Goal: Task Accomplishment & Management: Manage account settings

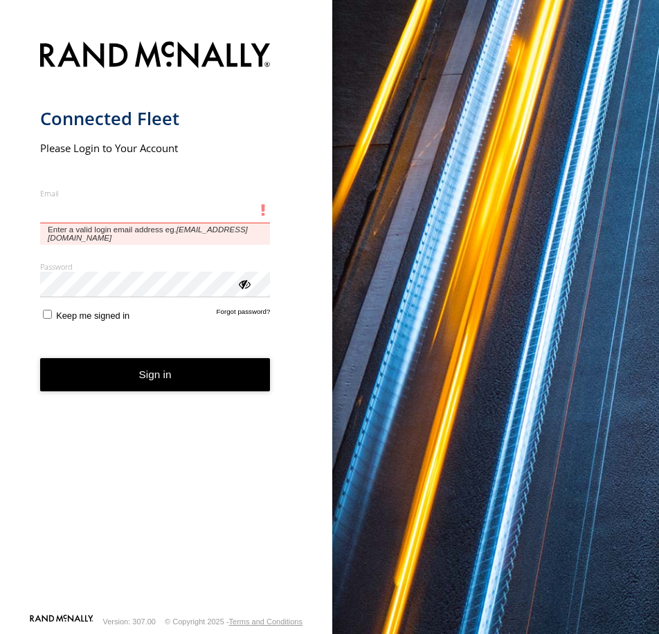
type input "**********"
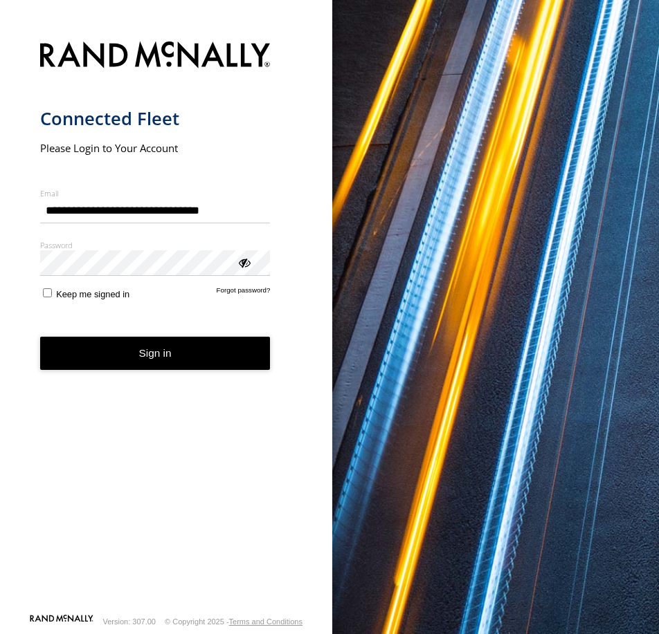
click at [183, 370] on button "Sign in" at bounding box center [155, 354] width 230 height 34
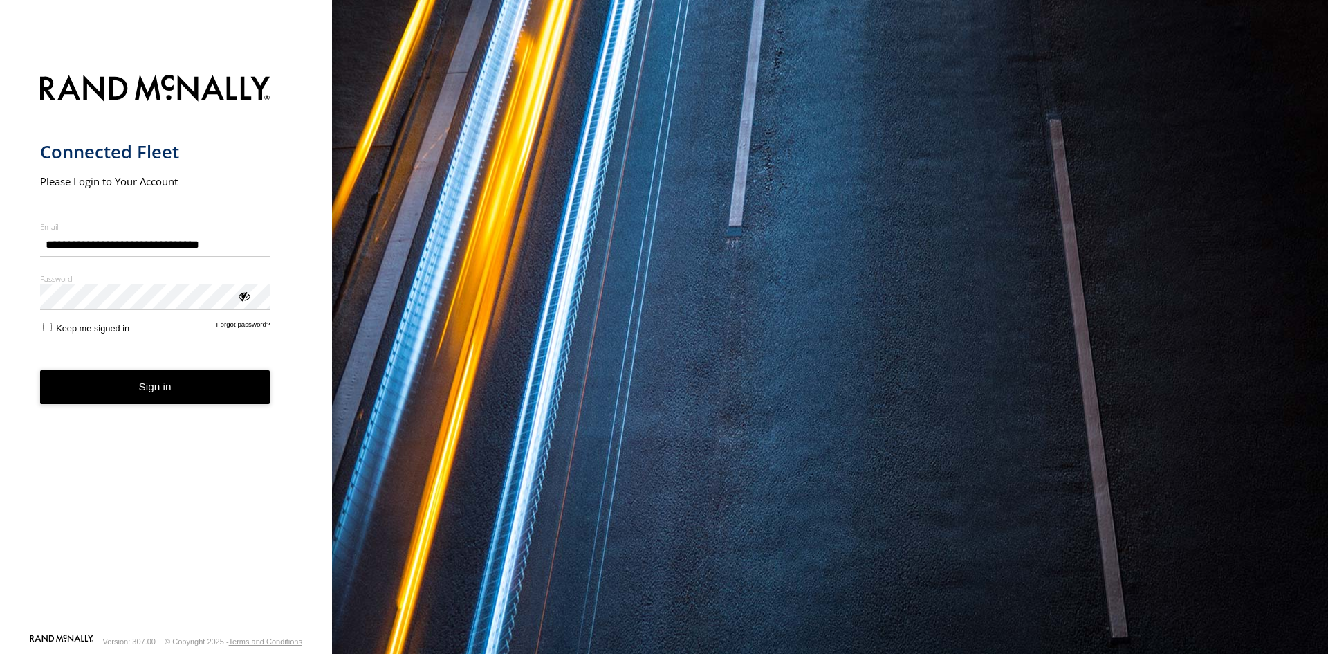
click at [138, 385] on button "Sign in" at bounding box center [155, 387] width 230 height 34
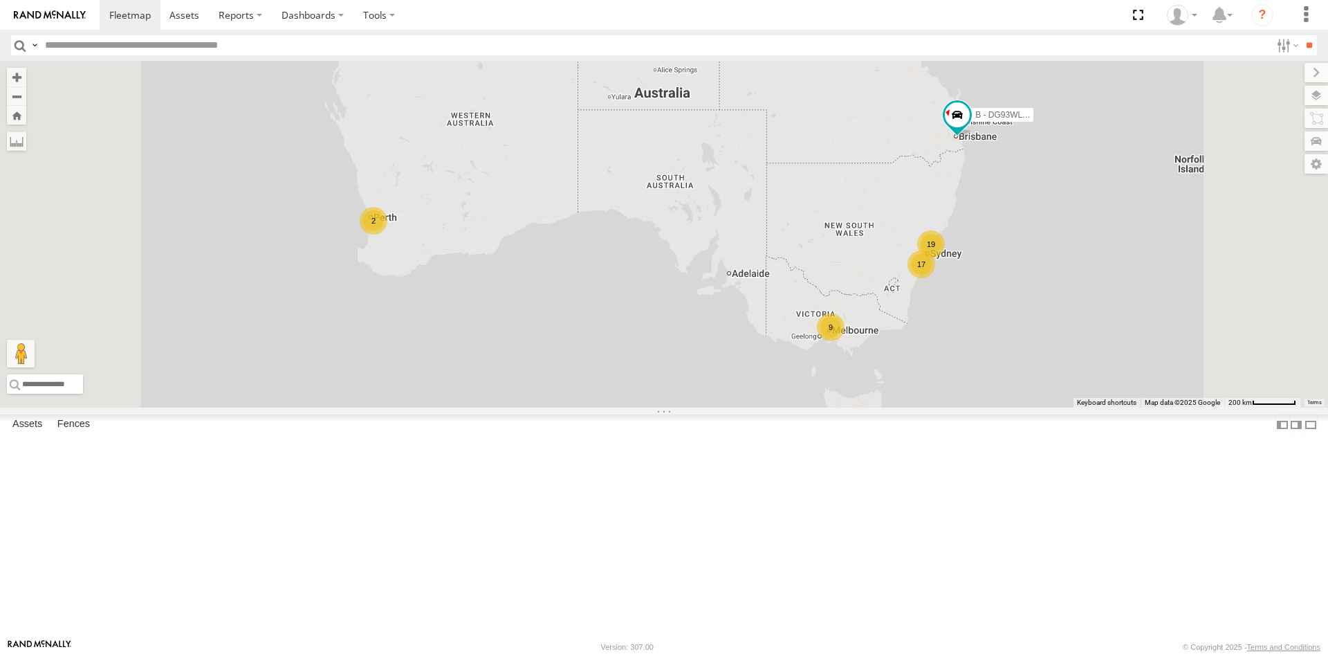
click at [115, 44] on input "text" at bounding box center [654, 45] width 1231 height 20
click at [0, 0] on span at bounding box center [0, 0] width 0 height 0
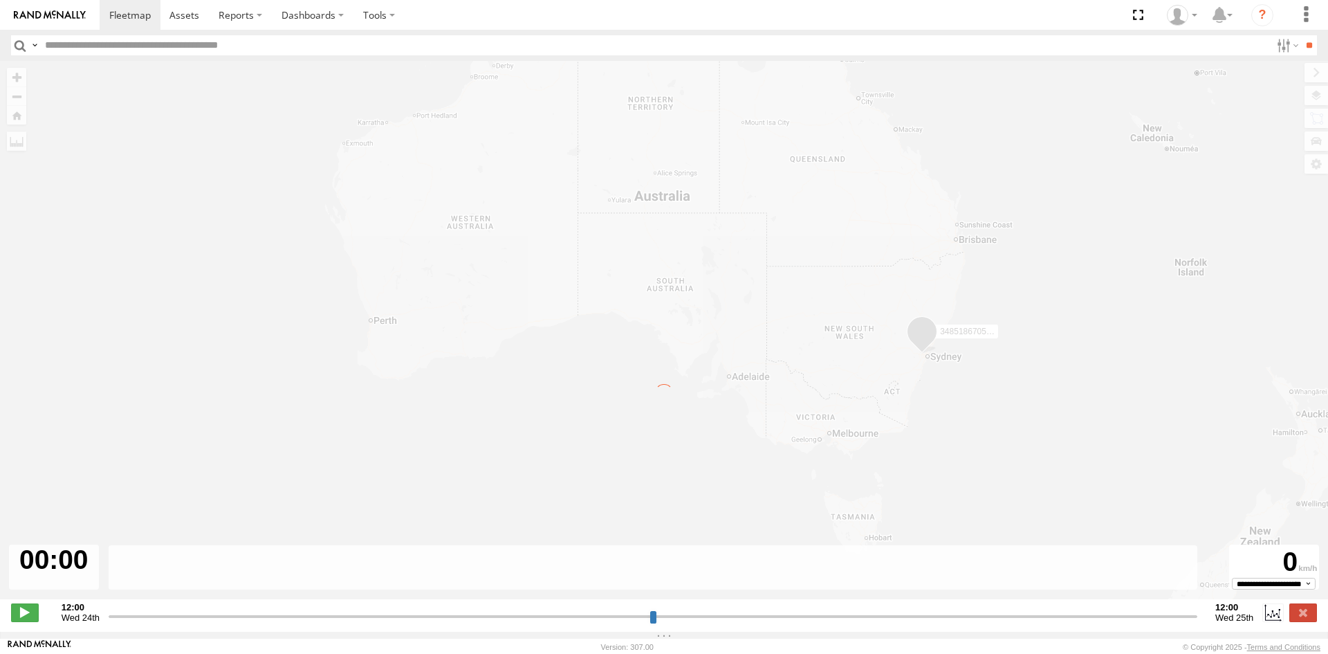
type input "**********"
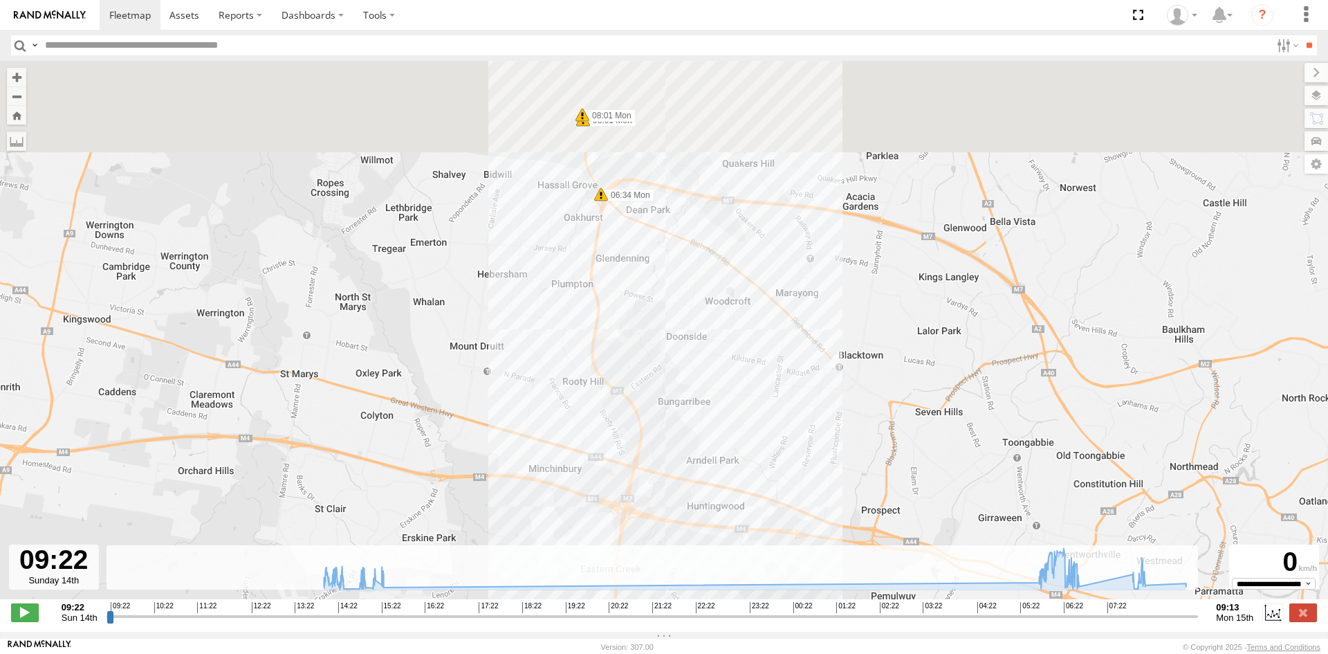
drag, startPoint x: 603, startPoint y: 143, endPoint x: 539, endPoint y: 415, distance: 279.4
click at [539, 415] on div "348518670590 07:45 Mon 06:34 Mon 08:01 Mon 08:01 Mon" at bounding box center [664, 337] width 1328 height 553
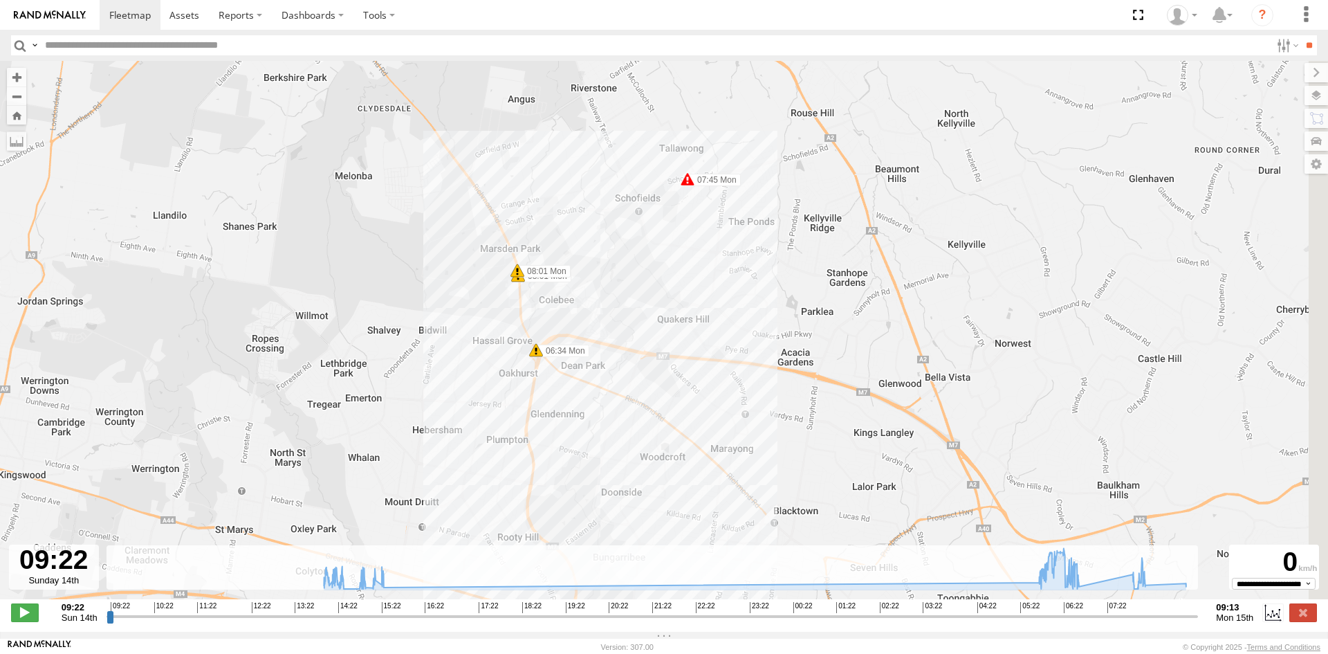
drag, startPoint x: 499, startPoint y: 232, endPoint x: 452, endPoint y: 316, distance: 96.0
click at [452, 316] on div "348518670590 07:45 Mon 06:34 Mon 08:01 Mon 08:01 Mon" at bounding box center [664, 337] width 1328 height 553
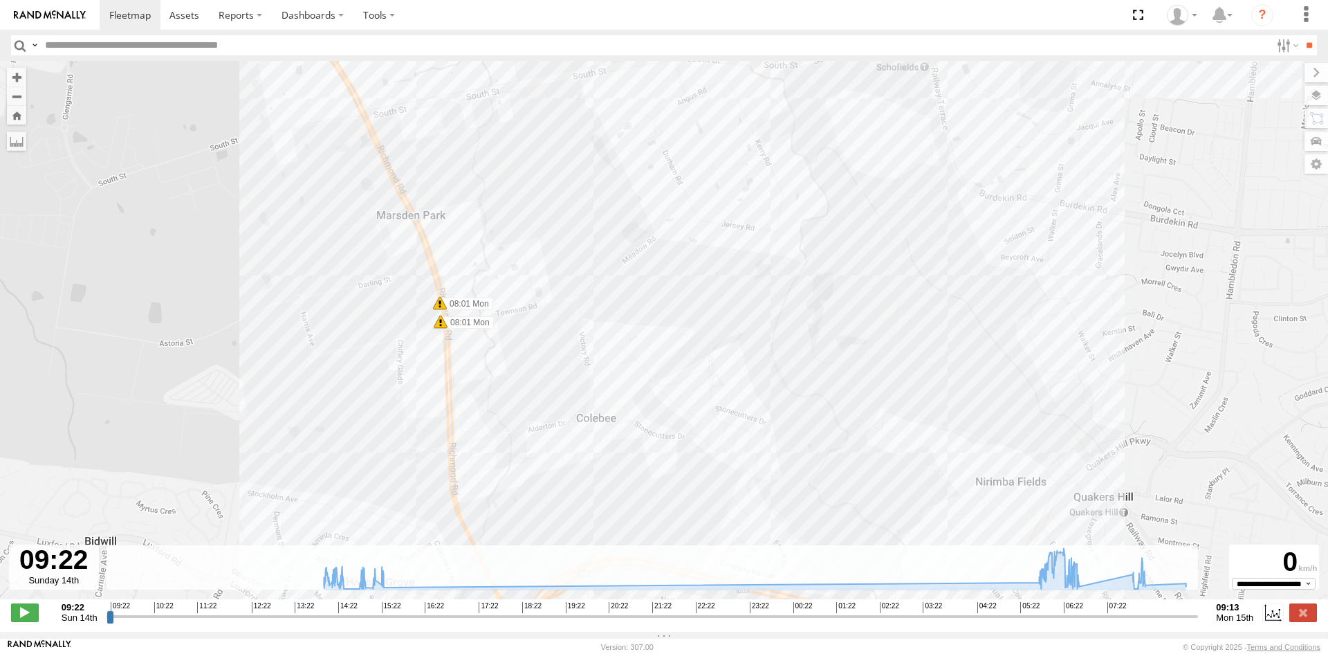
drag, startPoint x: 526, startPoint y: 243, endPoint x: 273, endPoint y: 399, distance: 297.6
click at [273, 399] on div "348518670590 07:45 Mon 06:34 Mon 08:01 Mon 08:01 Mon" at bounding box center [664, 337] width 1328 height 553
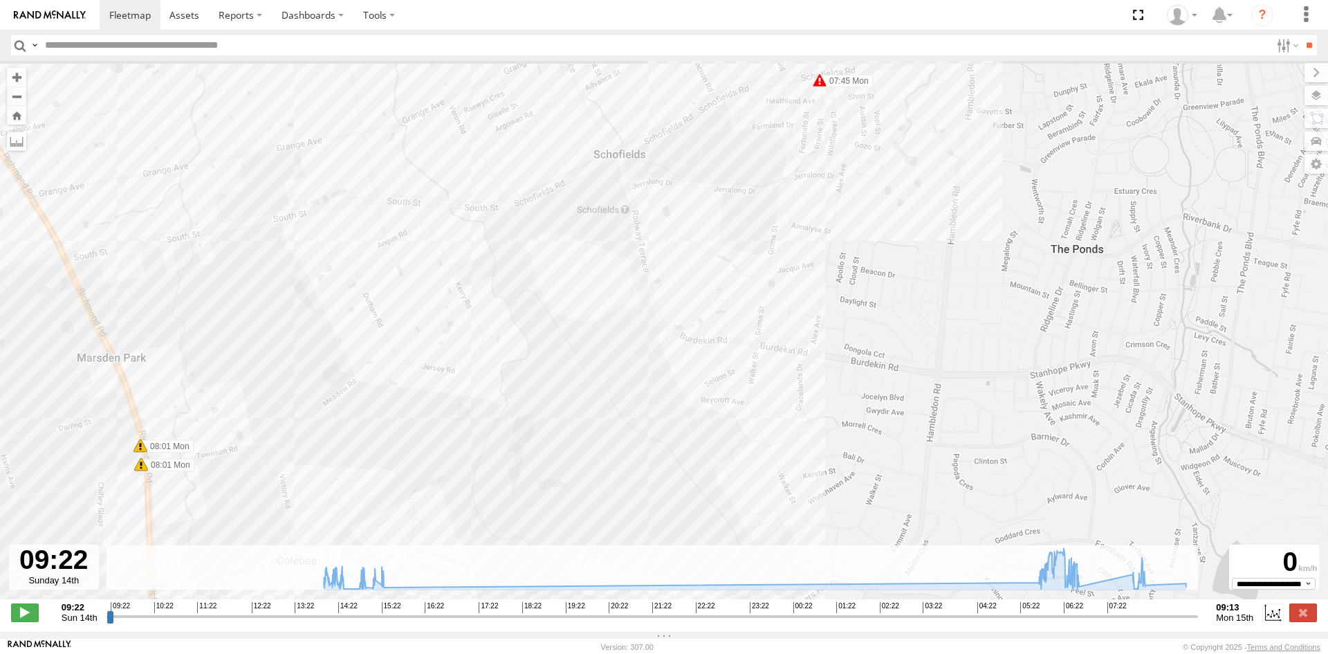
drag, startPoint x: 544, startPoint y: 217, endPoint x: 248, endPoint y: 348, distance: 323.3
click at [248, 348] on div "348518670590 07:45 Mon 06:34 Mon 08:01 Mon 08:01 Mon" at bounding box center [664, 337] width 1328 height 553
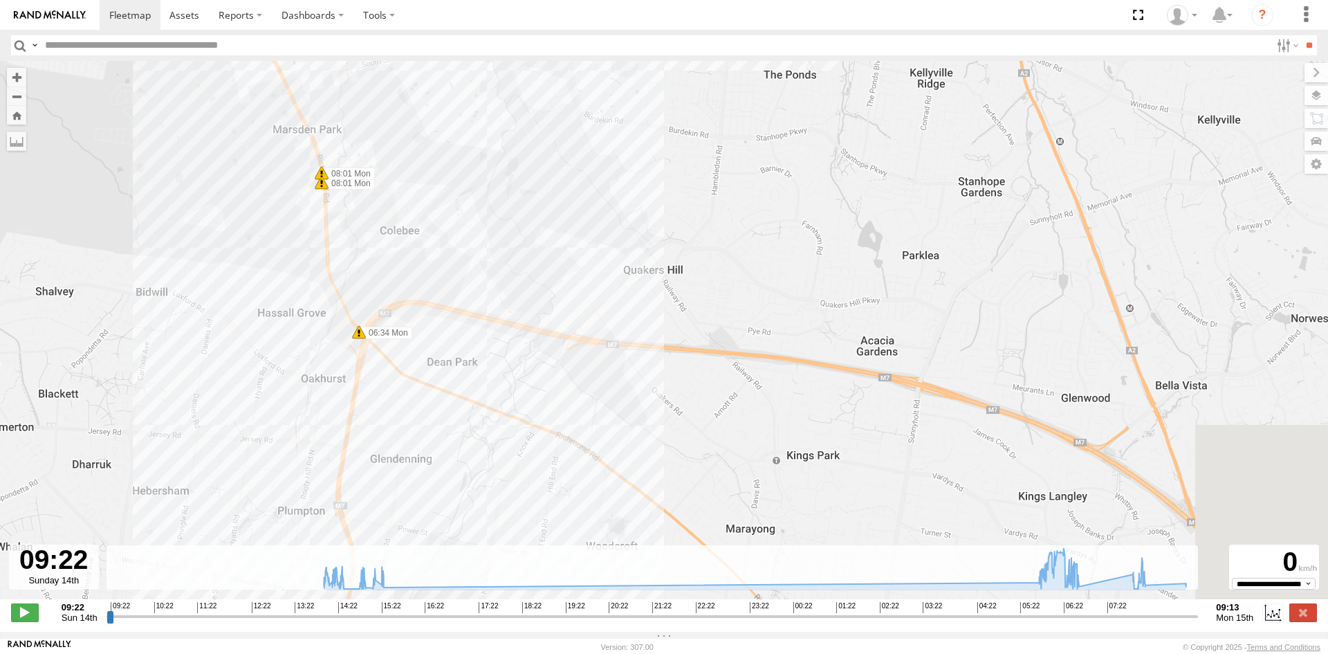
drag, startPoint x: 484, startPoint y: 359, endPoint x: 531, endPoint y: 80, distance: 283.4
click at [531, 82] on div "348518670590 07:45 Mon 06:34 Mon 08:01 Mon 08:01 Mon" at bounding box center [664, 337] width 1328 height 553
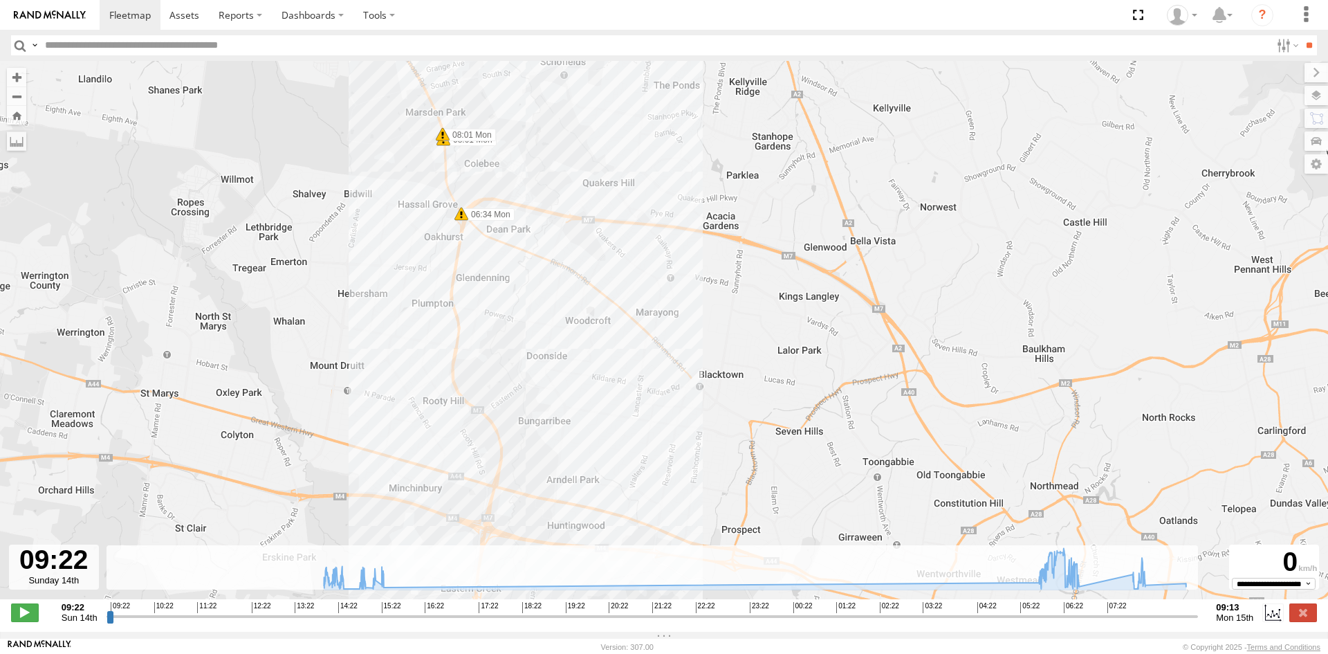
drag, startPoint x: 575, startPoint y: 386, endPoint x: 668, endPoint y: 75, distance: 324.1
click at [658, 91] on div "348518670590 07:45 Mon 06:34 Mon 08:01 Mon 08:01 Mon" at bounding box center [664, 337] width 1328 height 553
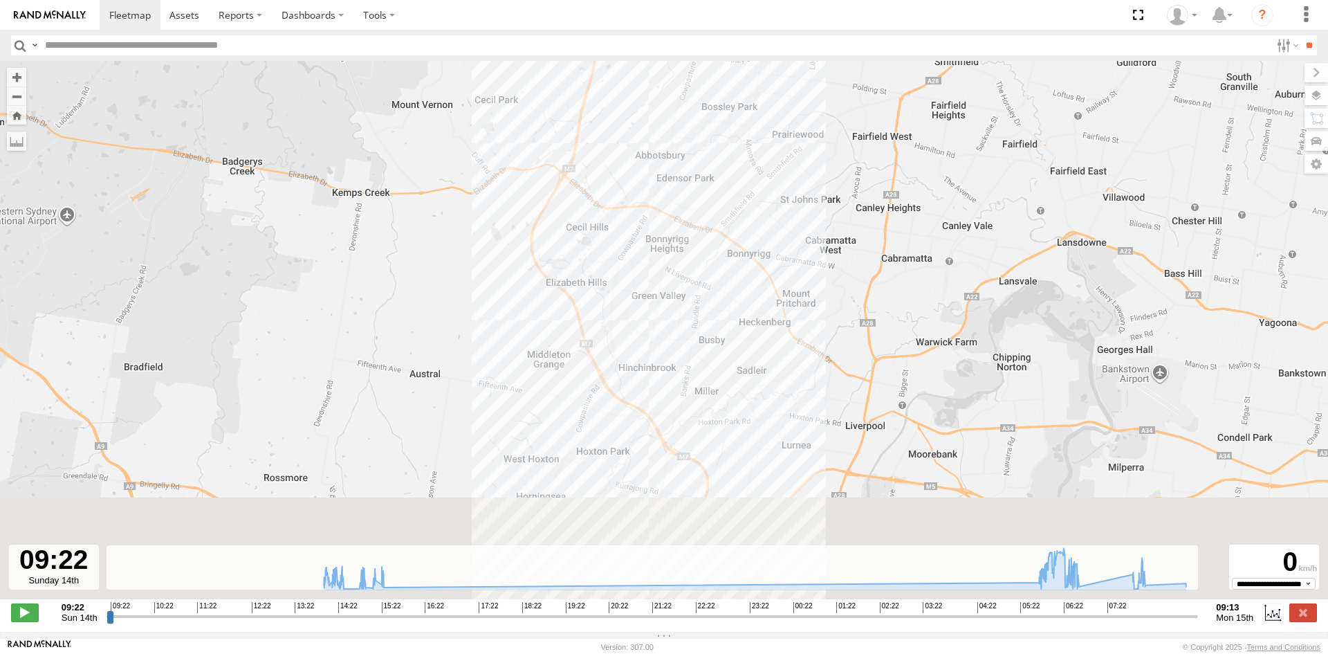
drag, startPoint x: 706, startPoint y: 349, endPoint x: 600, endPoint y: 111, distance: 261.1
click at [624, 151] on div "348518670590 07:45 Mon 06:34 Mon 08:01 Mon 08:01 Mon" at bounding box center [664, 337] width 1328 height 553
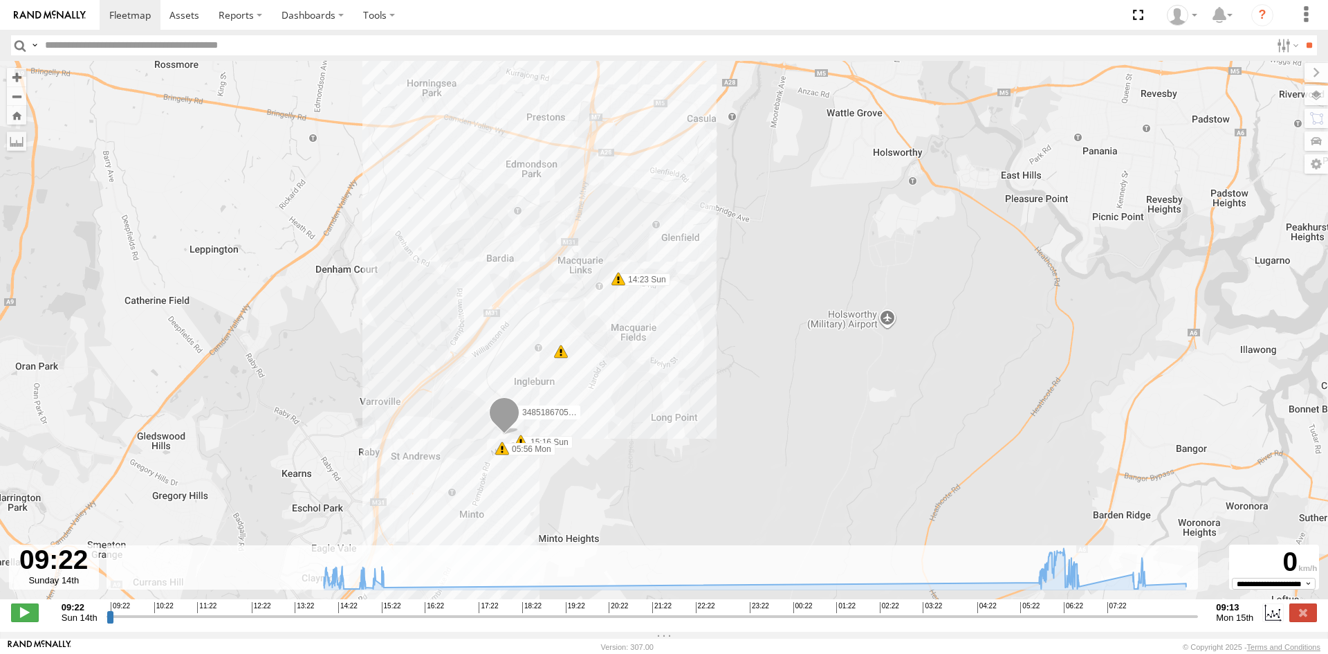
drag, startPoint x: 694, startPoint y: 346, endPoint x: 667, endPoint y: 126, distance: 221.6
click at [658, 138] on div "348518670590 07:45 Mon 06:34 Mon 08:01 Mon 08:01 Mon 5 14:23 Sun 15:16 Sun 05:5…" at bounding box center [664, 337] width 1328 height 553
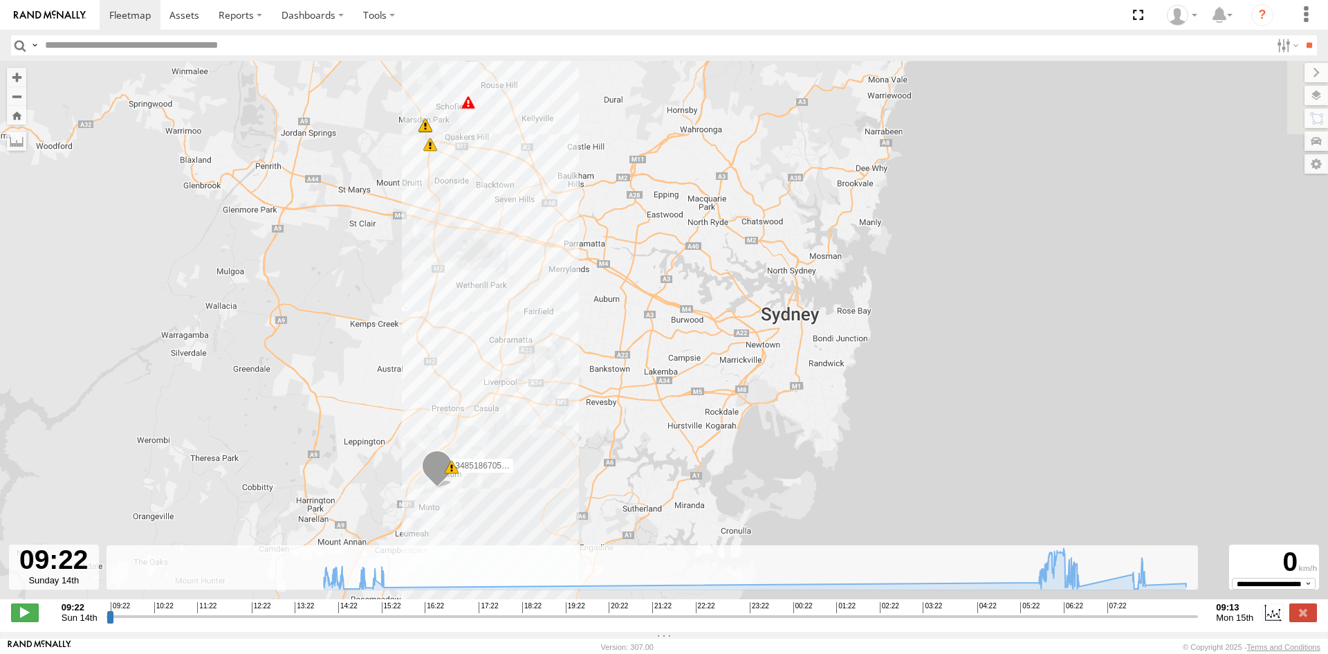
drag, startPoint x: 490, startPoint y: 129, endPoint x: 445, endPoint y: 414, distance: 288.5
click at [445, 414] on div "348518670590 07:45 Mon 06:34 Mon 08:01 Mon 08:01 Mon 8" at bounding box center [664, 337] width 1328 height 553
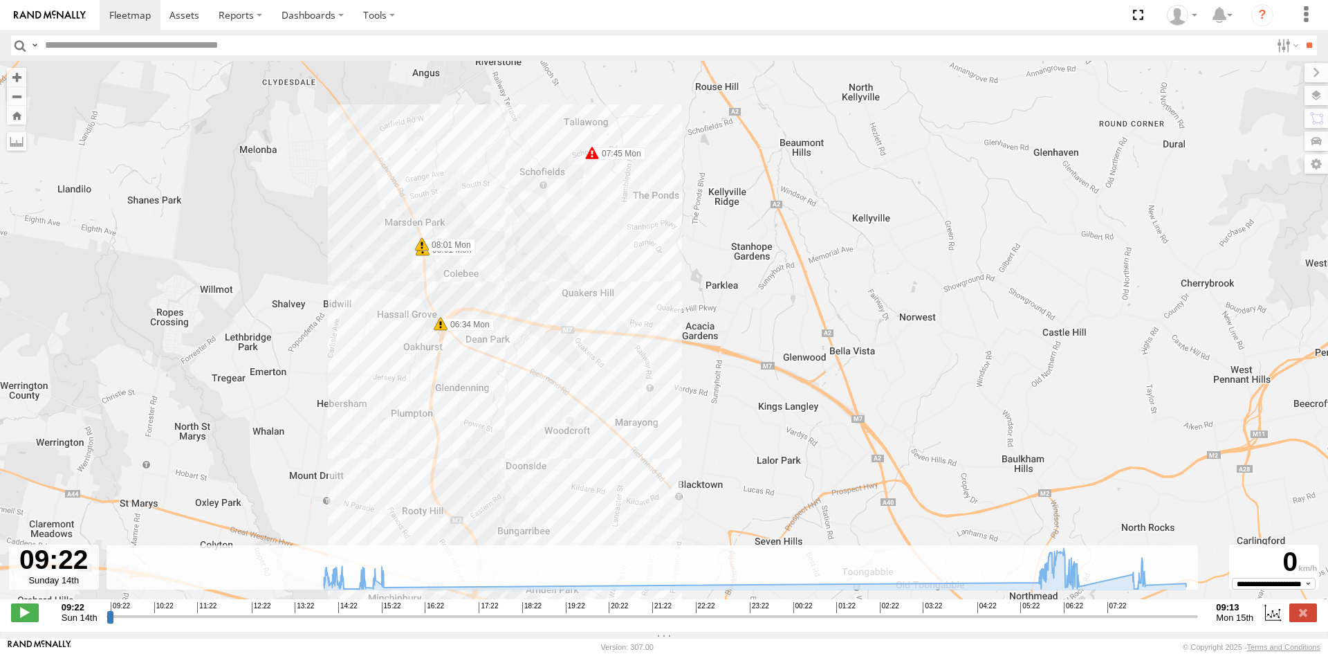
drag, startPoint x: 492, startPoint y: 270, endPoint x: 564, endPoint y: 423, distance: 168.6
click at [564, 423] on div "348518670590 07:45 Mon 06:34 Mon 08:01 Mon 08:01 Mon" at bounding box center [664, 337] width 1328 height 553
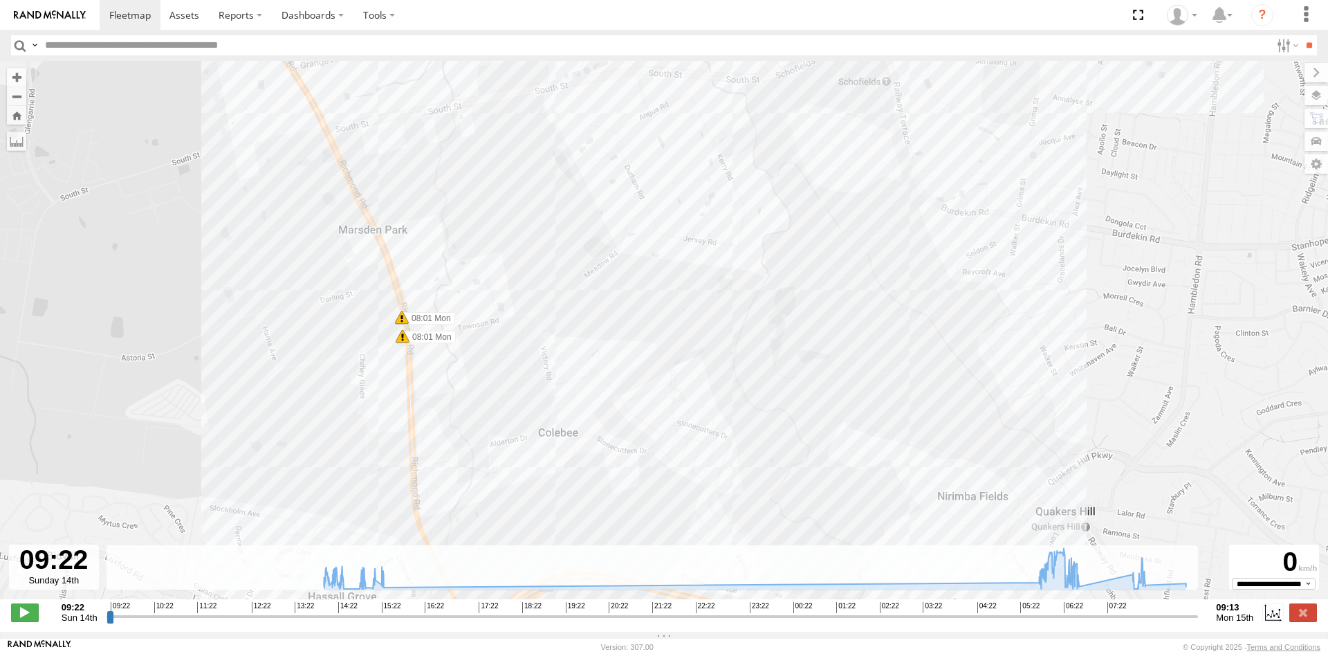
drag, startPoint x: 430, startPoint y: 249, endPoint x: 704, endPoint y: 457, distance: 344.1
click at [658, 457] on div "348518670590 07:45 Mon 06:34 Mon 08:01 Mon 08:01 Mon" at bounding box center [664, 337] width 1328 height 553
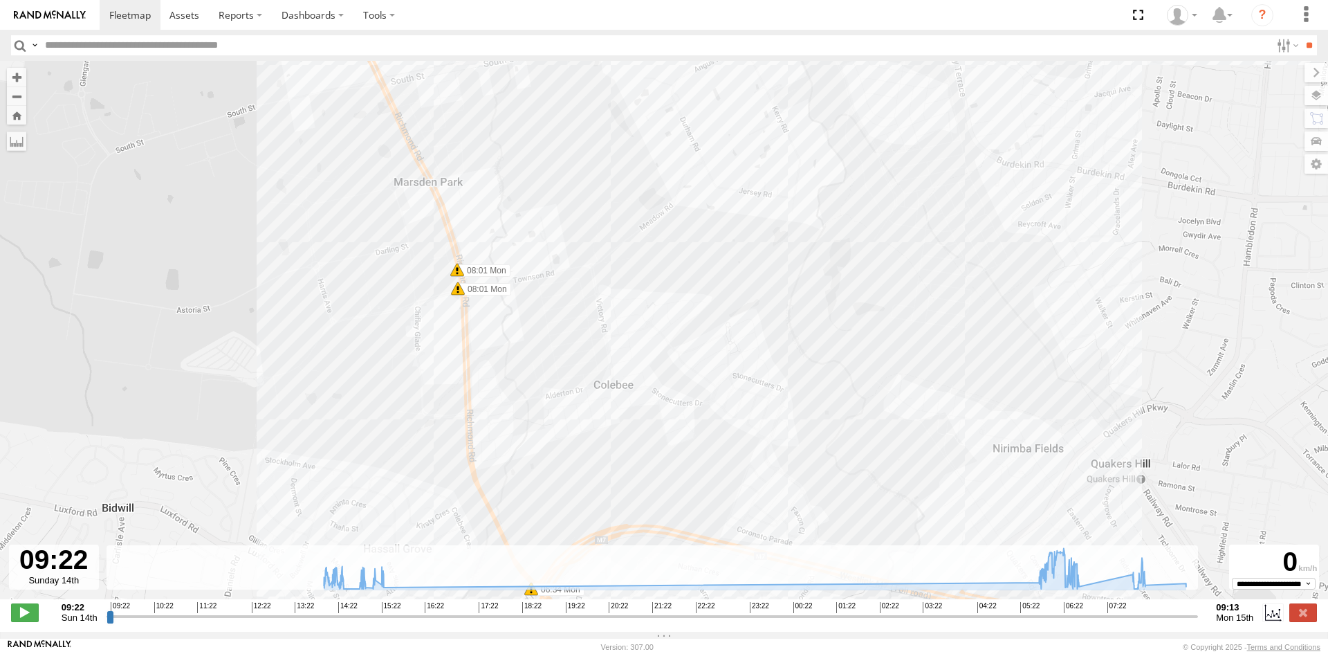
drag, startPoint x: 683, startPoint y: 279, endPoint x: 730, endPoint y: 237, distance: 63.1
click at [658, 235] on div "348518670590 07:45 Mon 06:34 Mon 08:01 Mon 08:01 Mon" at bounding box center [664, 337] width 1328 height 553
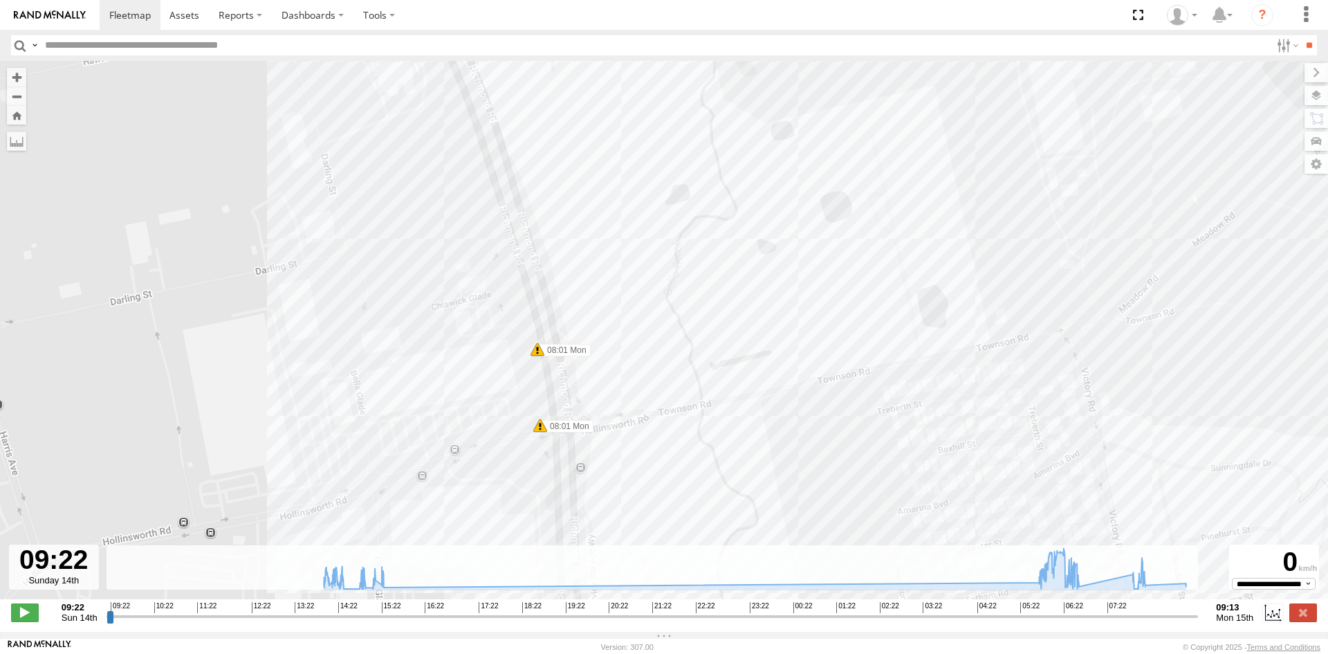
drag, startPoint x: 398, startPoint y: 303, endPoint x: 697, endPoint y: 445, distance: 331.1
click at [658, 445] on div "348518670590 07:45 Mon 06:34 Mon 08:01 Mon 08:01 Mon" at bounding box center [664, 337] width 1328 height 553
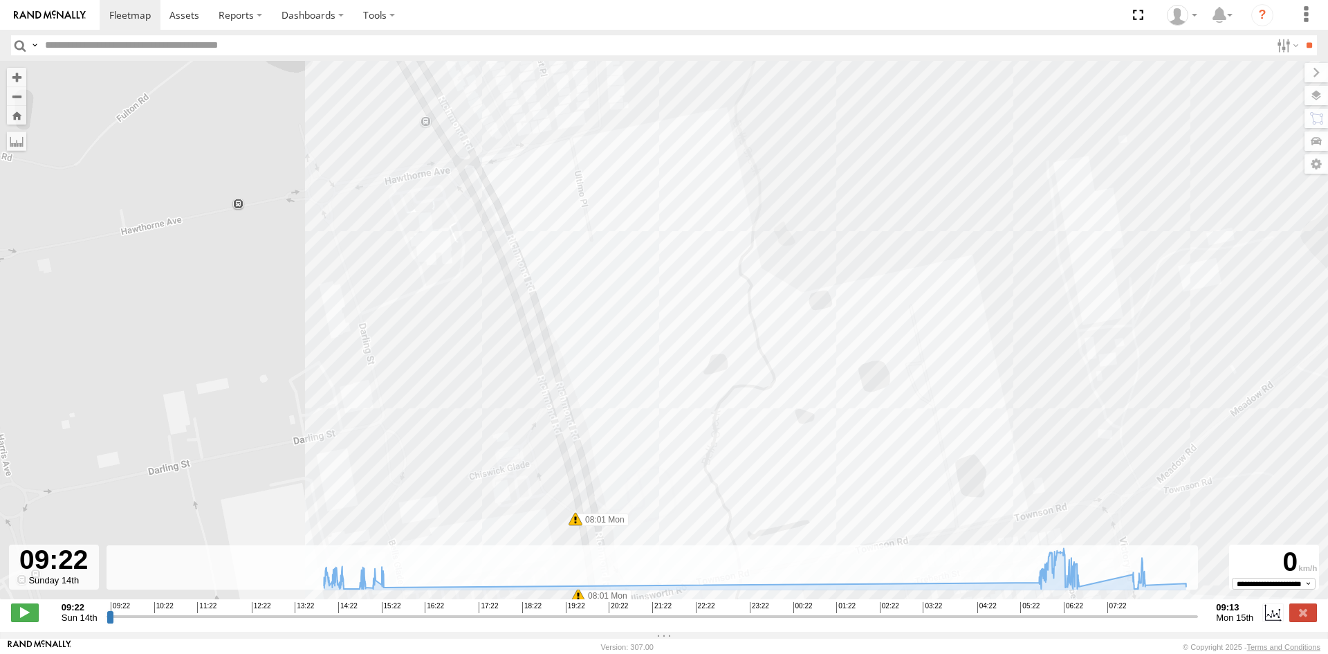
drag, startPoint x: 652, startPoint y: 276, endPoint x: 690, endPoint y: 451, distance: 179.1
click at [658, 451] on div "348518670590 07:45 Mon 06:34 Mon 08:01 Mon 08:01 Mon" at bounding box center [664, 337] width 1328 height 553
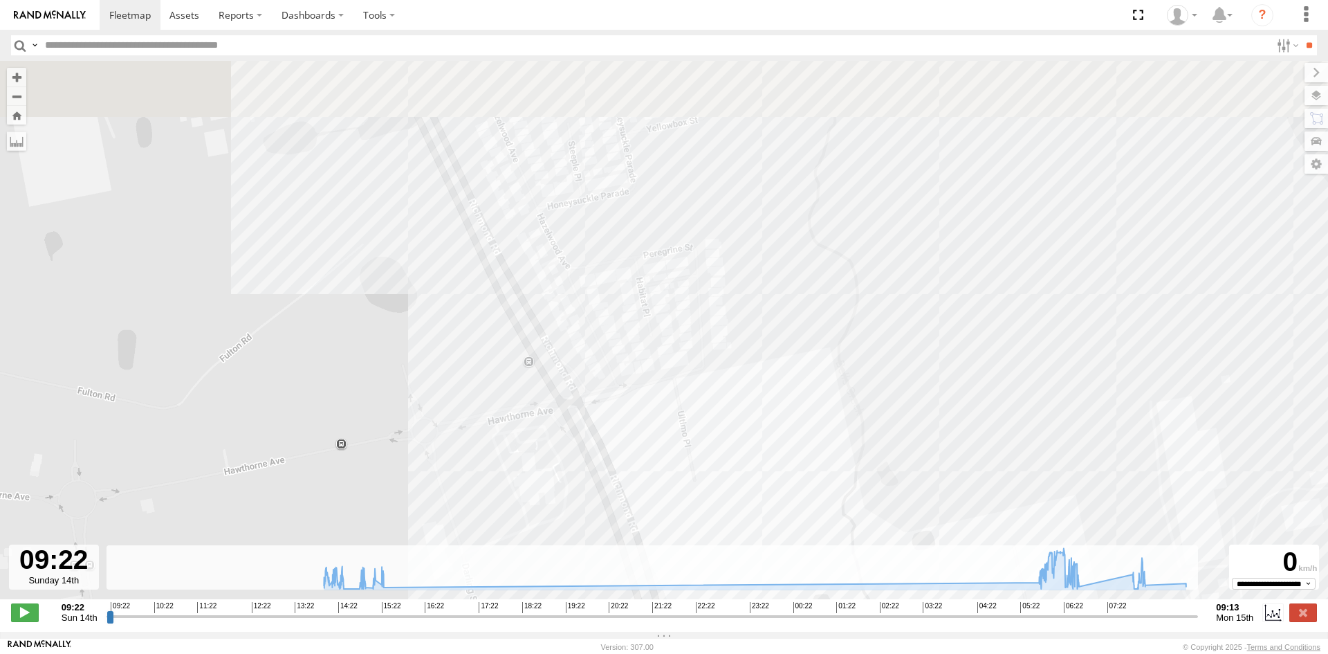
drag, startPoint x: 621, startPoint y: 284, endPoint x: 717, endPoint y: 500, distance: 236.9
click at [658, 504] on div "348518670590 07:45 Mon 06:34 Mon 08:01 Mon 08:01 Mon" at bounding box center [664, 337] width 1328 height 553
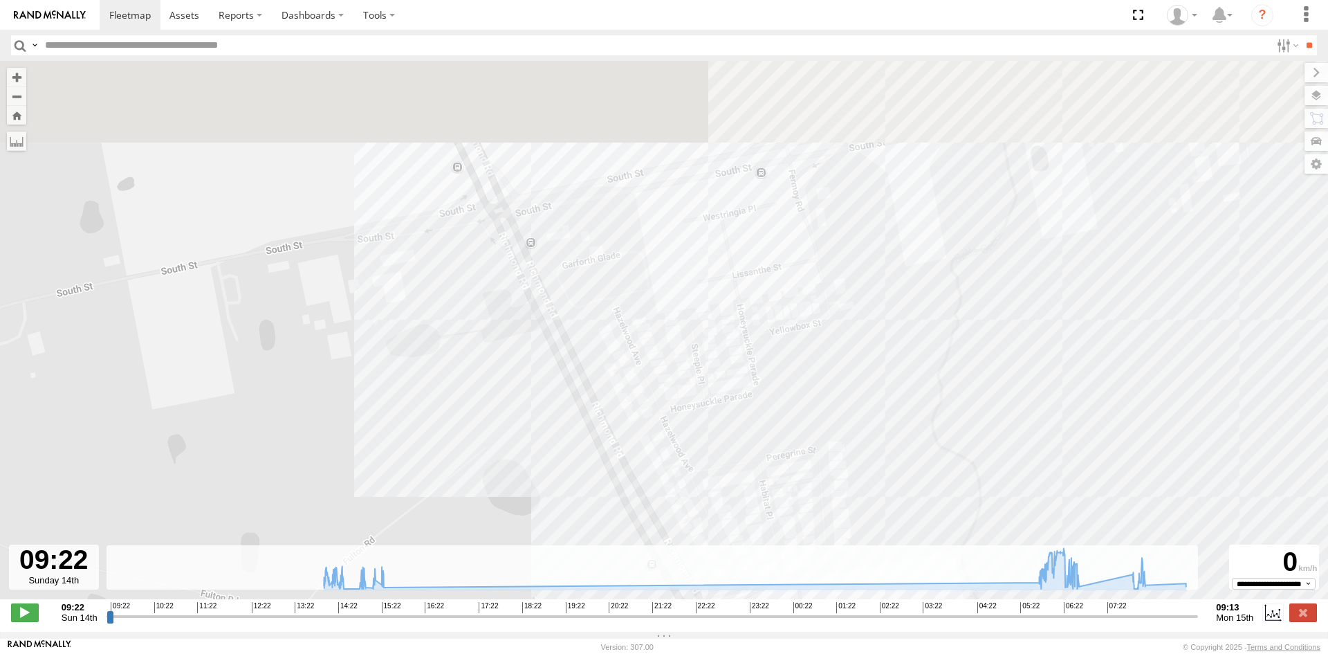
drag, startPoint x: 623, startPoint y: 293, endPoint x: 745, endPoint y: 500, distance: 240.6
click at [658, 500] on div "348518670590 07:45 Mon 06:34 Mon 08:01 Mon 08:01 Mon" at bounding box center [664, 337] width 1328 height 553
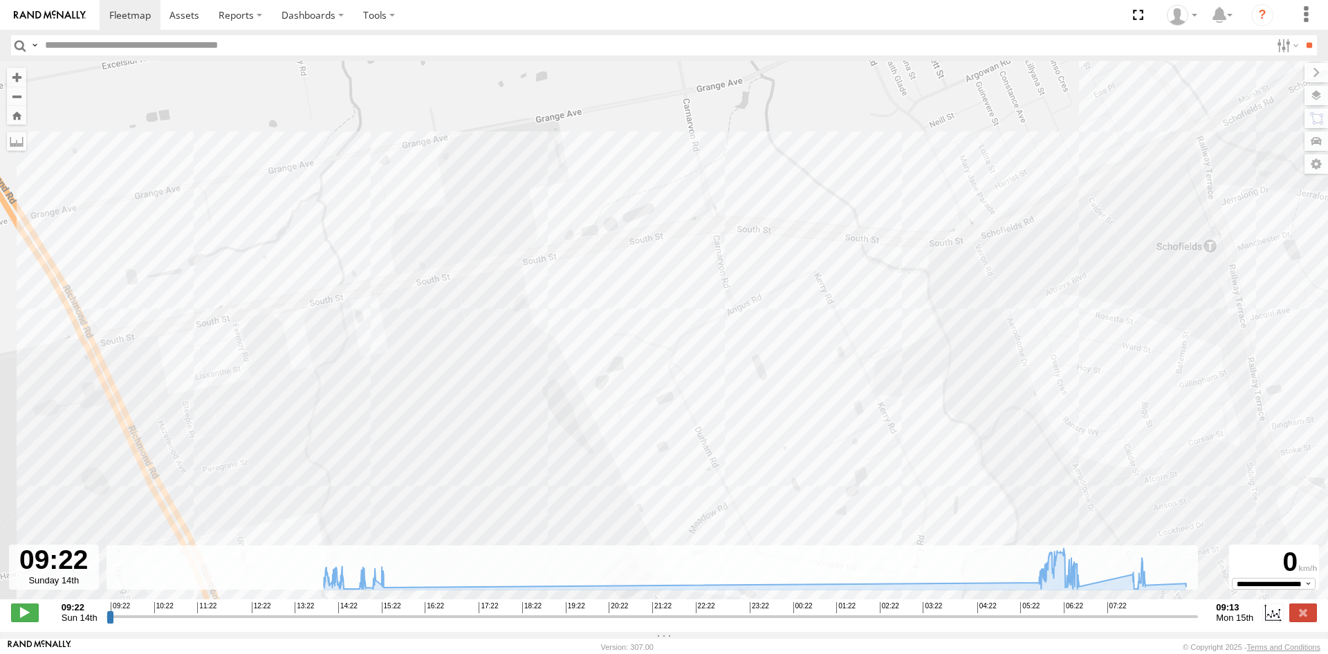
drag, startPoint x: 974, startPoint y: 389, endPoint x: 441, endPoint y: 401, distance: 532.8
click at [441, 401] on div "348518670590 07:45 Mon 06:34 Mon 08:01 Mon 08:01 Mon" at bounding box center [664, 337] width 1328 height 553
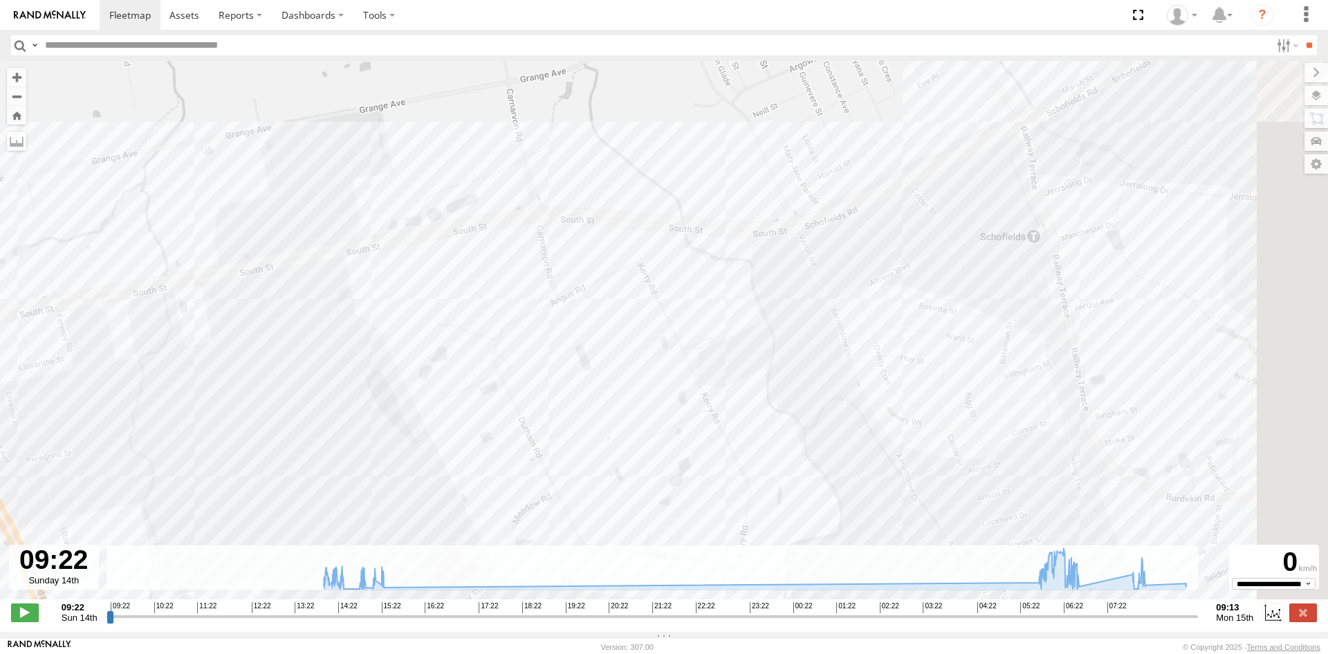
drag, startPoint x: 627, startPoint y: 352, endPoint x: 472, endPoint y: 344, distance: 155.1
click at [472, 344] on div "348518670590 07:45 Mon 06:34 Mon 08:01 Mon 08:01 Mon" at bounding box center [664, 337] width 1328 height 553
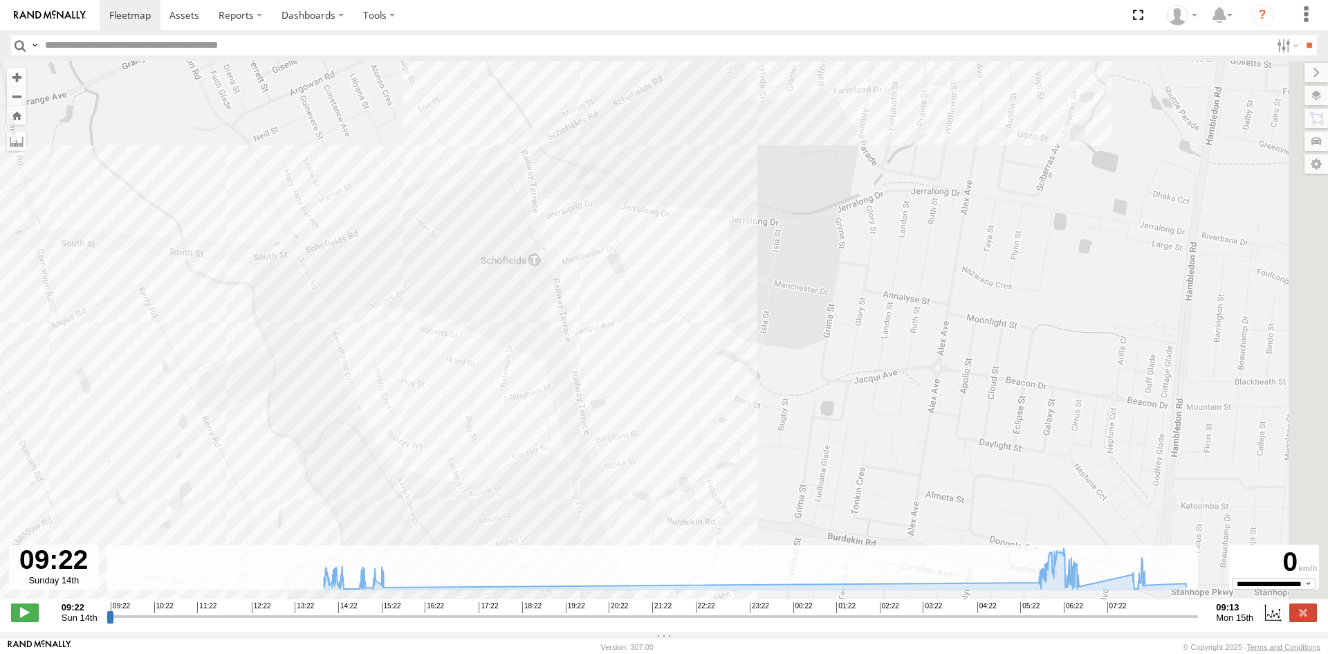
drag, startPoint x: 968, startPoint y: 351, endPoint x: 470, endPoint y: 378, distance: 498.1
click at [470, 378] on div "348518670590 07:45 Mon 06:34 Mon 08:01 Mon 08:01 Mon" at bounding box center [664, 337] width 1328 height 553
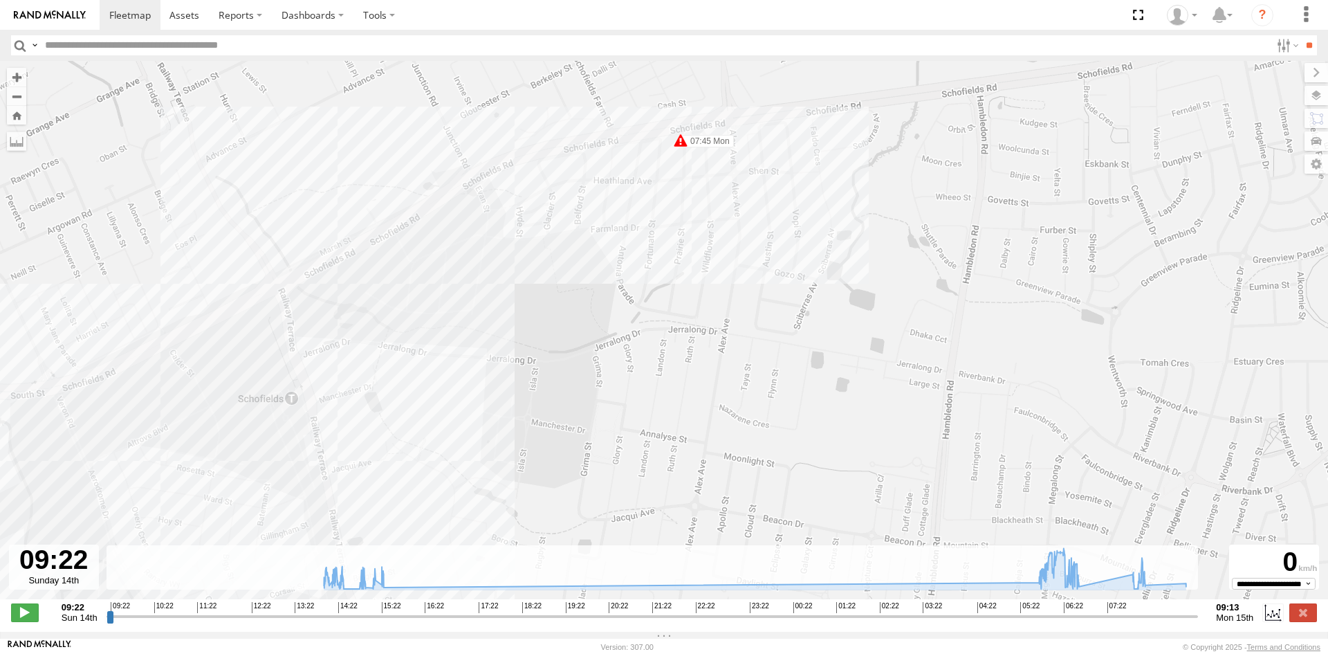
drag, startPoint x: 699, startPoint y: 299, endPoint x: 475, endPoint y: 431, distance: 260.8
click at [475, 431] on div "348518670590 07:45 Mon 06:34 Mon 08:01 Mon 08:01 Mon" at bounding box center [664, 337] width 1328 height 553
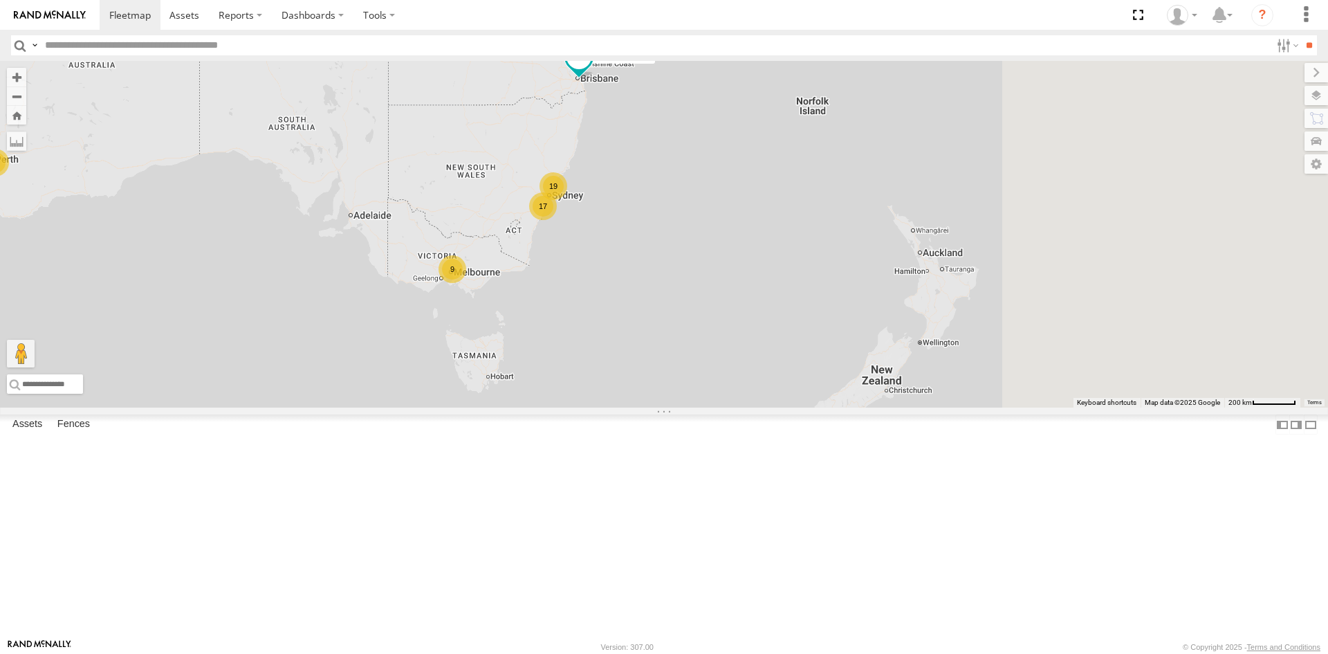
drag, startPoint x: 973, startPoint y: 335, endPoint x: 549, endPoint y: 268, distance: 429.4
click at [552, 268] on div "B - DG93WL - [PERSON_NAME] 17 2 19 9" at bounding box center [664, 234] width 1328 height 347
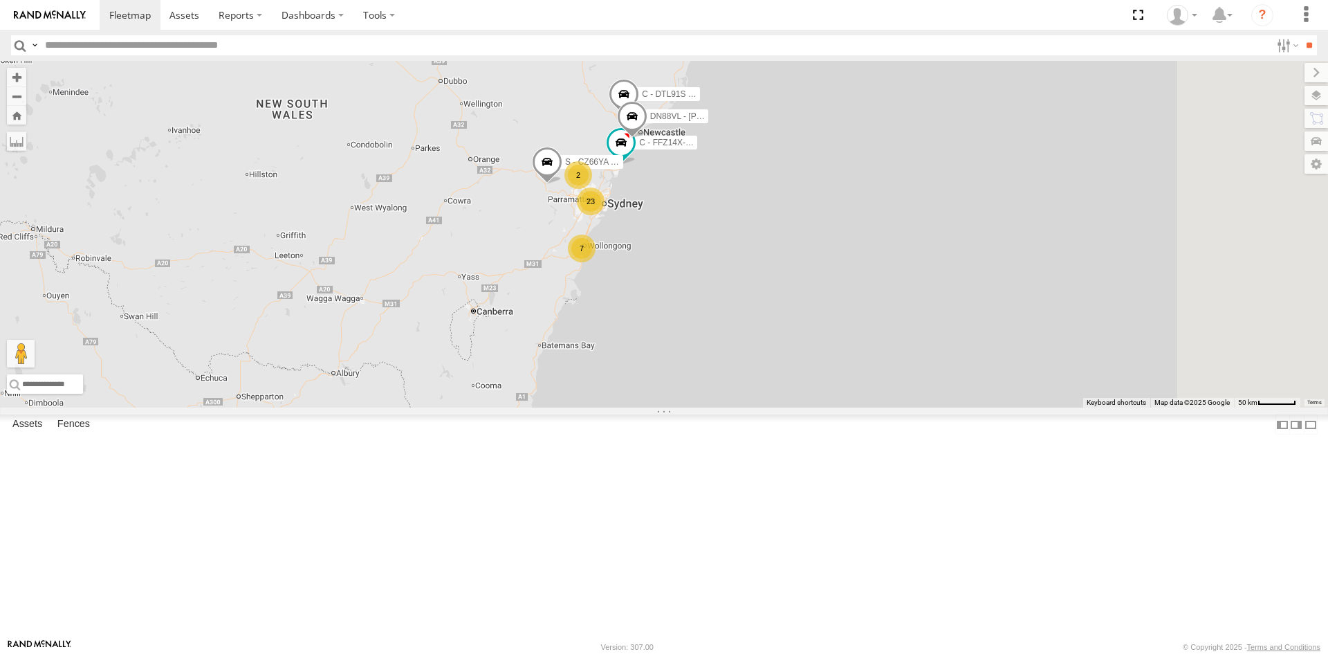
drag, startPoint x: 737, startPoint y: 330, endPoint x: 533, endPoint y: 281, distance: 209.9
click at [533, 281] on div "B - DG93WL - Josh Fahd 7 23 C - FFZ14X- Ethan Hicks 9 C - DTL91S - Sal Tomas 2 …" at bounding box center [664, 234] width 1328 height 347
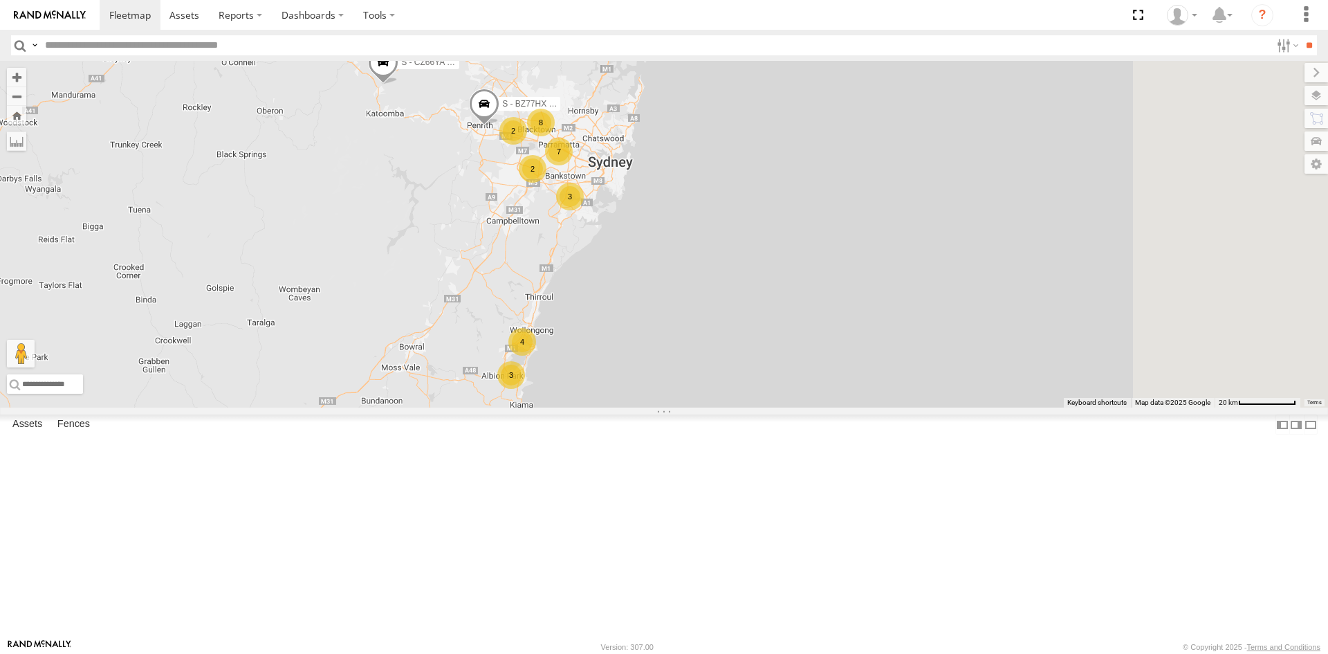
drag, startPoint x: 751, startPoint y: 309, endPoint x: 552, endPoint y: 322, distance: 199.0
click at [552, 322] on div "B - DG93WL - Josh Fahd C - FFZ14X- Ethan Hicks C - DTL91S - Sal Tomas S - CZ66Y…" at bounding box center [664, 234] width 1328 height 347
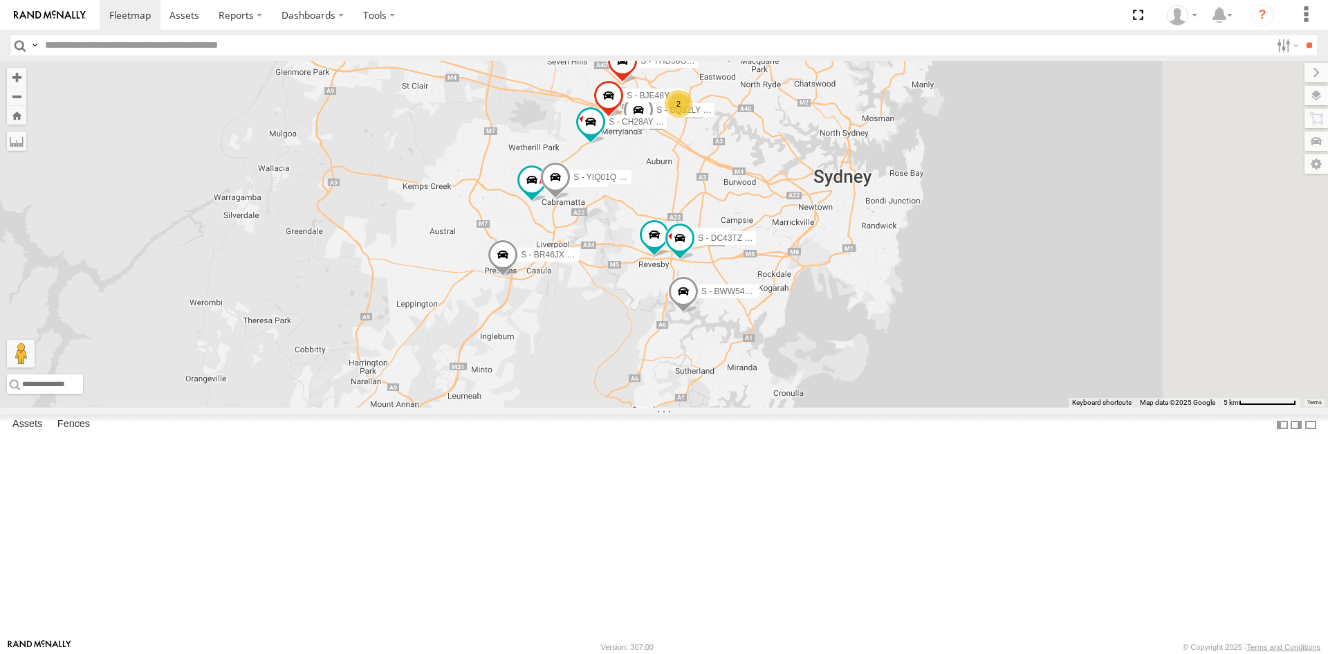
drag, startPoint x: 663, startPoint y: 305, endPoint x: 433, endPoint y: 387, distance: 244.6
click at [433, 387] on div "B - DG93WL - Josh Fahd C - FFZ14X- Ethan Hicks C - DTL91S - Sal Tomas S - CZ66Y…" at bounding box center [664, 234] width 1328 height 347
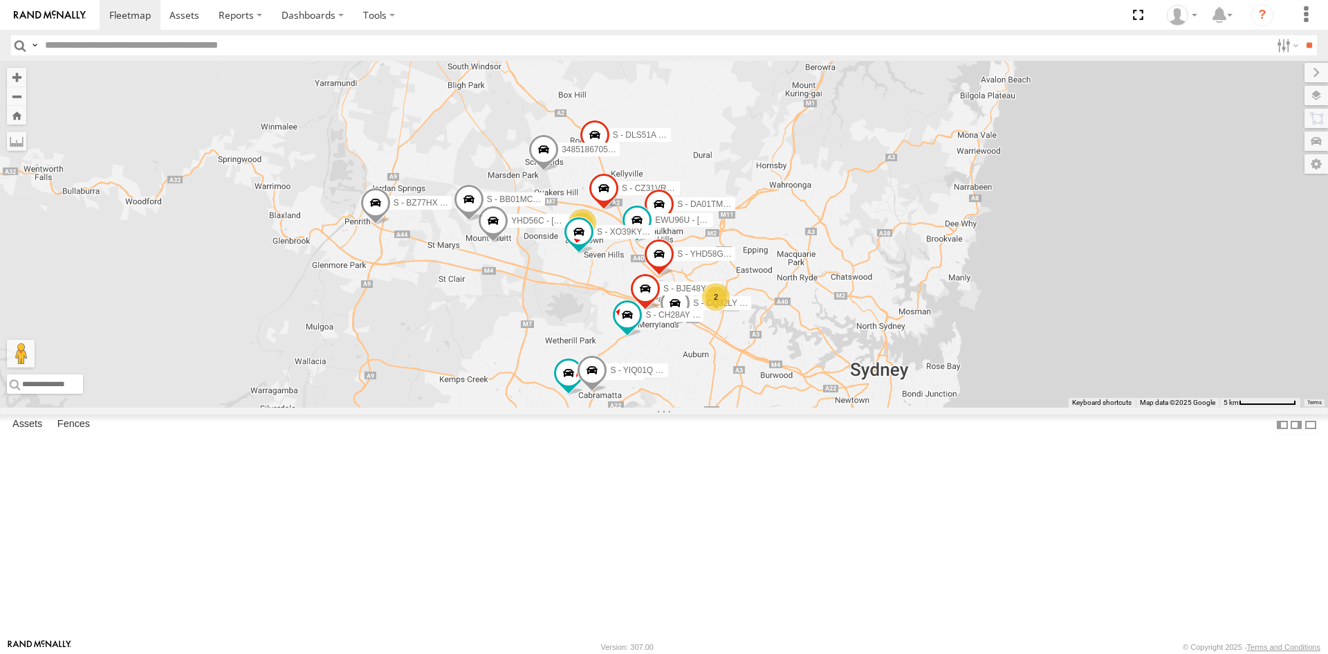
drag, startPoint x: 543, startPoint y: 263, endPoint x: 577, endPoint y: 460, distance: 200.0
click at [577, 407] on div "B - DG93WL - Josh Fahd C - FFZ14X- Ethan Hicks C - DTL91S - Sal Tomas S - CZ66Y…" at bounding box center [664, 234] width 1328 height 347
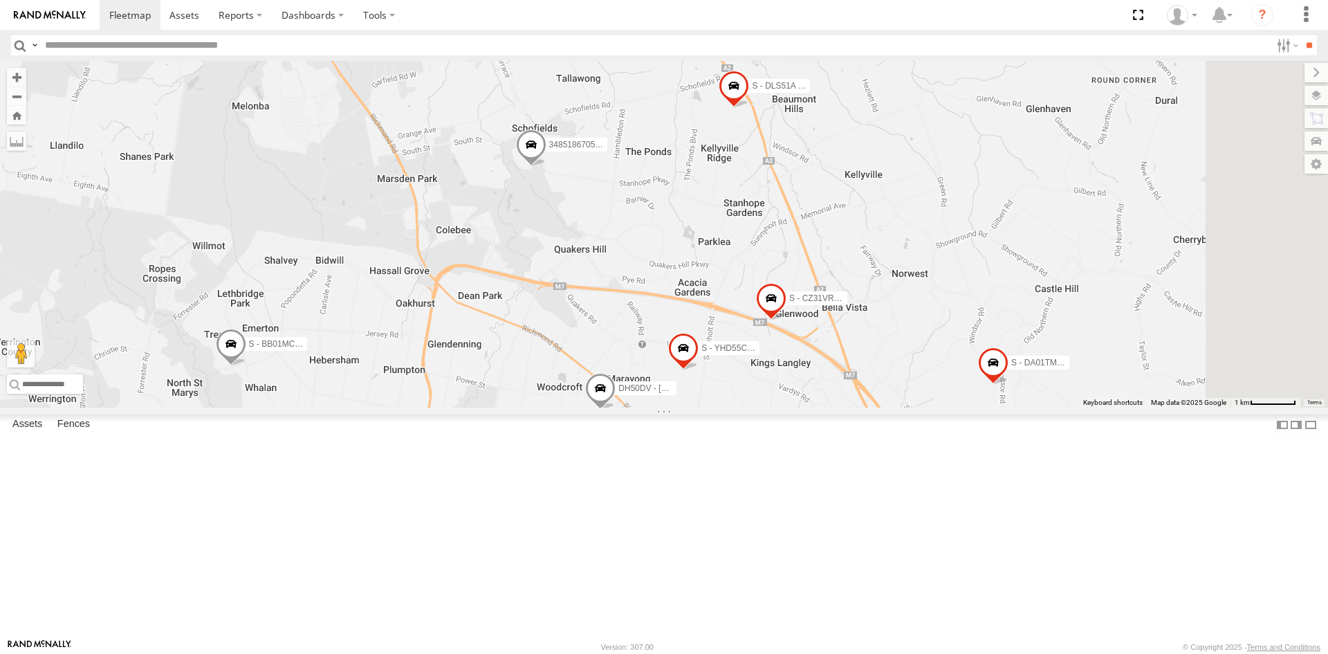
drag, startPoint x: 765, startPoint y: 223, endPoint x: 664, endPoint y: 472, distance: 268.1
click at [664, 407] on div "B - DG93WL - Josh Fahd C - FFZ14X- Ethan Hicks C - DTL91S - Sal Tomas S - CZ66Y…" at bounding box center [664, 234] width 1328 height 347
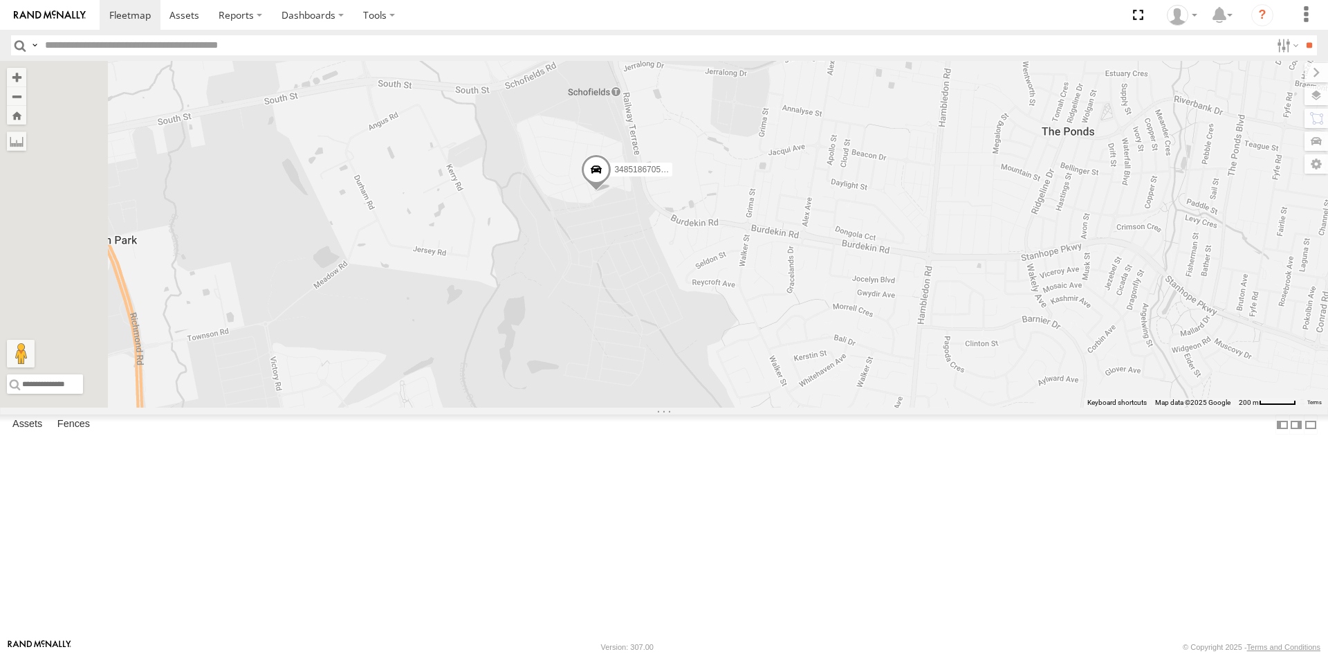
drag, startPoint x: 726, startPoint y: 254, endPoint x: 735, endPoint y: 472, distance: 218.1
click at [735, 407] on div "B - DG93WL - Josh Fahd C - FFZ14X- Ethan Hicks C - DTL91S - Sal Tomas S - CZ66Y…" at bounding box center [664, 234] width 1328 height 347
click at [611, 191] on span at bounding box center [596, 172] width 30 height 37
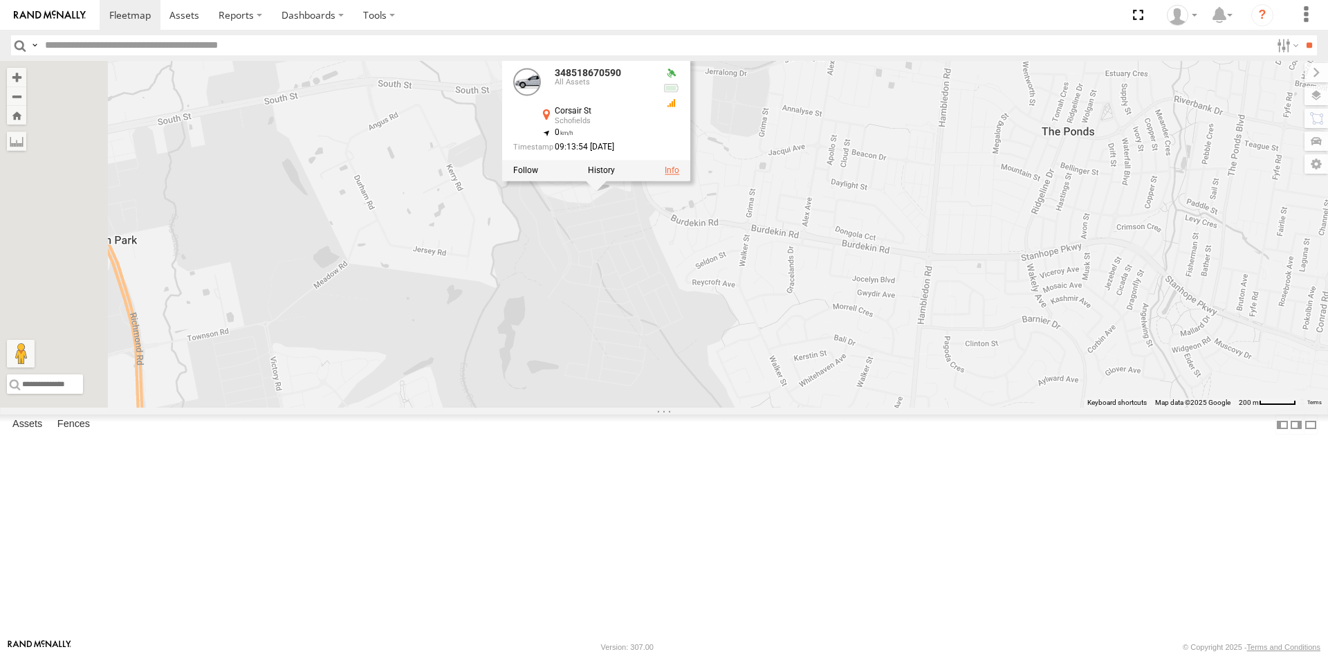
click at [679, 175] on link at bounding box center [672, 170] width 15 height 10
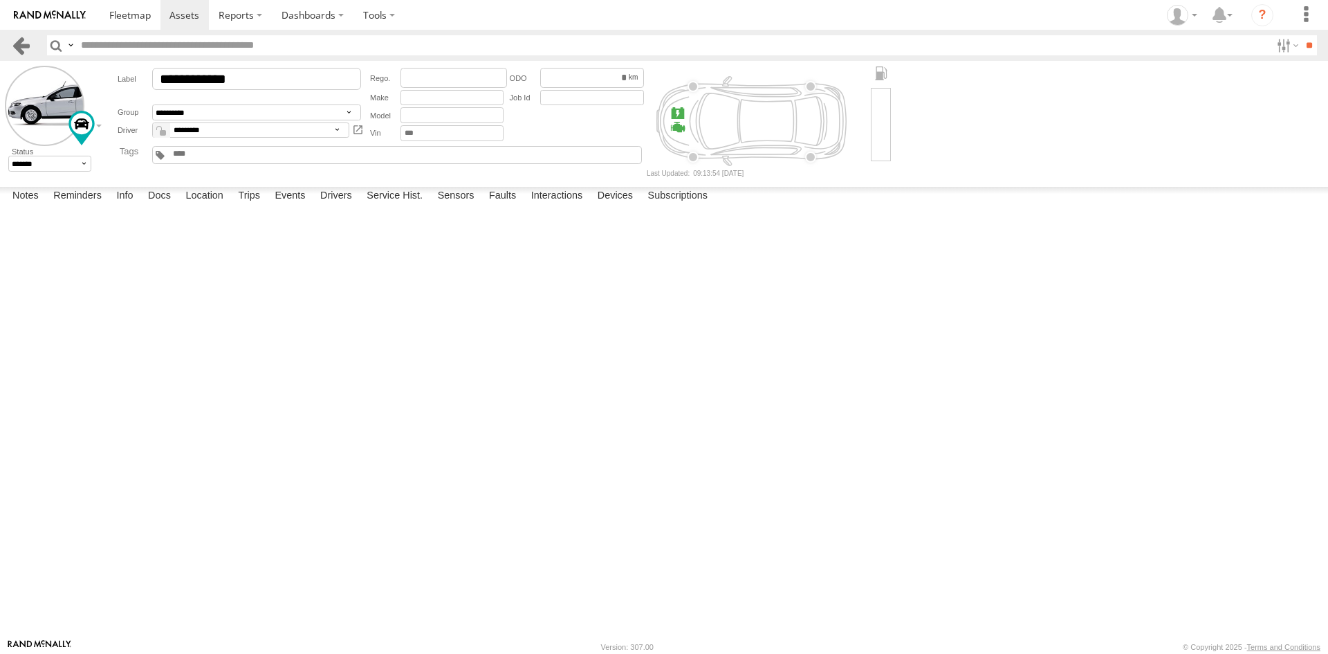
click at [16, 47] on link at bounding box center [21, 45] width 20 height 20
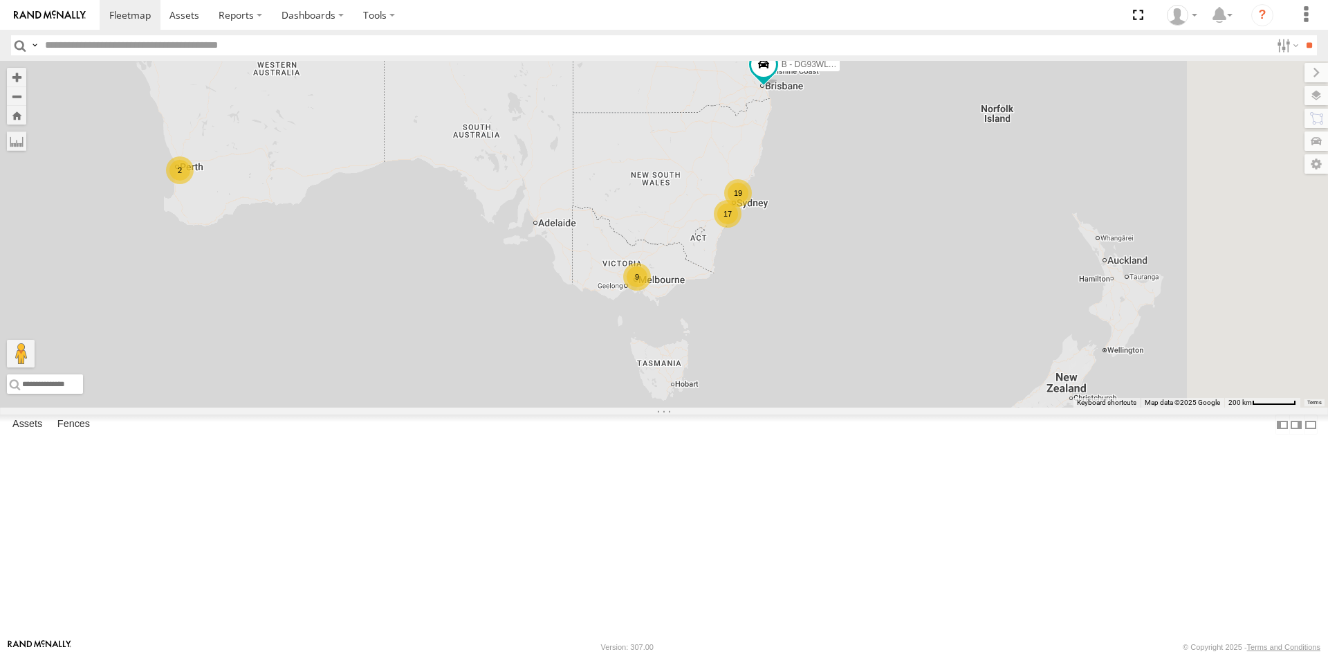
drag, startPoint x: 829, startPoint y: 269, endPoint x: 745, endPoint y: 235, distance: 90.3
click at [745, 235] on div "B - DG93WL - [PERSON_NAME] 17 2 19 9" at bounding box center [664, 234] width 1328 height 347
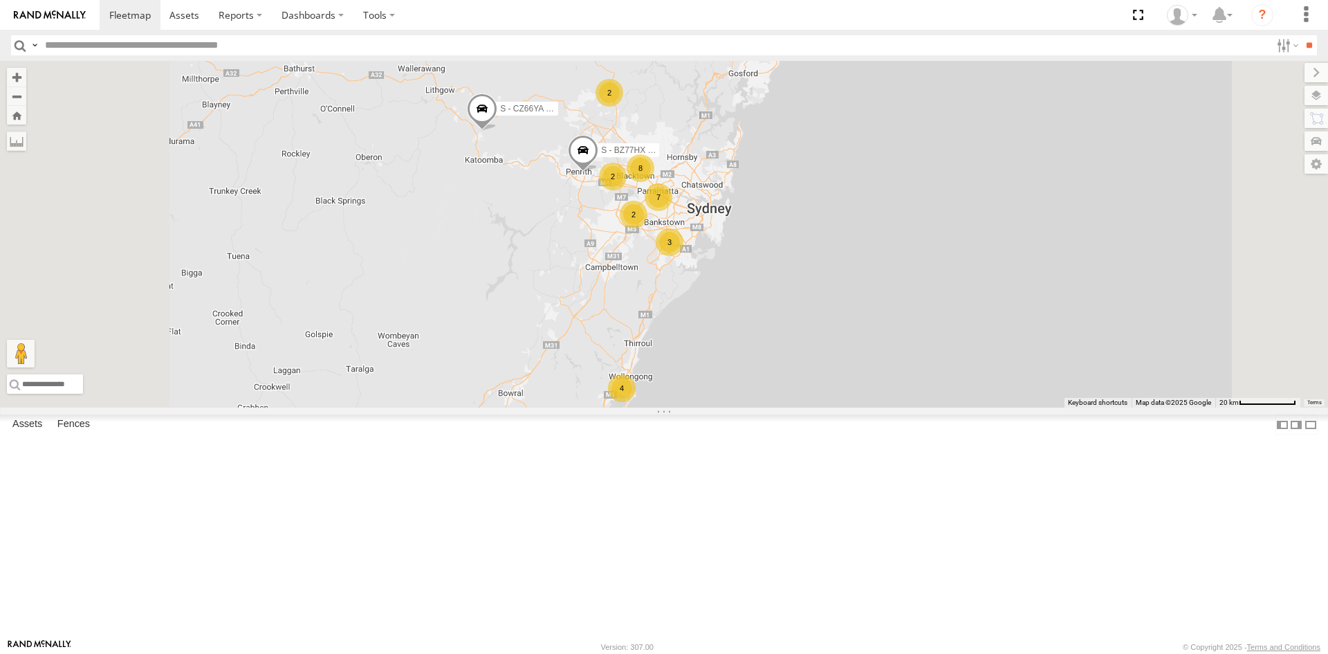
drag, startPoint x: 693, startPoint y: 275, endPoint x: 744, endPoint y: 136, distance: 148.2
click at [744, 136] on div "B - DG93WL - Josh Fahd C - FFZ14X- Ethan Hicks C - DTL91S - Sal Tomas S - CZ66Y…" at bounding box center [664, 234] width 1328 height 347
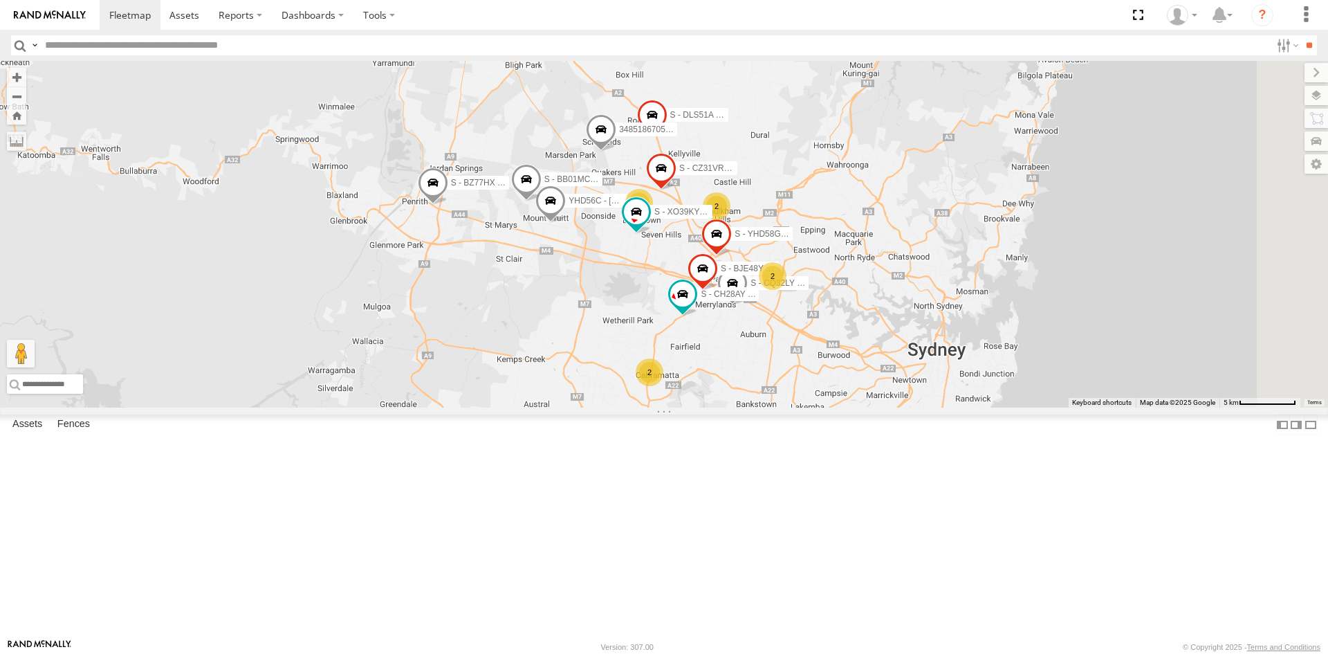
drag, startPoint x: 917, startPoint y: 257, endPoint x: 713, endPoint y: 231, distance: 205.1
click at [713, 231] on div "B - DG93WL - Josh Fahd C - FFZ14X- Ethan Hicks C - DTL91S - Sal Tomas S - CZ66Y…" at bounding box center [664, 234] width 1328 height 347
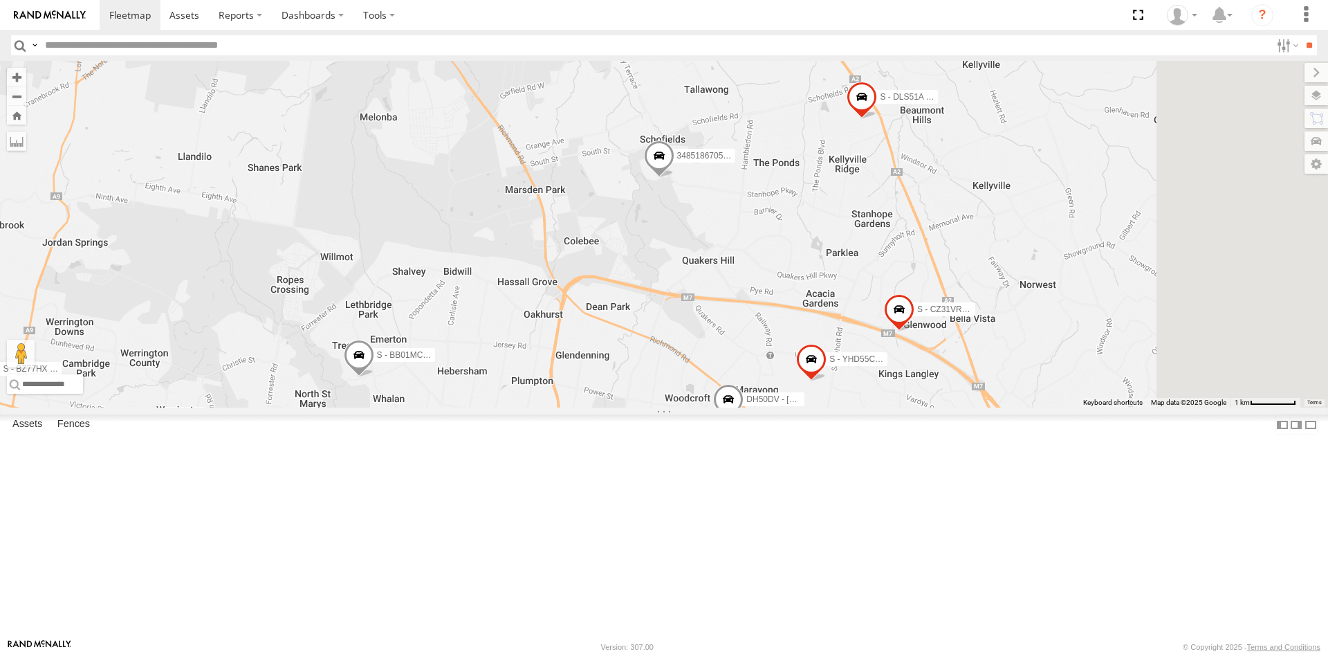
drag, startPoint x: 849, startPoint y: 277, endPoint x: 720, endPoint y: 194, distance: 153.7
click at [720, 194] on div "B - DG93WL - Josh Fahd C - FFZ14X- Ethan Hicks C - DTL91S - Sal Tomas S - CZ66Y…" at bounding box center [664, 234] width 1328 height 347
click at [674, 176] on span at bounding box center [659, 157] width 30 height 37
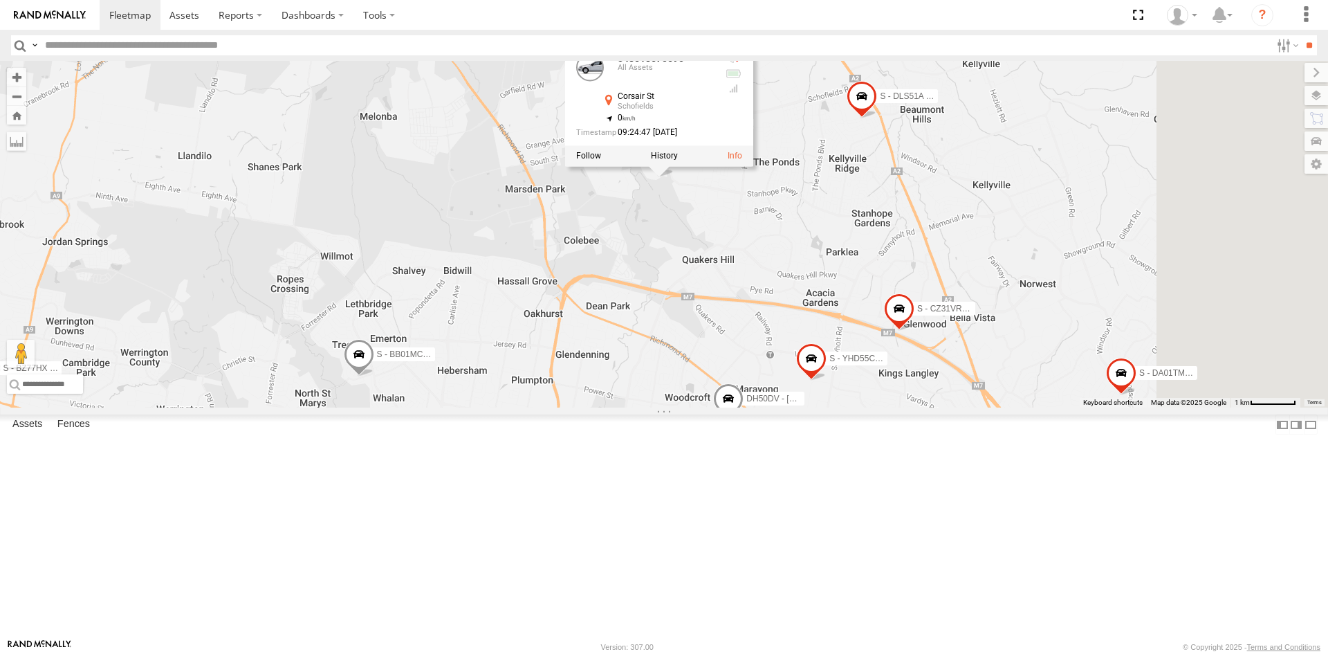
scroll to position [208, 0]
click at [0, 0] on div "All Assets" at bounding box center [0, 0] width 0 height 0
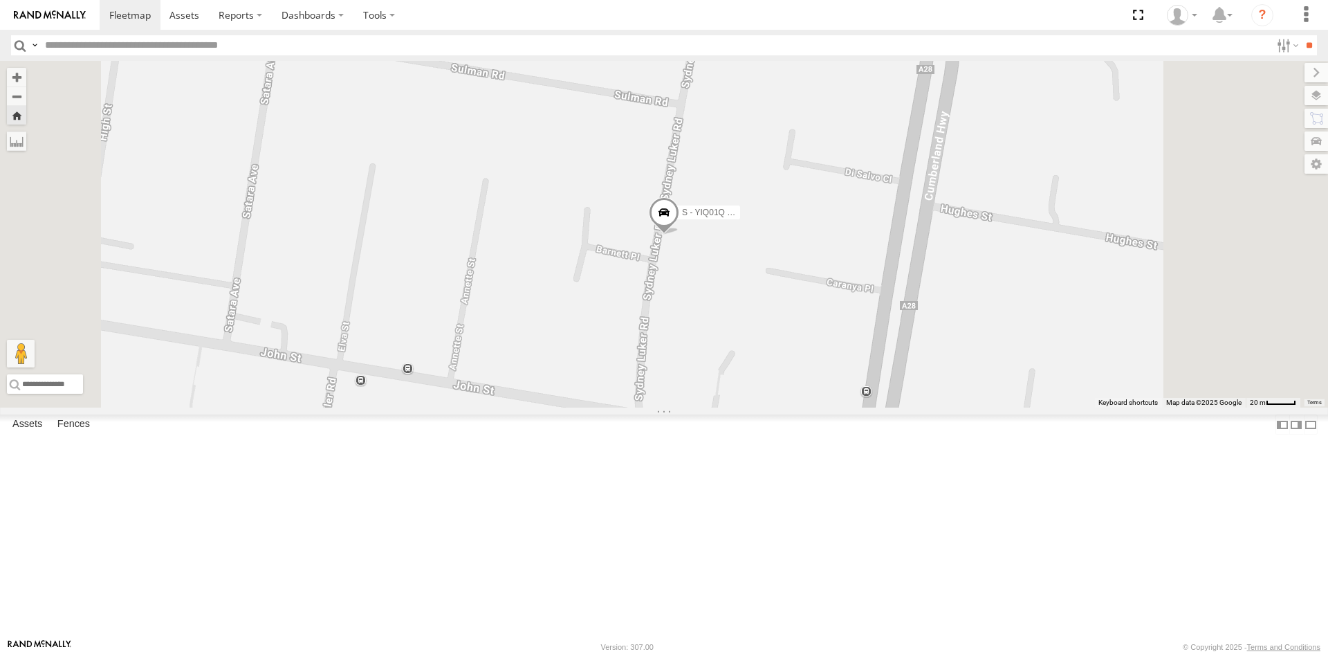
click at [679, 234] on span at bounding box center [664, 215] width 30 height 37
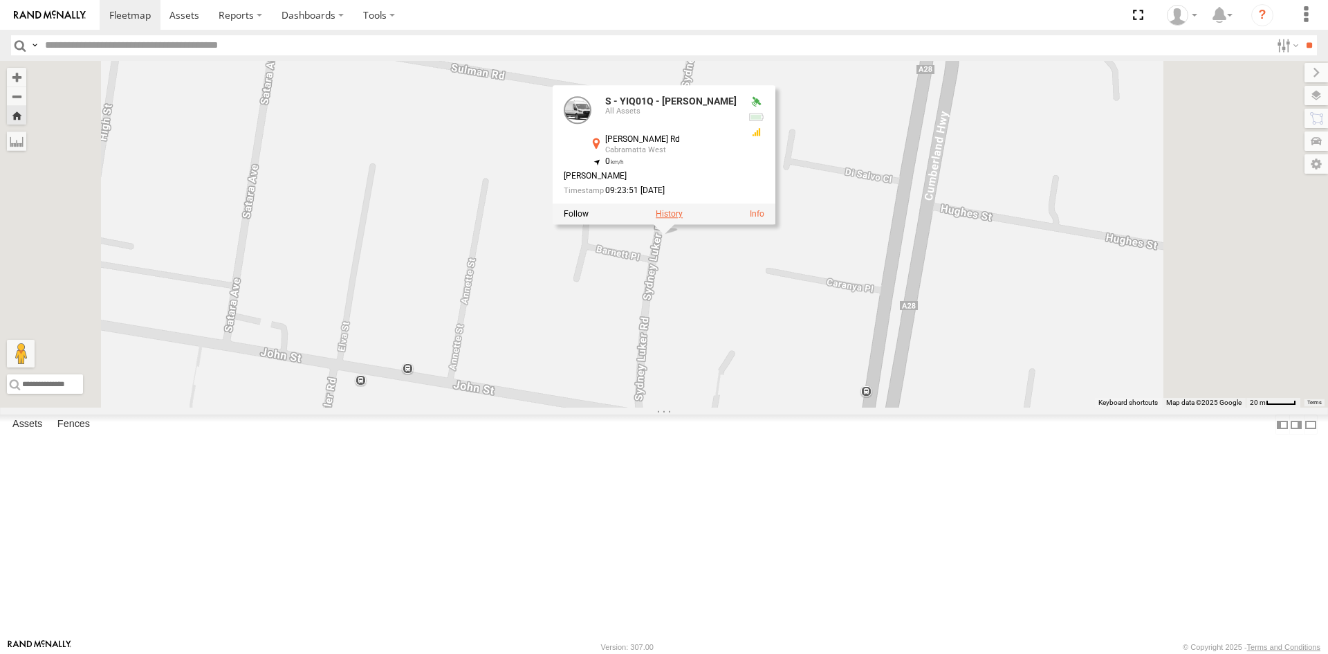
click at [683, 219] on label at bounding box center [669, 214] width 27 height 10
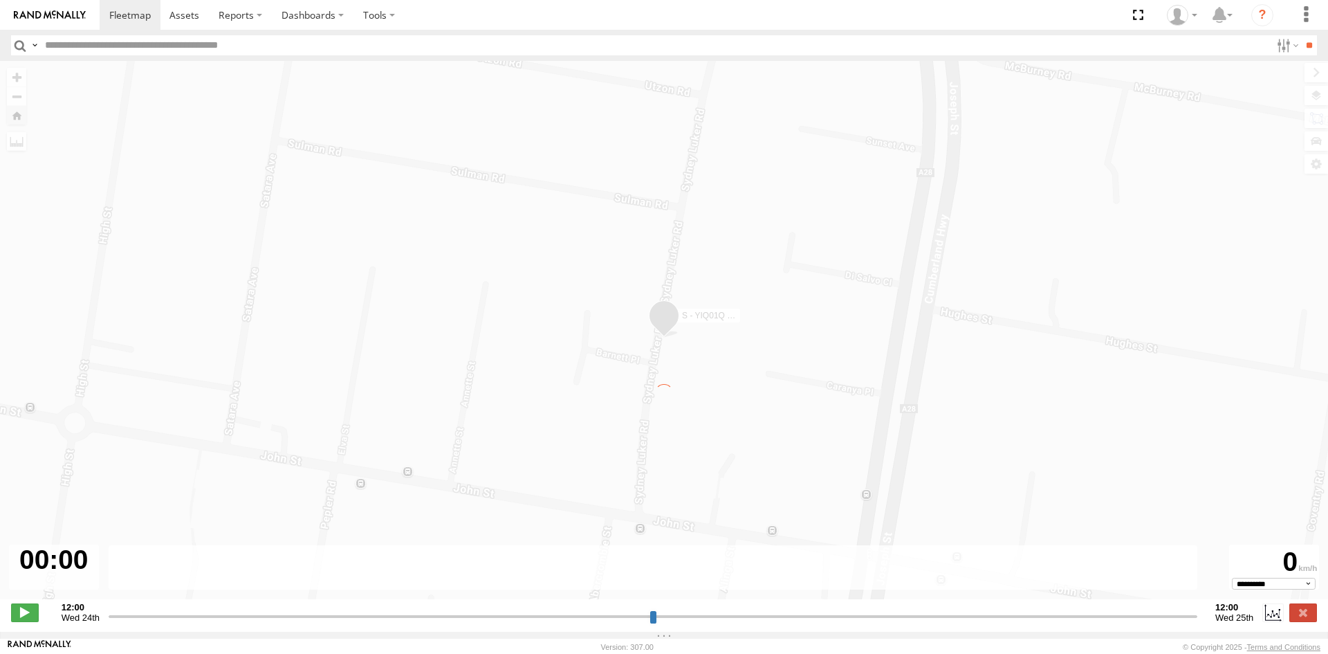
type input "**********"
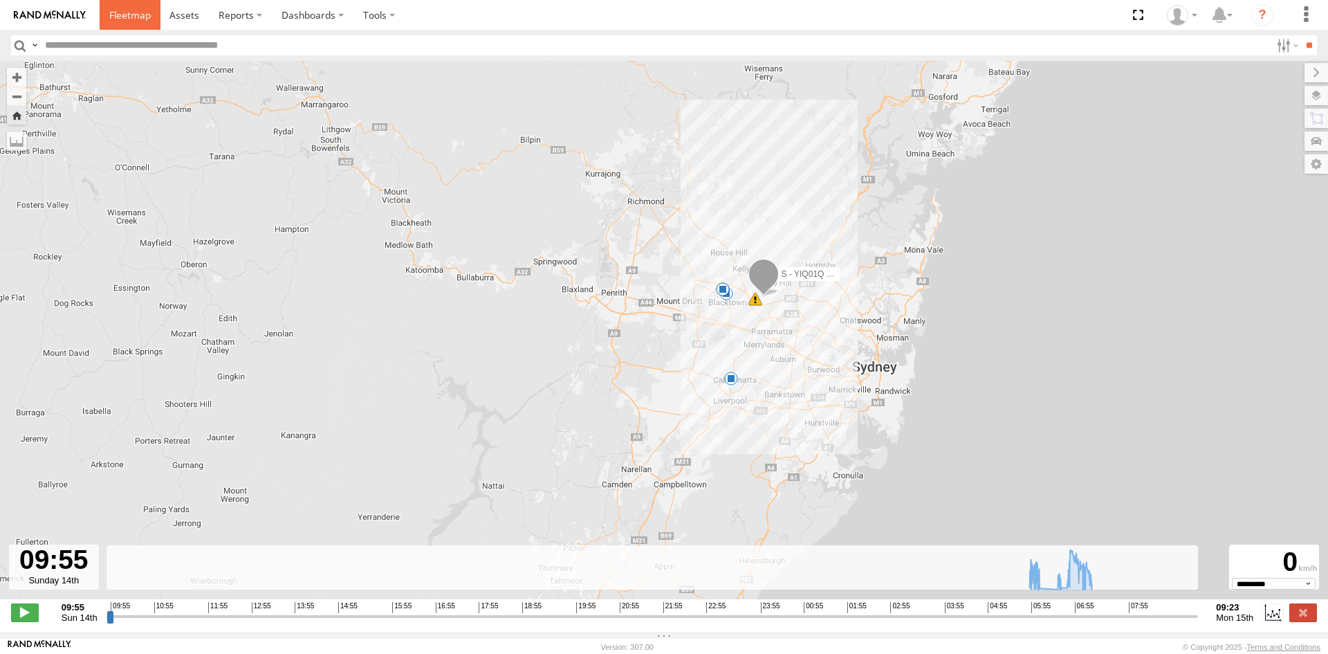
click at [127, 18] on span at bounding box center [130, 14] width 42 height 13
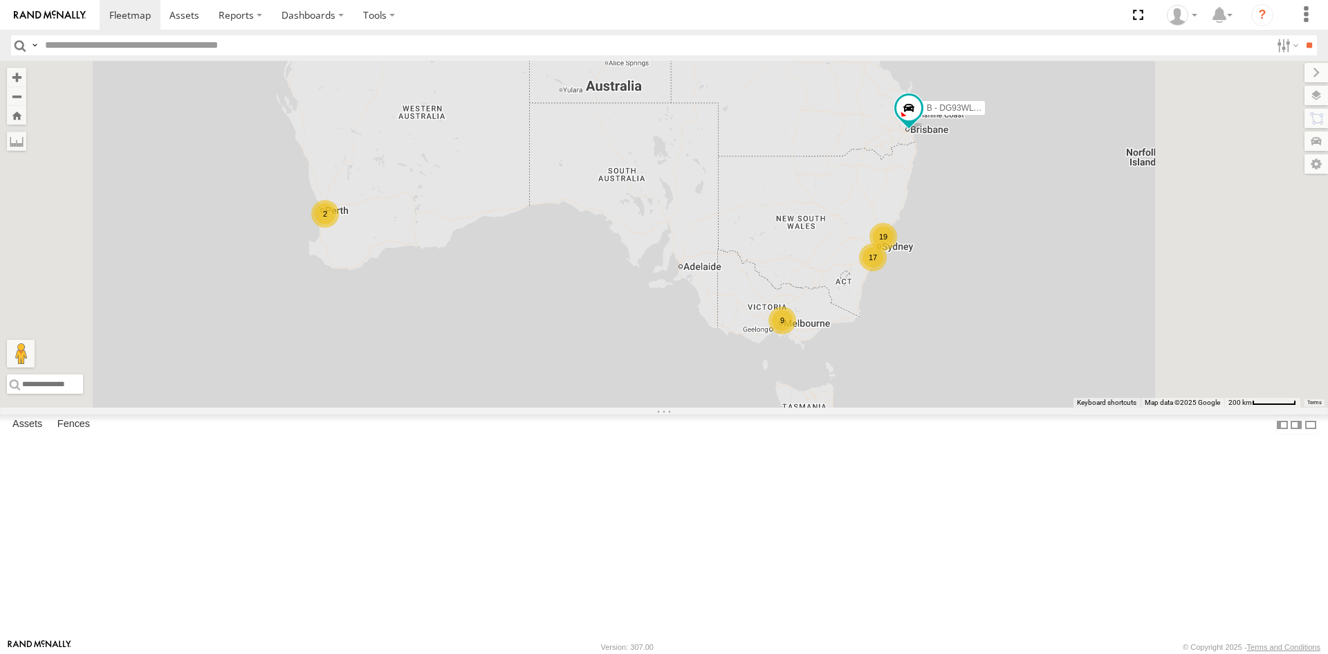
drag, startPoint x: 1008, startPoint y: 370, endPoint x: 725, endPoint y: 310, distance: 289.3
click at [725, 310] on div "B - DG93WL - [PERSON_NAME] 17 2 19 9" at bounding box center [664, 234] width 1328 height 347
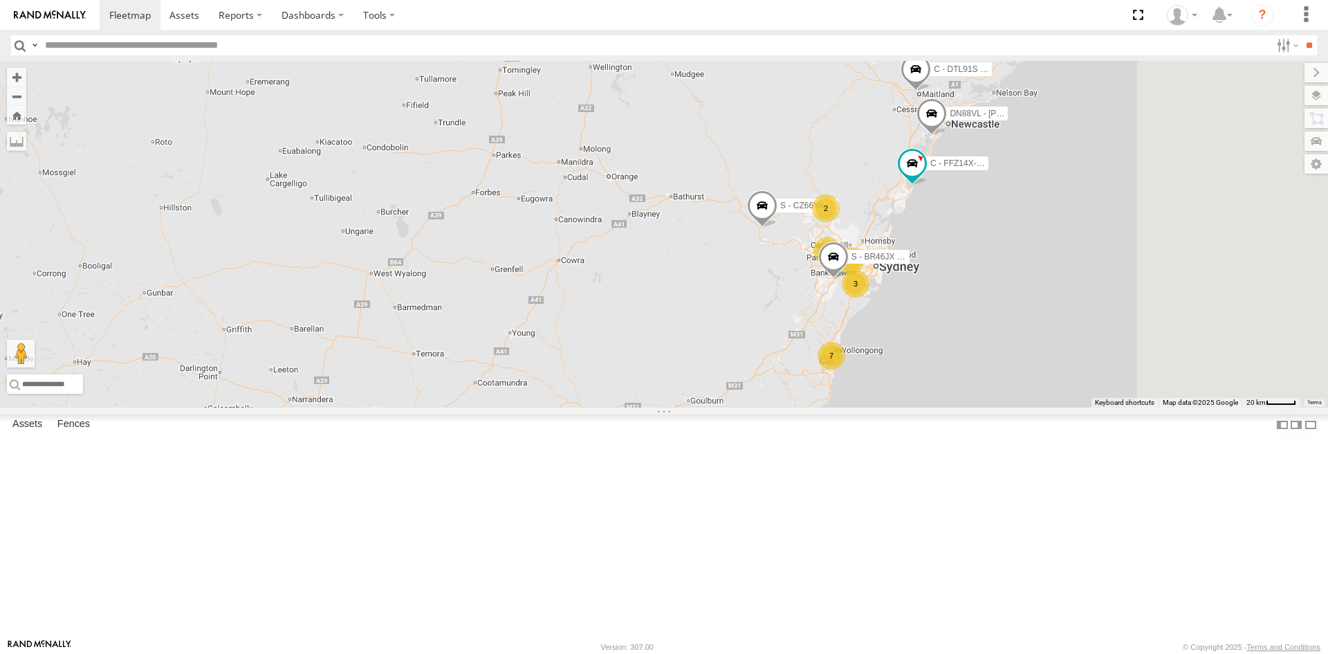
drag, startPoint x: 894, startPoint y: 273, endPoint x: 735, endPoint y: 344, distance: 174.3
click at [735, 344] on div "B - DG93WL - [PERSON_NAME] S - CZ66YA - [PERSON_NAME] C - FFZ14X- [PERSON_NAME]…" at bounding box center [664, 234] width 1328 height 347
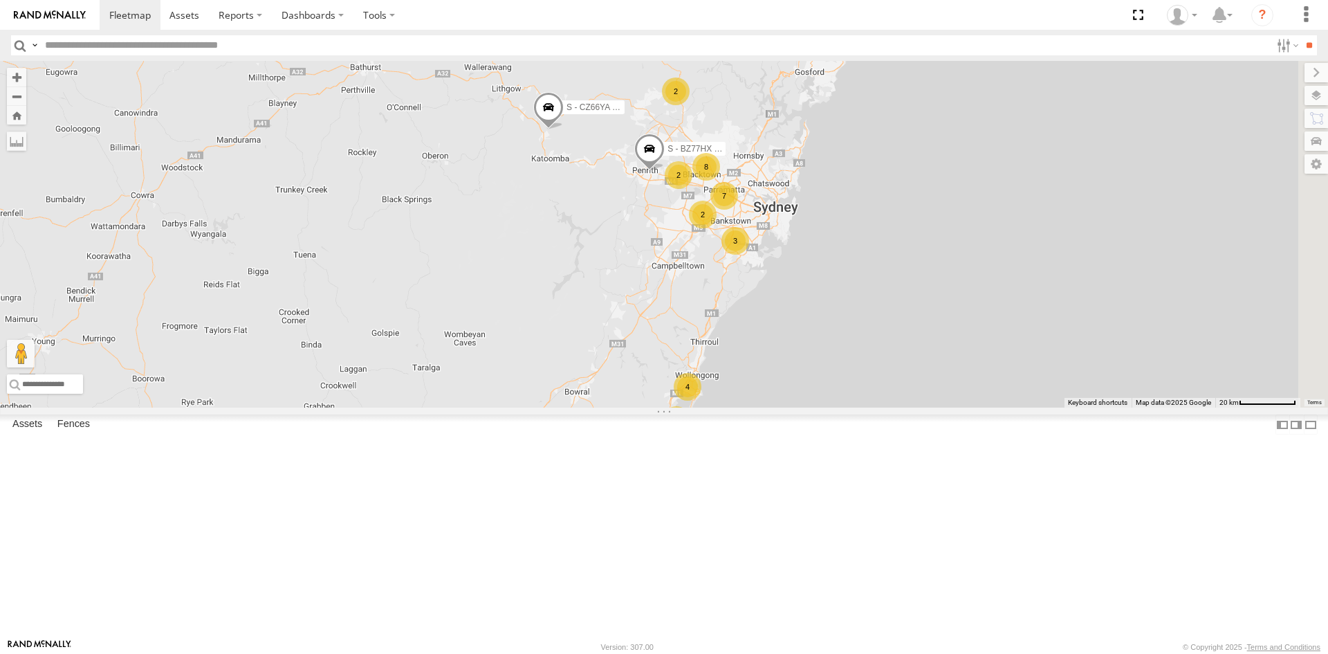
drag, startPoint x: 994, startPoint y: 337, endPoint x: 747, endPoint y: 246, distance: 263.1
click at [747, 246] on div "B - DG93WL - Josh Fahd S - CZ66YA - Daniel Attard C - FFZ14X- Ethan Hicks C - D…" at bounding box center [664, 234] width 1328 height 347
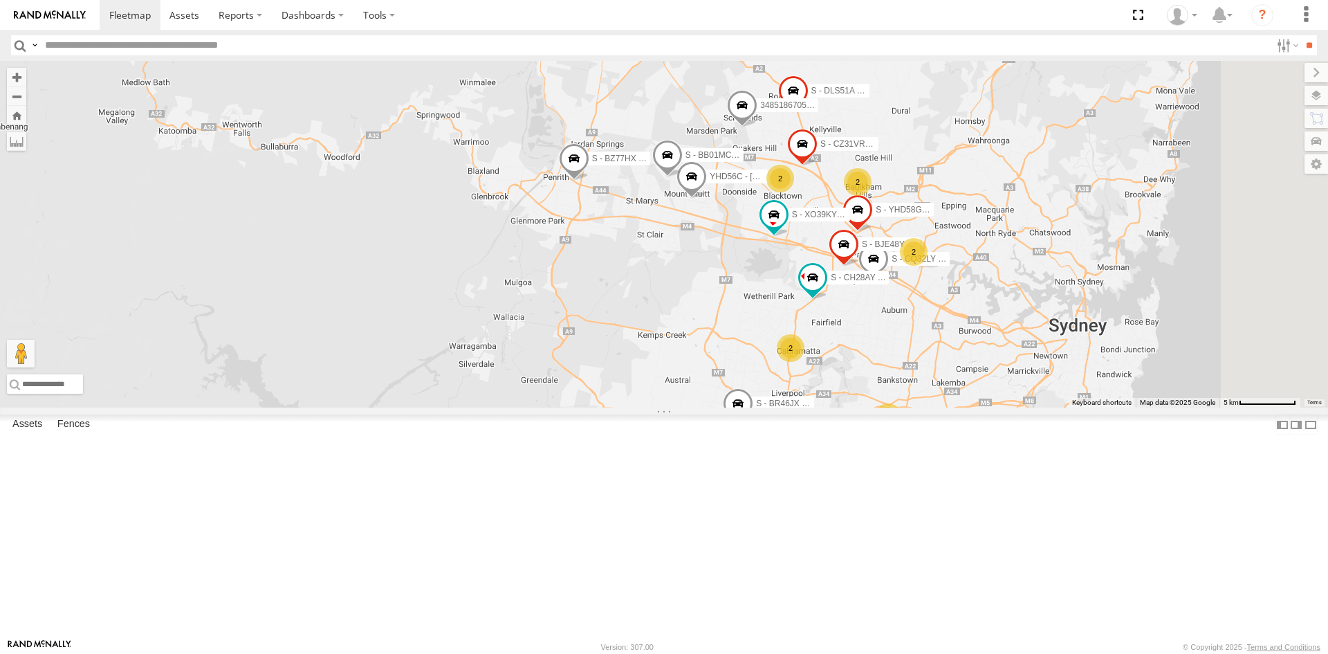
drag, startPoint x: 908, startPoint y: 259, endPoint x: 669, endPoint y: 226, distance: 241.6
click at [669, 226] on div "B - DG93WL - Josh Fahd S - CZ66YA - Daniel Attard C - FFZ14X- Ethan Hicks C - D…" at bounding box center [664, 234] width 1328 height 347
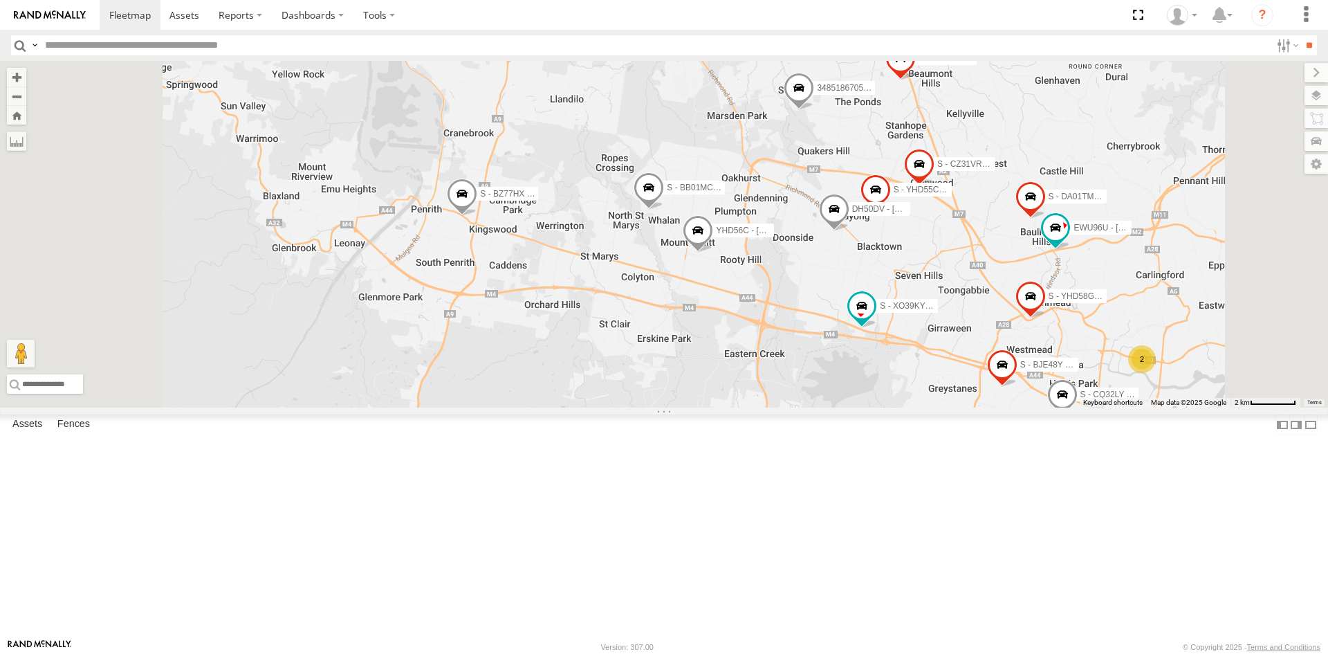
click at [814, 109] on span at bounding box center [799, 90] width 30 height 37
click at [818, 93] on label at bounding box center [804, 89] width 27 height 10
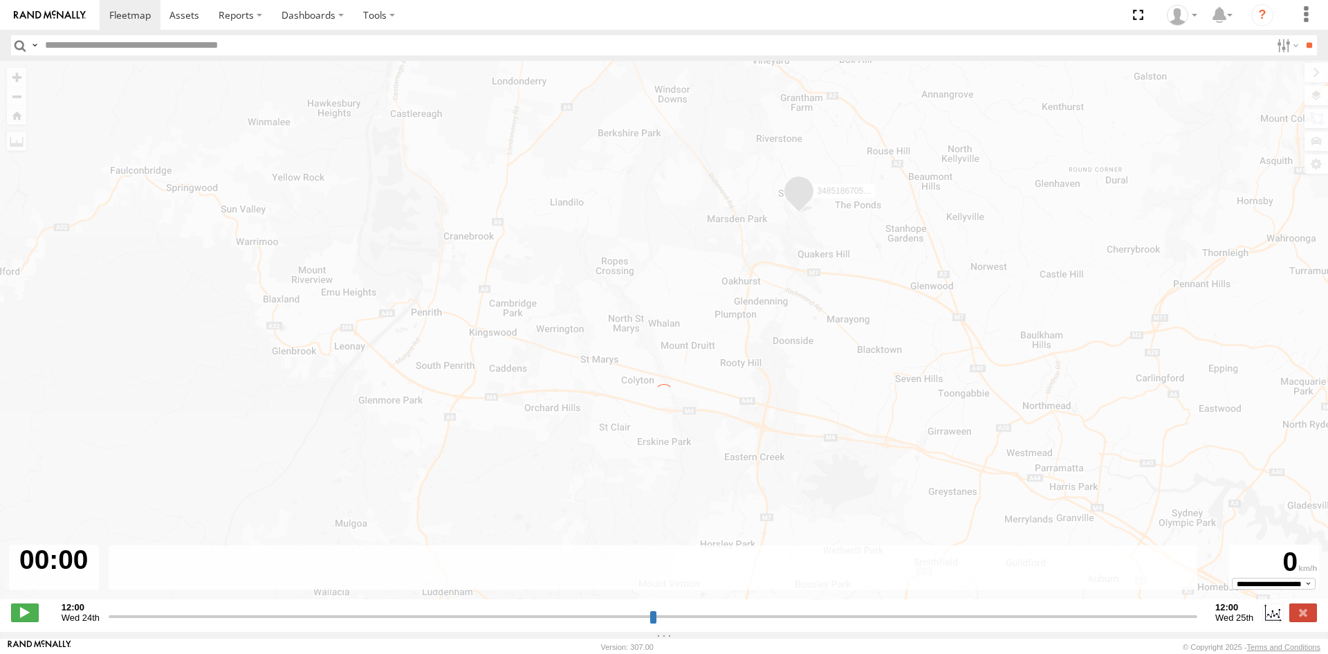
type input "**********"
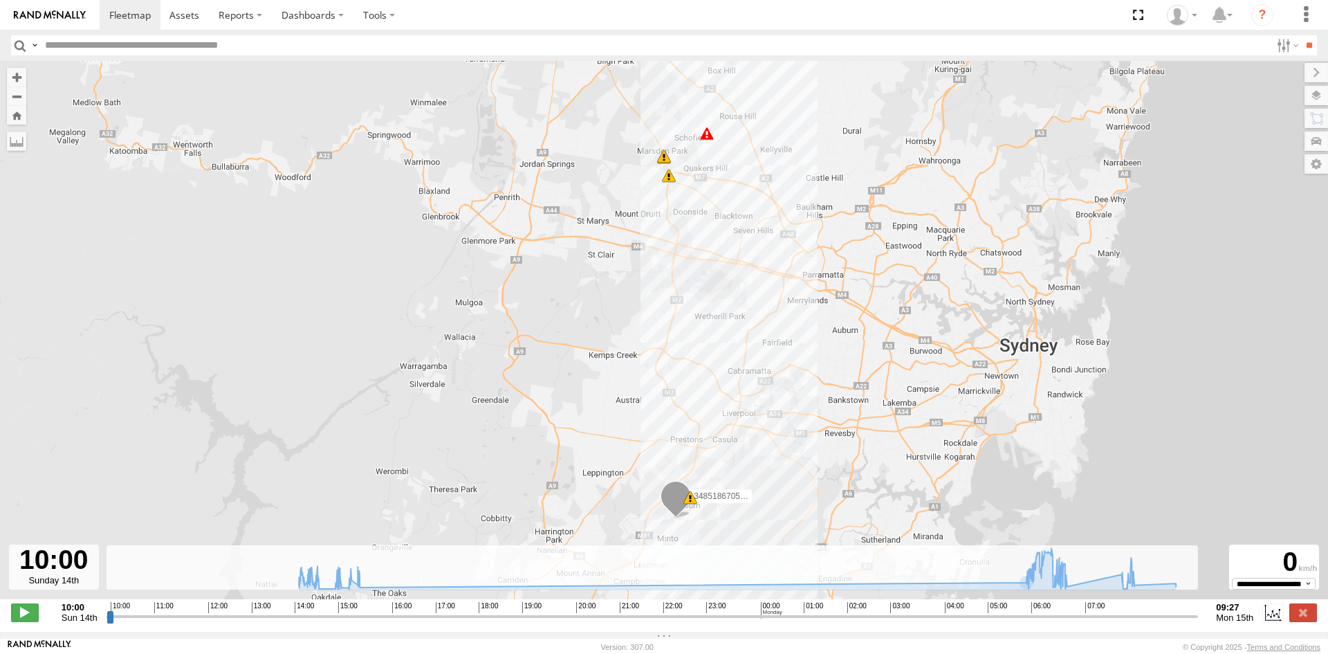
drag, startPoint x: 816, startPoint y: 515, endPoint x: 838, endPoint y: 499, distance: 26.3
click at [838, 499] on div "348518670590 06:34 Mon 07:45 Mon 08:01 Mon 08:01 Mon 8" at bounding box center [664, 337] width 1328 height 553
click at [140, 9] on span at bounding box center [130, 14] width 42 height 13
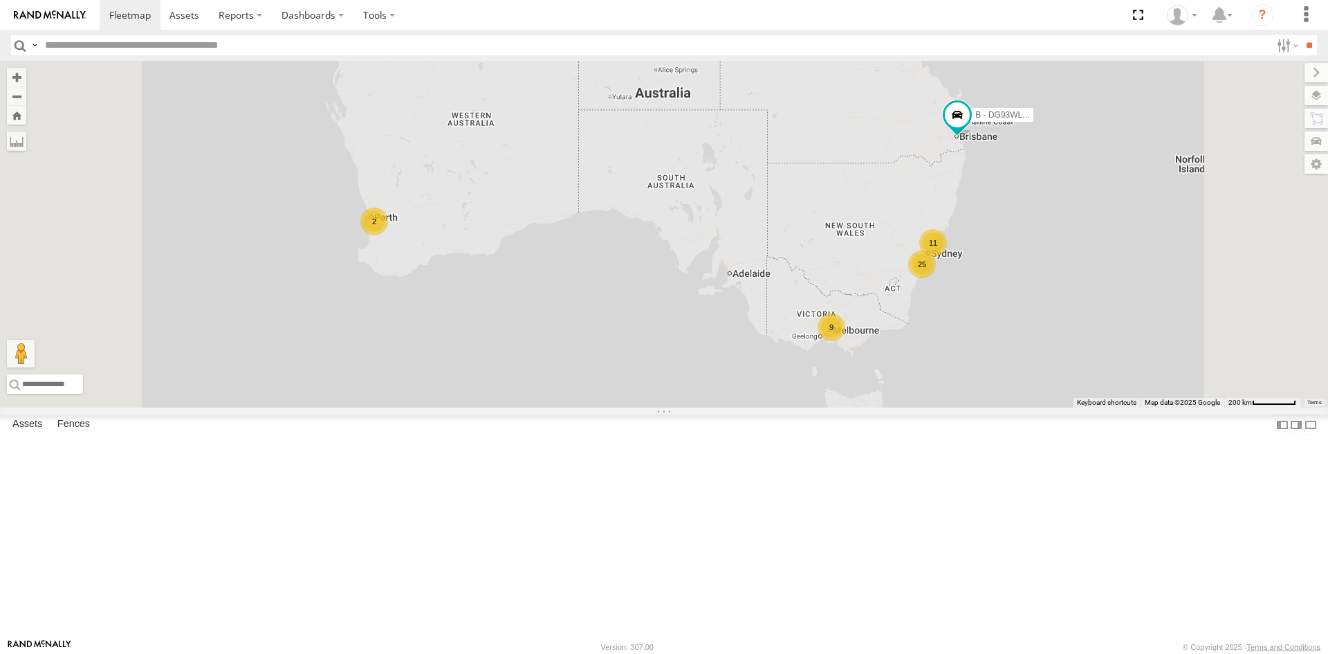
click at [0, 0] on div "348518670590" at bounding box center [0, 0] width 0 height 0
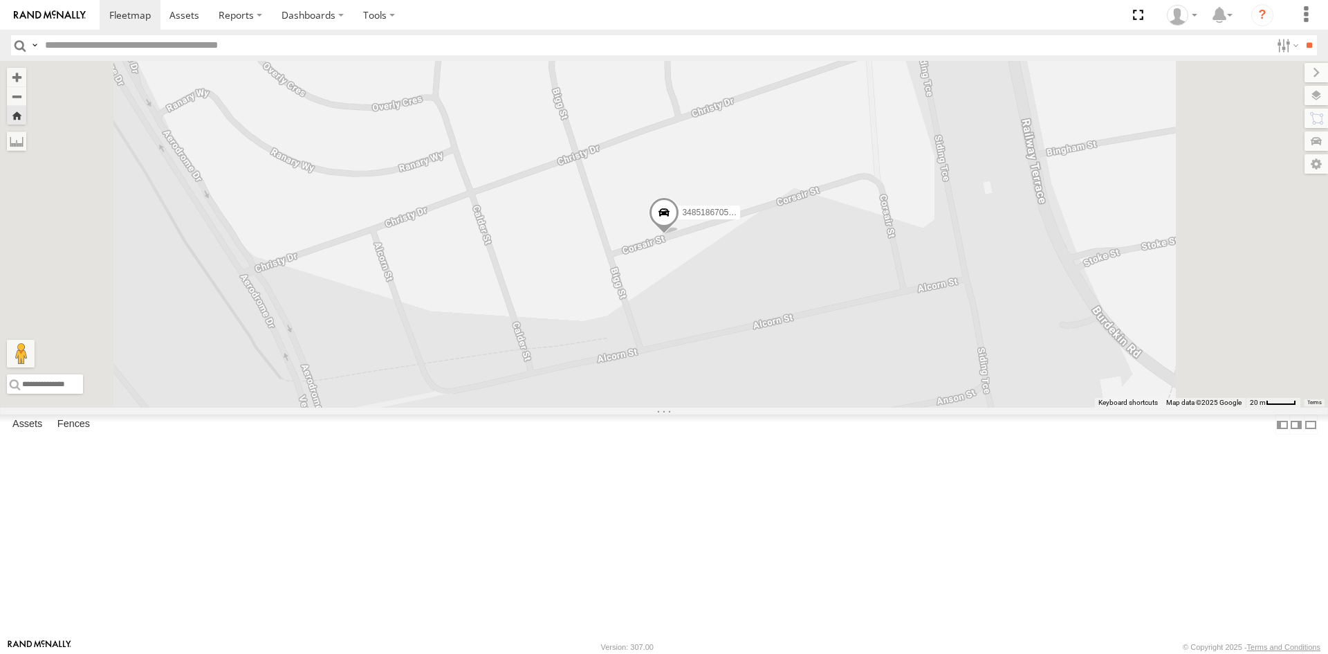
click at [0, 0] on link at bounding box center [0, 0] width 0 height 0
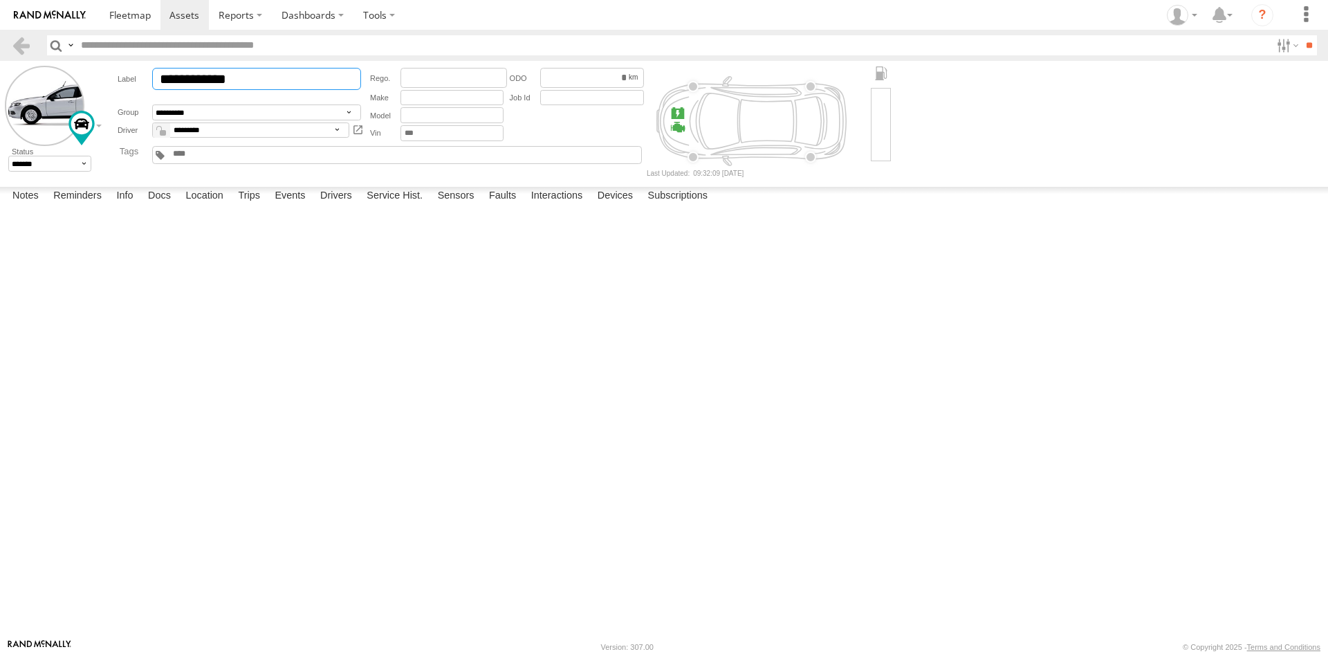
drag, startPoint x: 255, startPoint y: 80, endPoint x: 136, endPoint y: 82, distance: 119.0
click at [136, 82] on div "**********" at bounding box center [241, 79] width 246 height 22
type input "******"
click at [246, 133] on select "**********" at bounding box center [250, 130] width 197 height 16
select select "*****"
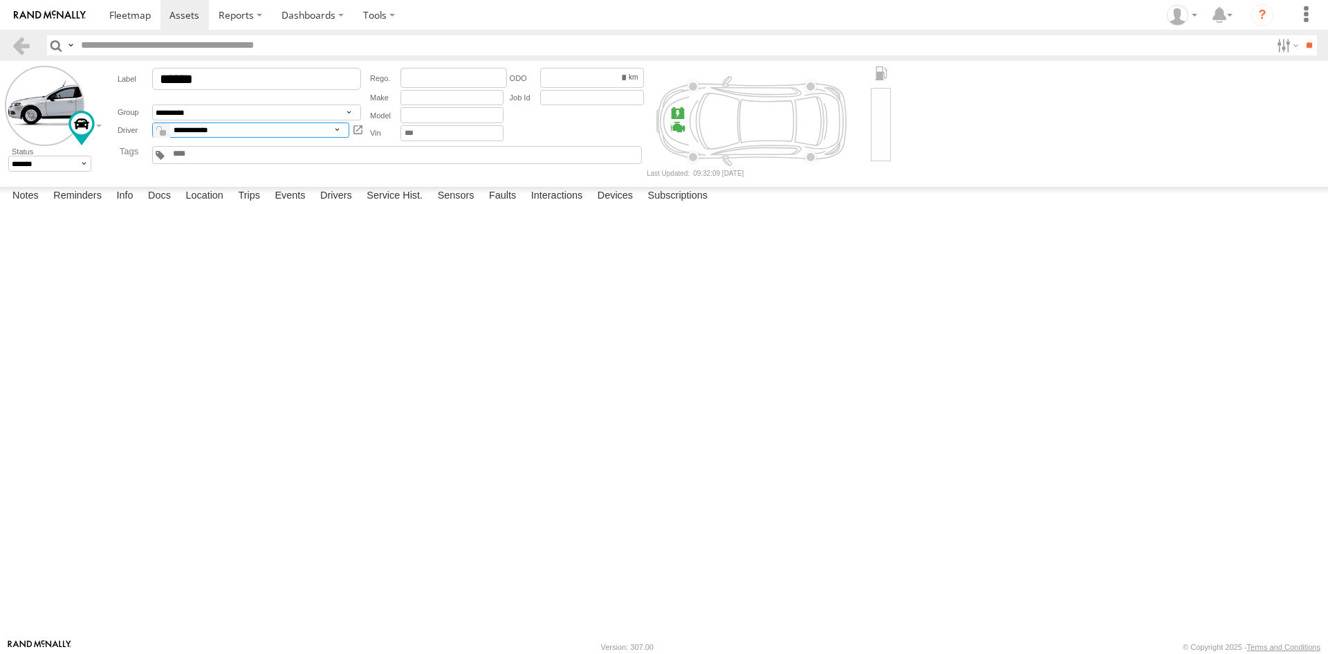
click at [152, 122] on select "**********" at bounding box center [250, 130] width 197 height 16
click at [431, 82] on input "text" at bounding box center [454, 78] width 107 height 20
type input "******"
click at [25, 48] on link at bounding box center [21, 45] width 20 height 20
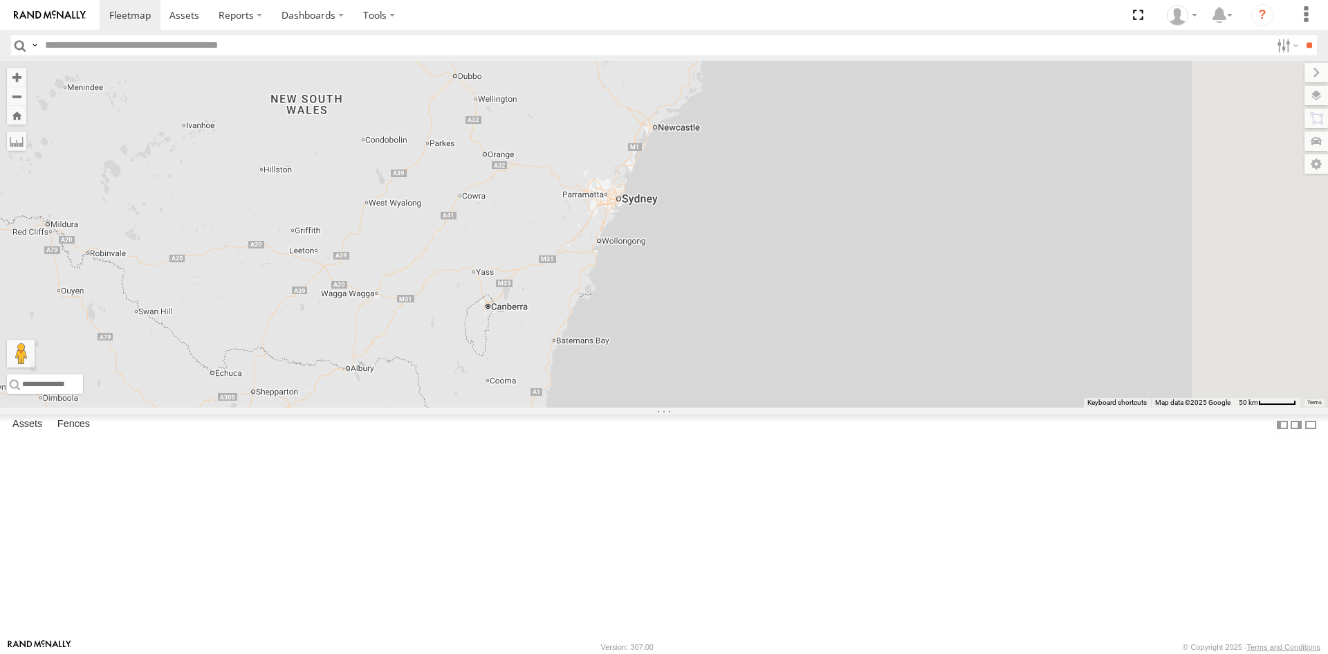
drag, startPoint x: 1130, startPoint y: 345, endPoint x: 408, endPoint y: 162, distance: 744.4
click at [416, 172] on div "B - DG93WL - [PERSON_NAME]" at bounding box center [664, 234] width 1328 height 347
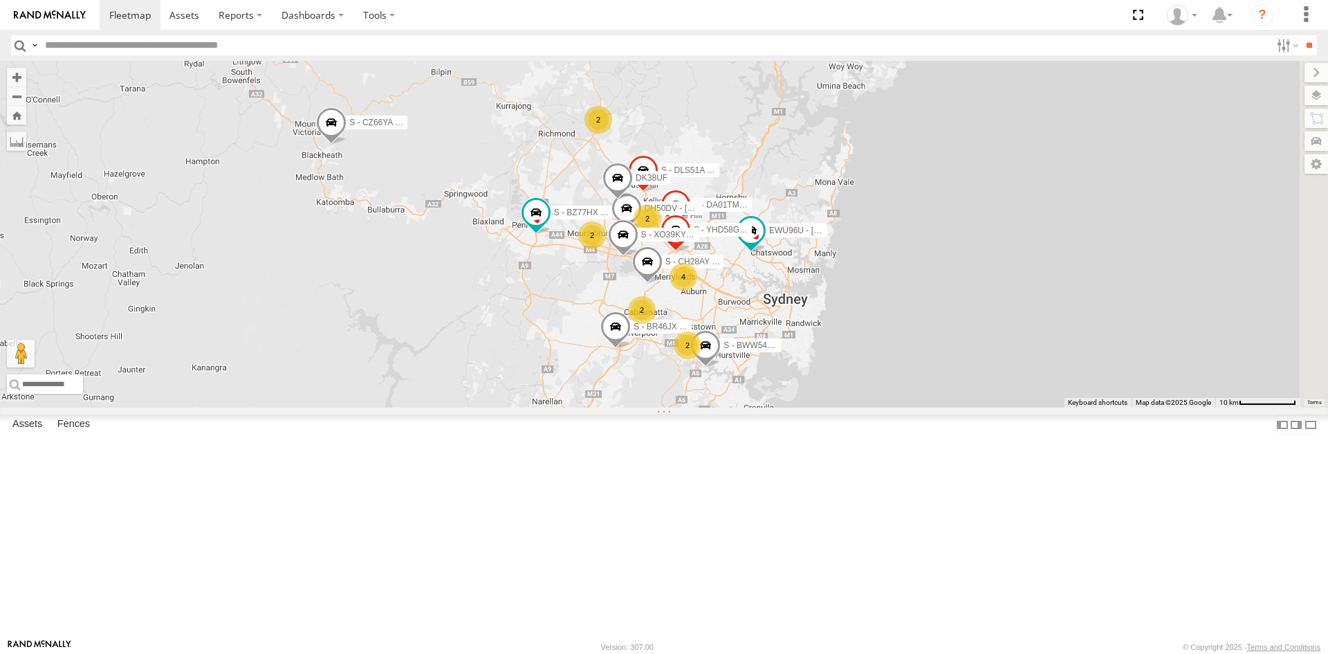
drag, startPoint x: 750, startPoint y: 277, endPoint x: 403, endPoint y: 190, distance: 357.4
click at [409, 192] on div "B - DG93WL - [PERSON_NAME] C - DTL91S - [PERSON_NAME] S - CZ66YA - [PERSON_NAME…" at bounding box center [664, 234] width 1328 height 347
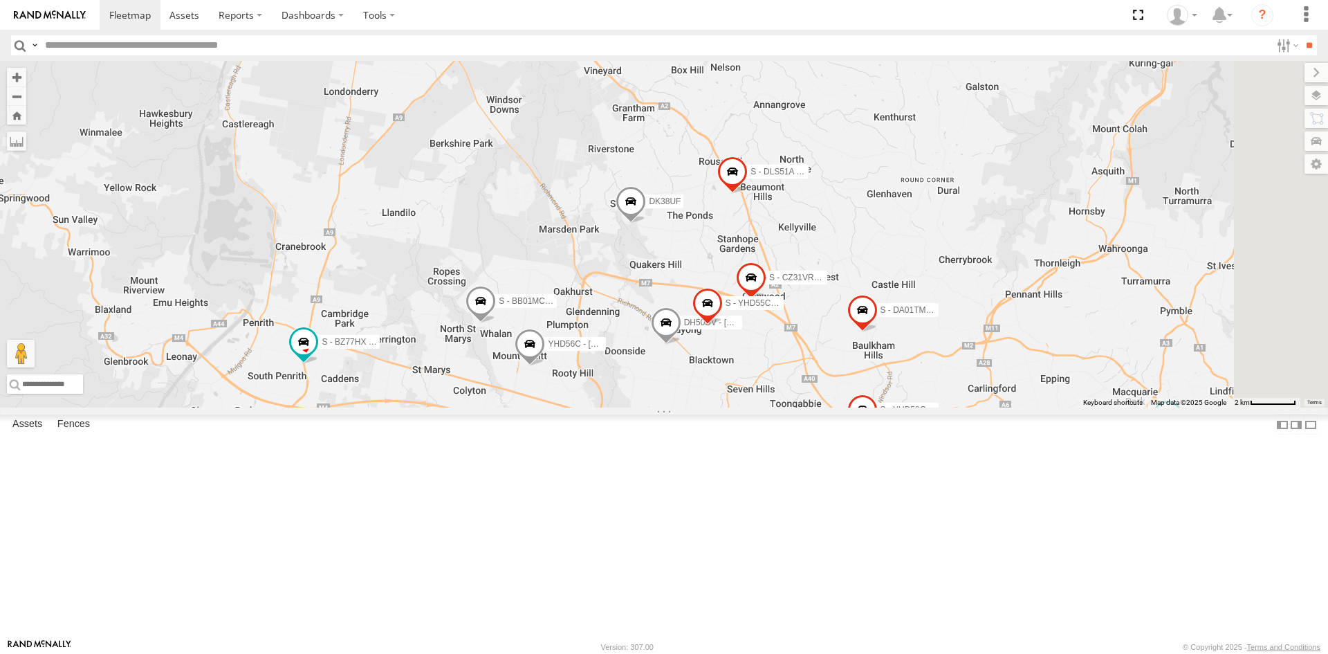
drag, startPoint x: 785, startPoint y: 324, endPoint x: 517, endPoint y: 236, distance: 281.7
click at [517, 236] on div "B - DG93WL - [PERSON_NAME] C - DTL91S - [PERSON_NAME] S - CZ66YA - [PERSON_NAME…" at bounding box center [664, 234] width 1328 height 347
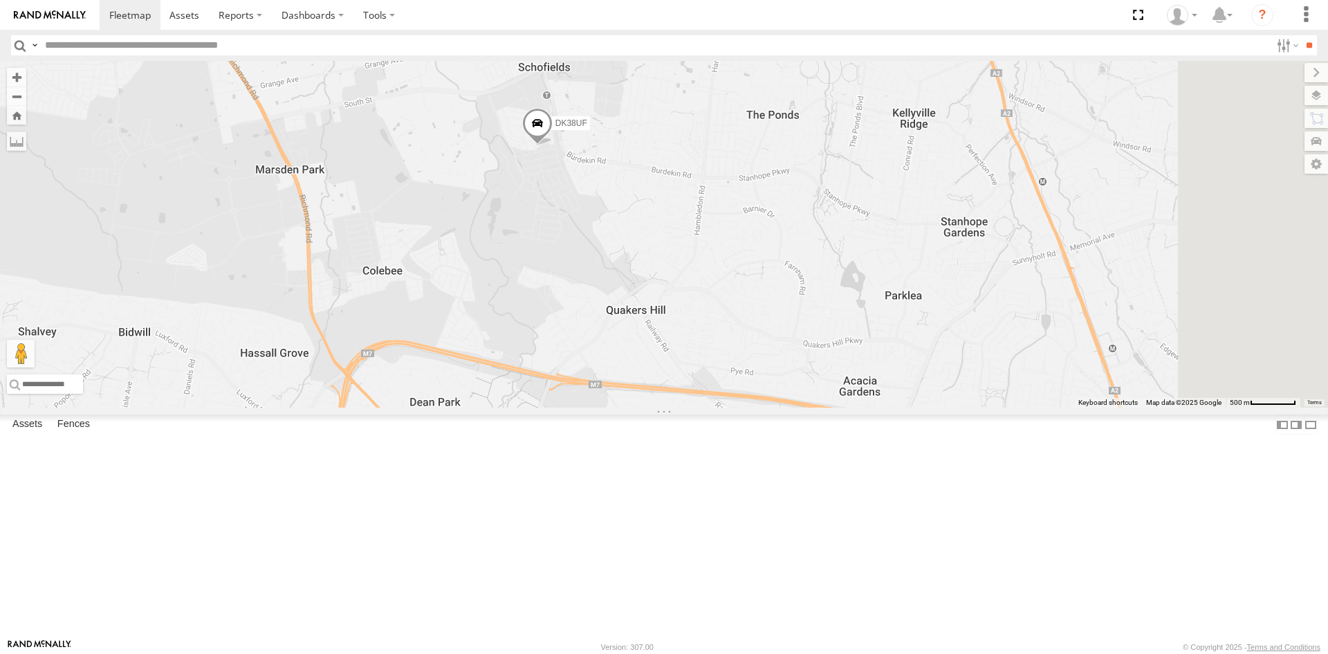
drag, startPoint x: 812, startPoint y: 333, endPoint x: 656, endPoint y: 149, distance: 241.5
click at [656, 149] on div "B - DG93WL - [PERSON_NAME] C - DTL91S - [PERSON_NAME] S - CZ66YA - [PERSON_NAME…" at bounding box center [664, 234] width 1328 height 347
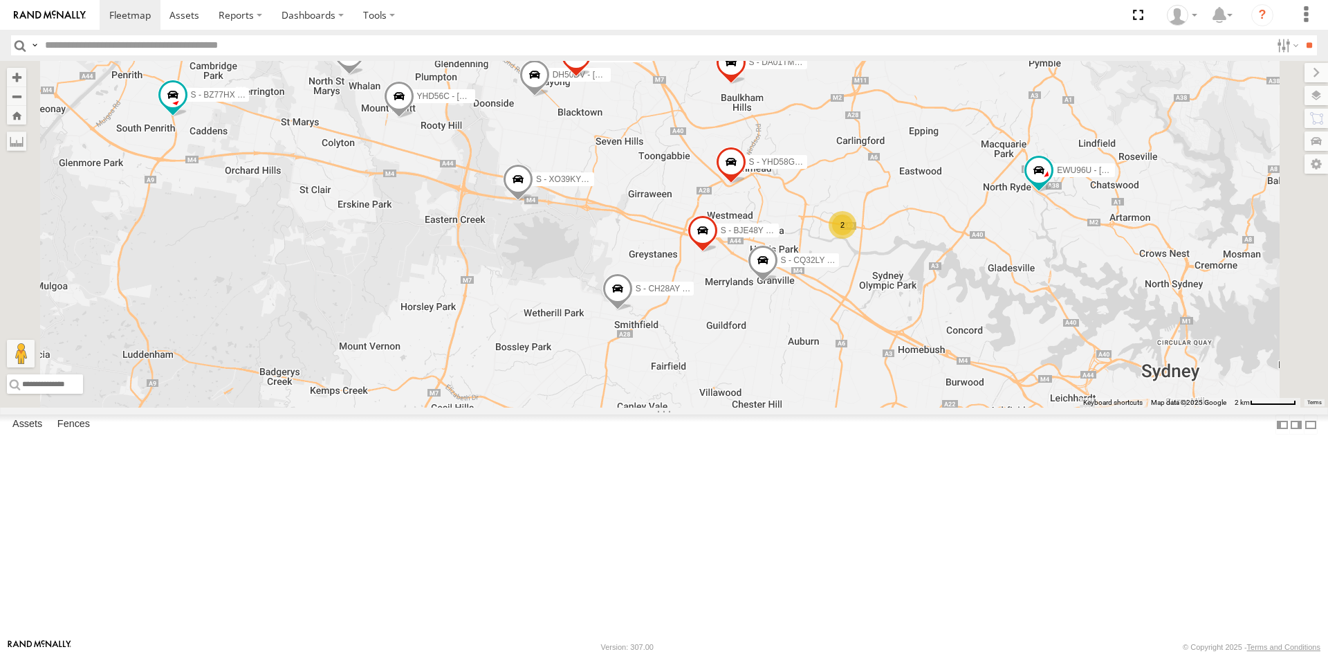
drag, startPoint x: 854, startPoint y: 314, endPoint x: 798, endPoint y: 226, distance: 104.6
click at [798, 226] on div "B - DG93WL - [PERSON_NAME] C - DTL91S - [PERSON_NAME] S - CZ66YA - [PERSON_NAME…" at bounding box center [664, 234] width 1328 height 347
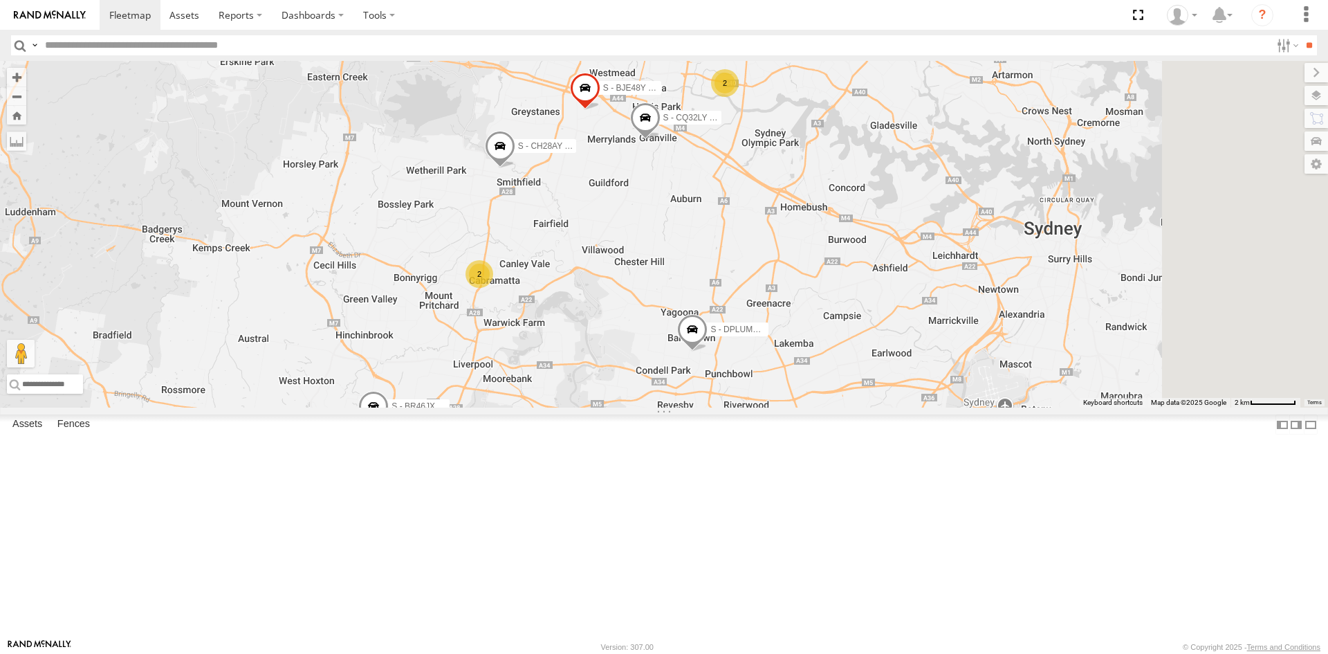
drag, startPoint x: 746, startPoint y: 339, endPoint x: 628, endPoint y: 197, distance: 184.7
click at [628, 197] on div "B - DG93WL - [PERSON_NAME] C - DTL91S - [PERSON_NAME] S - CZ66YA - [PERSON_NAME…" at bounding box center [664, 234] width 1328 height 347
click at [415, 59] on span at bounding box center [400, 39] width 30 height 37
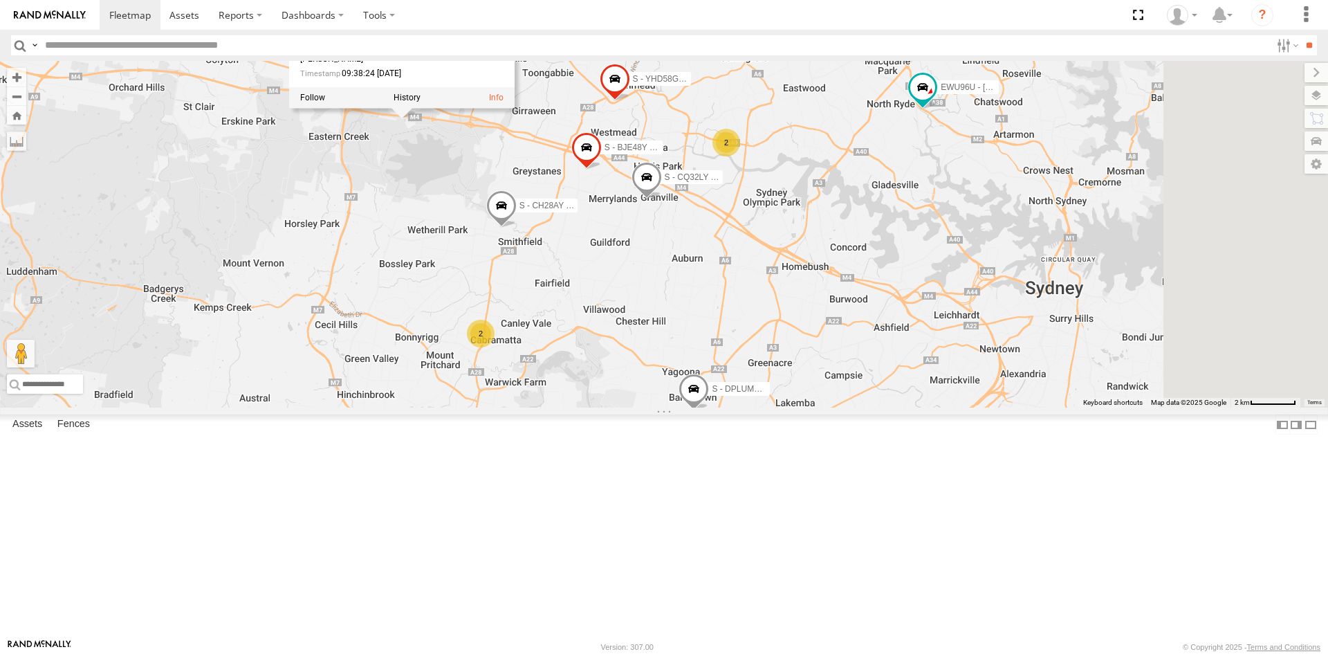
drag, startPoint x: 546, startPoint y: 244, endPoint x: 546, endPoint y: 264, distance: 19.4
click at [546, 264] on div "B - DG93WL - [PERSON_NAME] C - DTL91S - [PERSON_NAME] S - CZ66YA - [PERSON_NAME…" at bounding box center [664, 234] width 1328 height 347
click at [517, 228] on span at bounding box center [501, 208] width 30 height 37
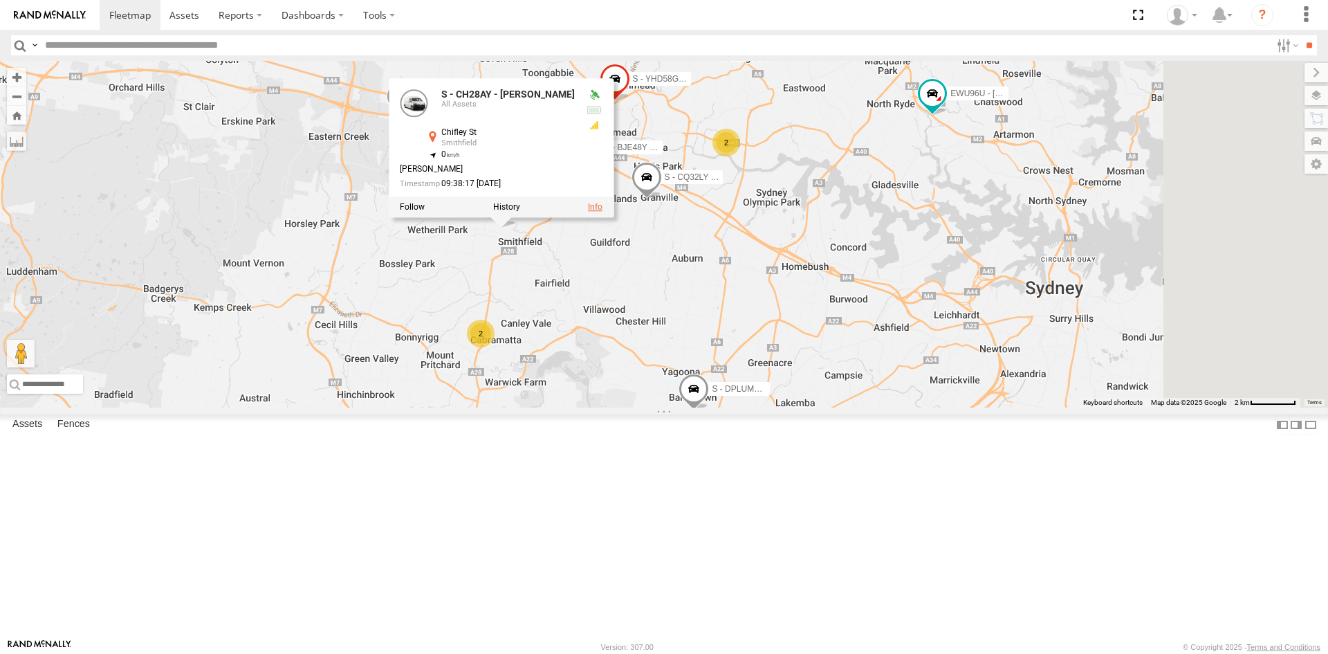
click at [603, 212] on link at bounding box center [595, 207] width 15 height 10
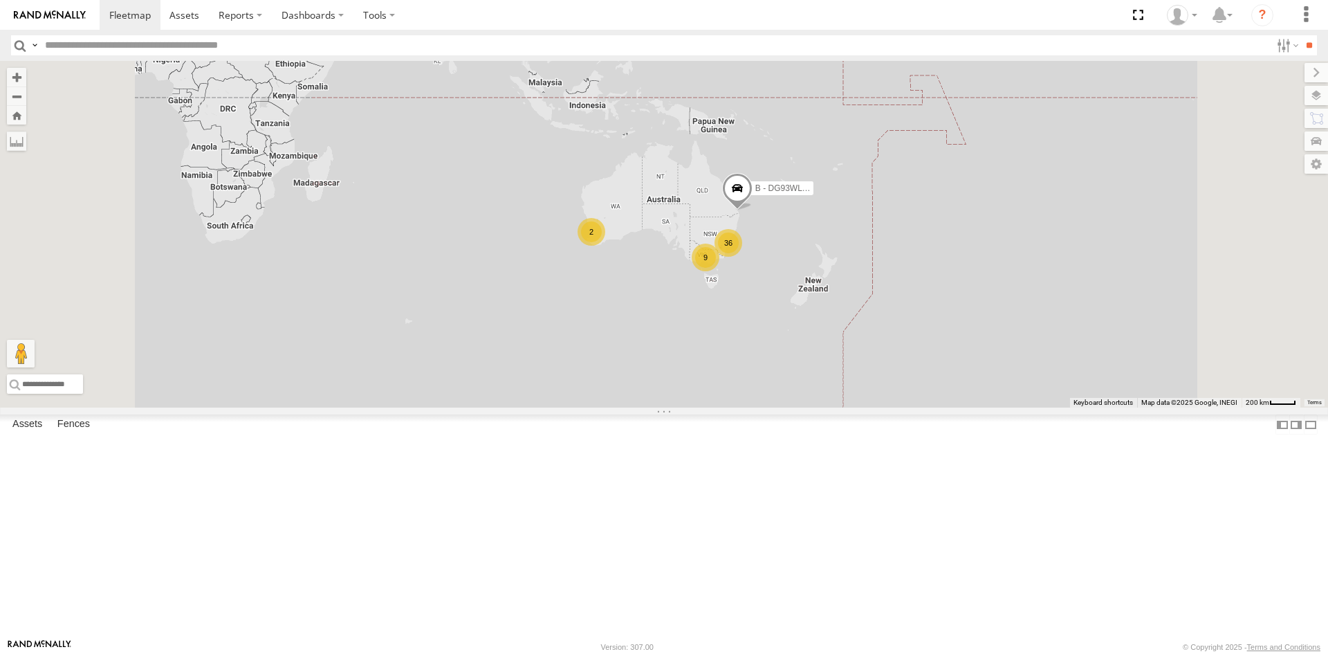
scroll to position [208, 0]
click at [0, 0] on div "DK38UF" at bounding box center [0, 0] width 0 height 0
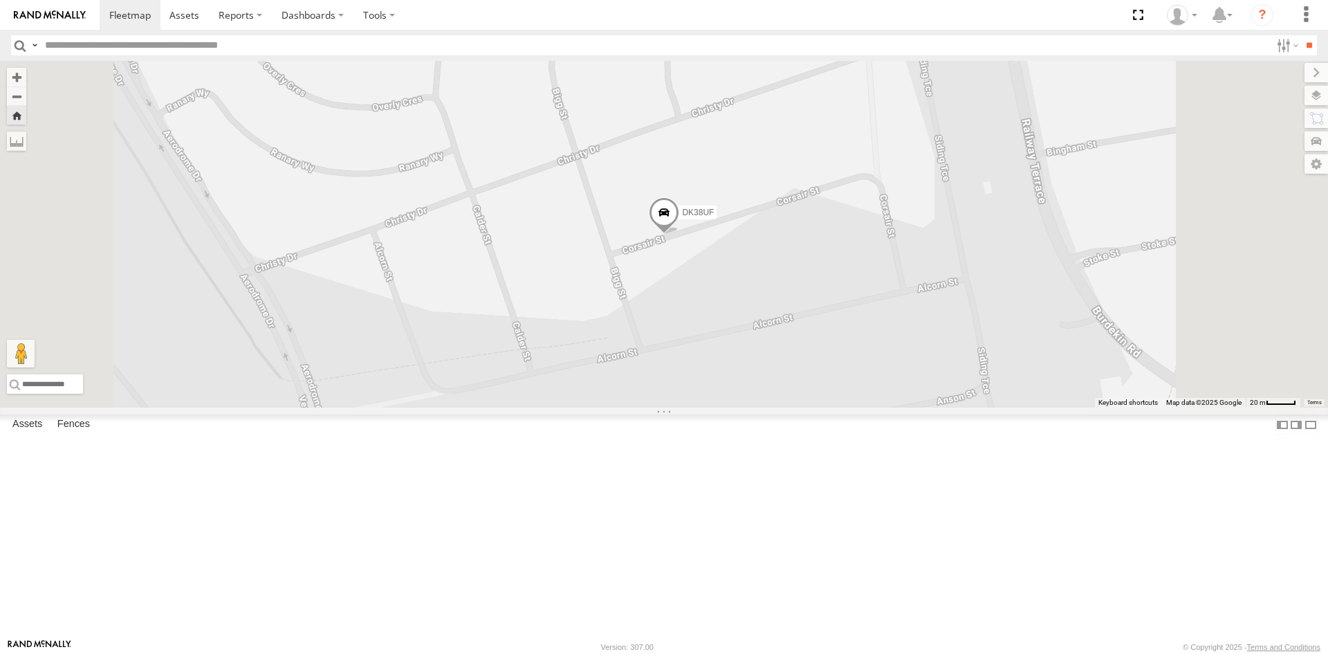
click at [679, 234] on span at bounding box center [664, 214] width 30 height 37
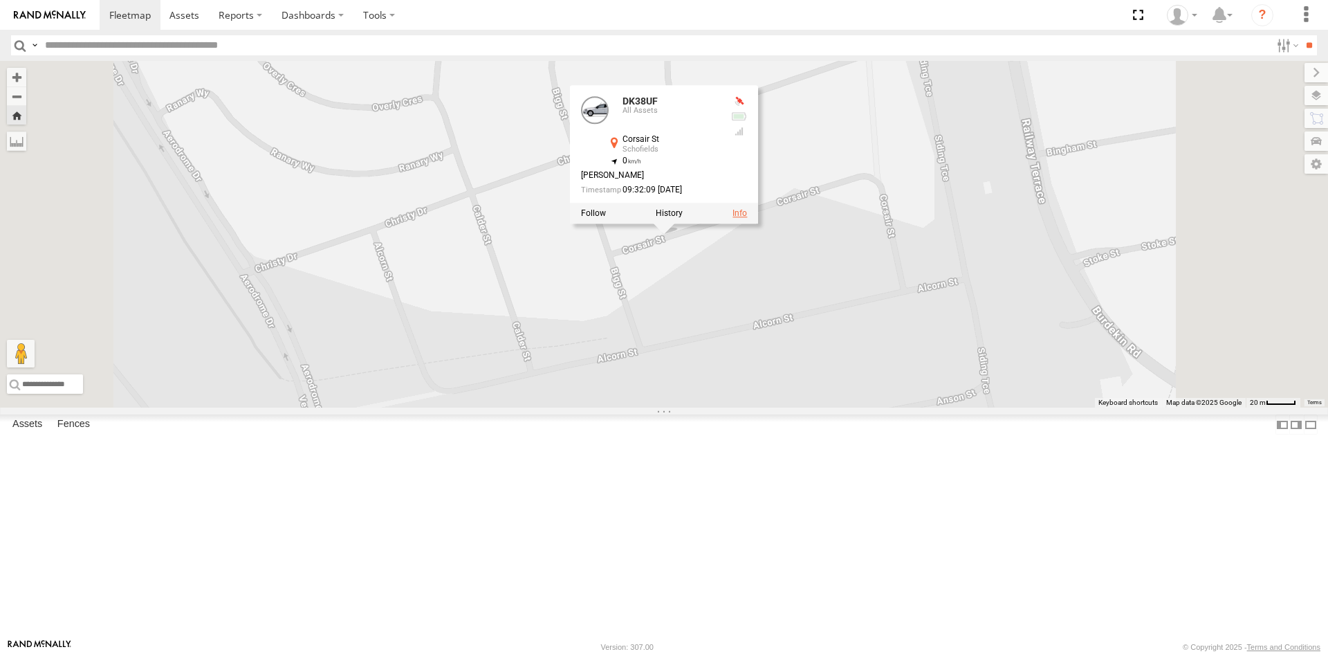
click at [747, 218] on link at bounding box center [740, 213] width 15 height 10
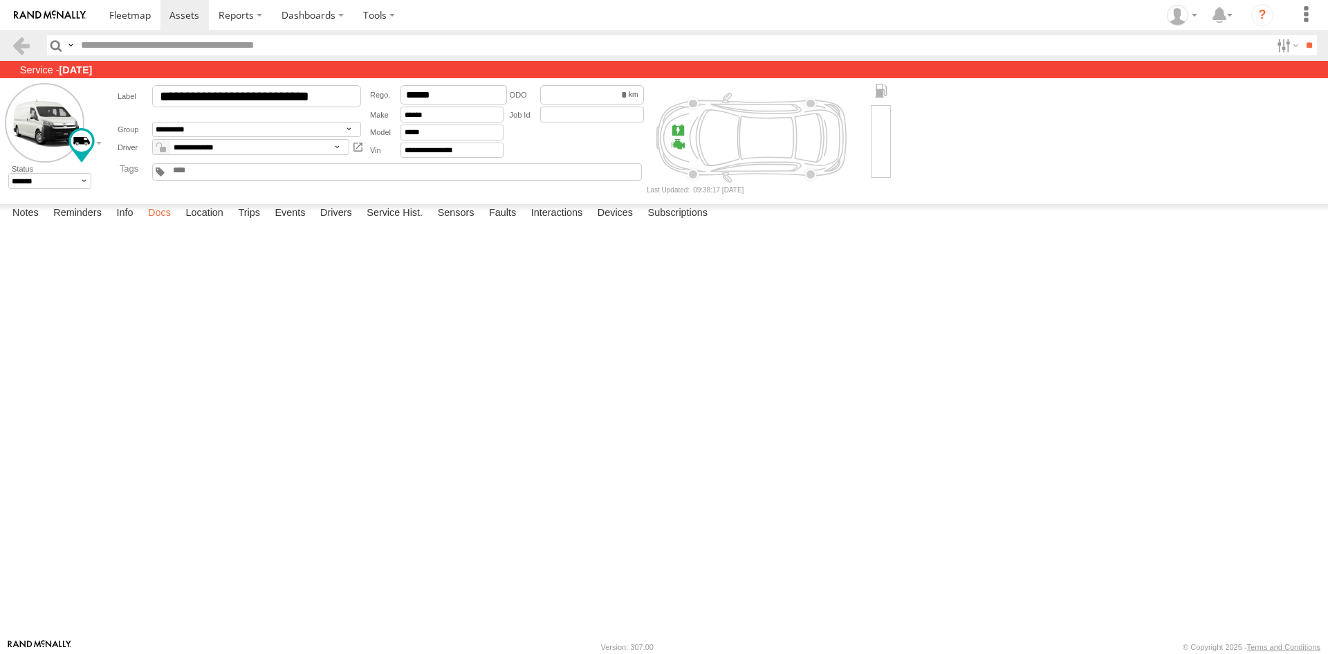
click at [163, 223] on label "Docs" at bounding box center [159, 213] width 37 height 19
click at [126, 18] on span at bounding box center [130, 14] width 42 height 13
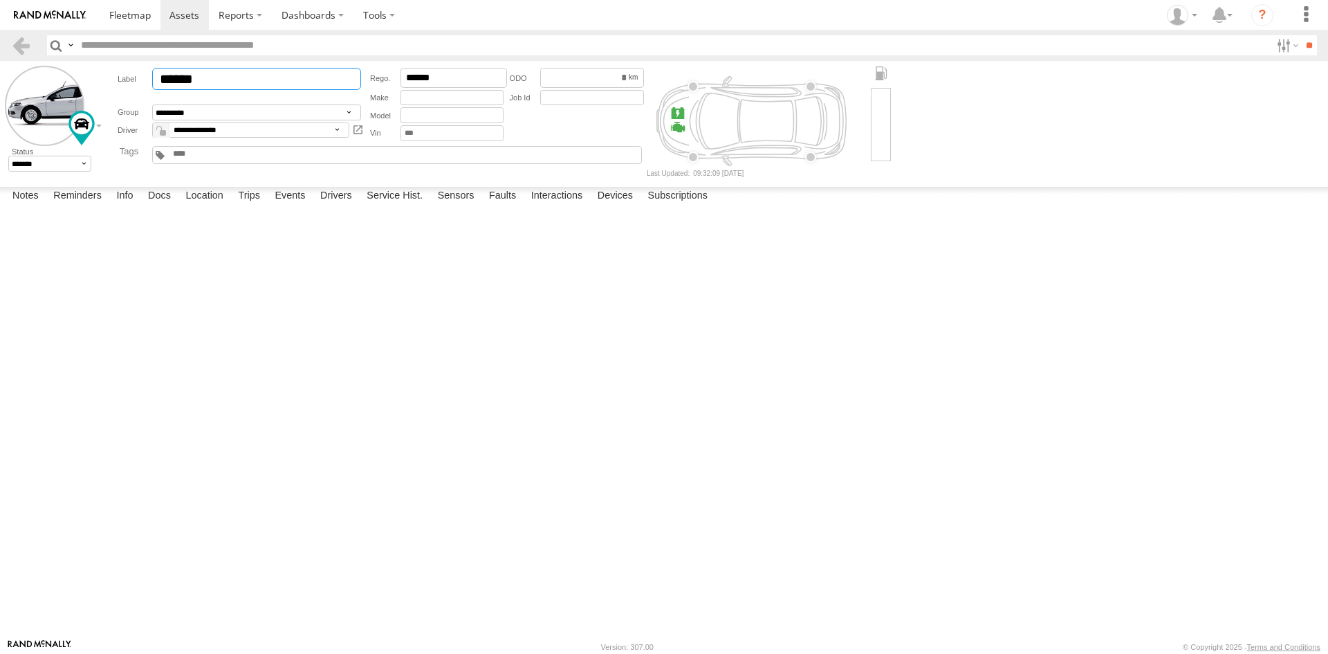
click at [267, 79] on input "******" at bounding box center [256, 79] width 209 height 22
type input "**********"
click at [416, 104] on input "text" at bounding box center [452, 98] width 103 height 16
type input "******"
click at [424, 118] on input "text" at bounding box center [452, 115] width 103 height 16
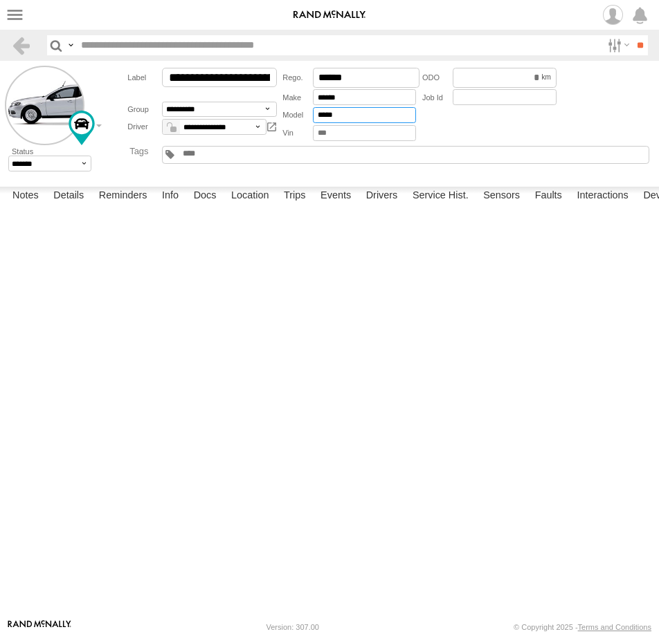
type input "*****"
click at [340, 132] on input "text" at bounding box center [364, 133] width 103 height 16
paste input "**********"
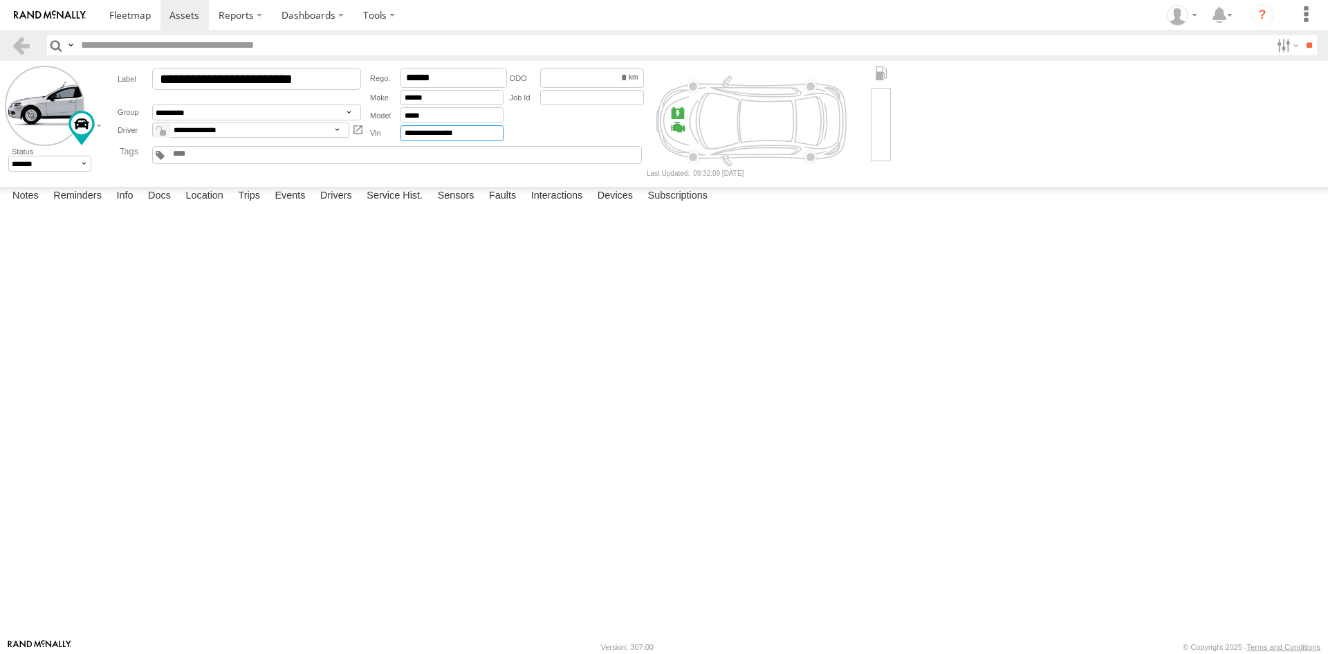
type input "**********"
drag, startPoint x: 238, startPoint y: 357, endPoint x: 226, endPoint y: 332, distance: 27.5
click at [0, 0] on div at bounding box center [0, 0] width 0 height 0
click at [78, 206] on label "Reminders" at bounding box center [77, 196] width 62 height 19
click at [122, 206] on label "Info" at bounding box center [124, 196] width 30 height 19
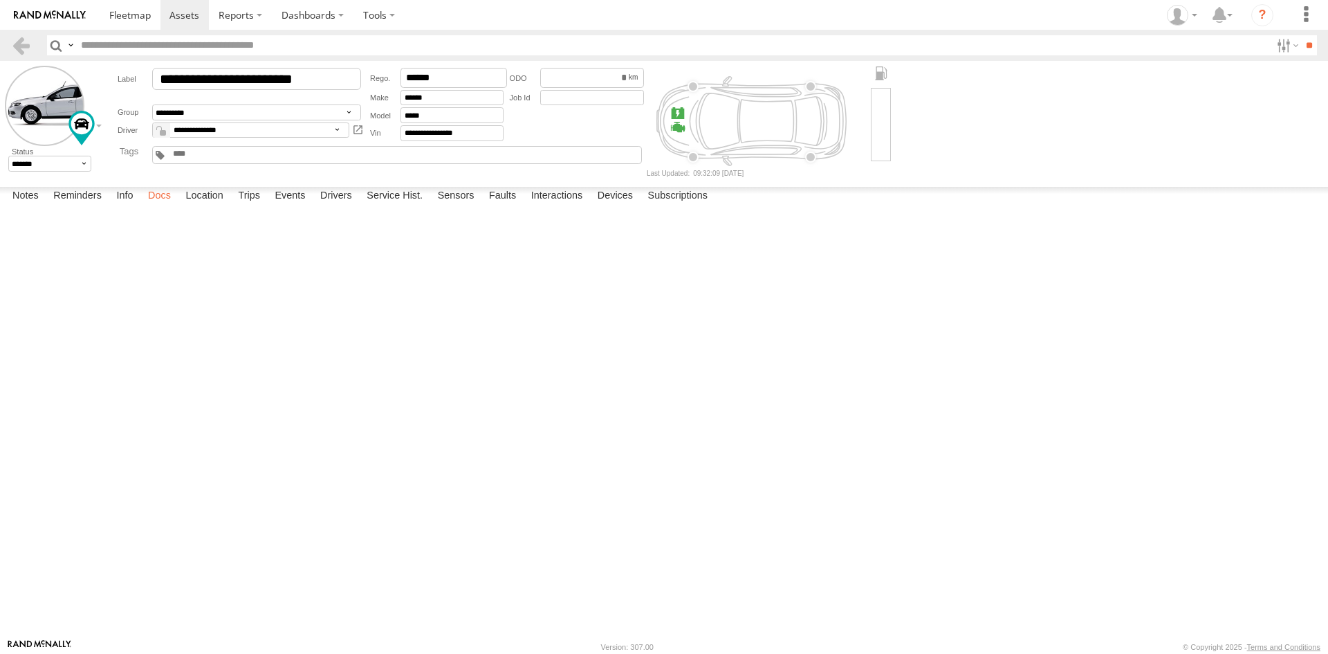
click at [160, 206] on label "Docs" at bounding box center [159, 196] width 37 height 19
click at [0, 0] on button at bounding box center [0, 0] width 0 height 0
type input "**********"
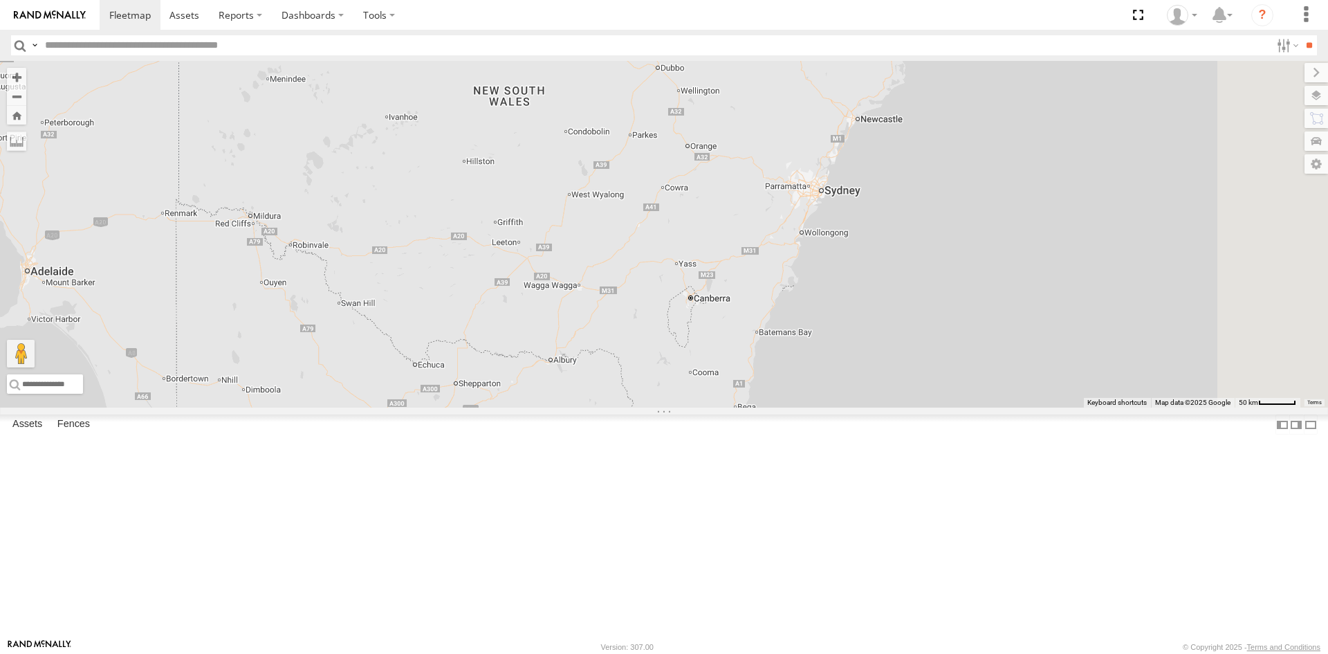
drag, startPoint x: 1033, startPoint y: 357, endPoint x: 533, endPoint y: 260, distance: 508.7
click at [533, 260] on div "B - DG93WL - [PERSON_NAME]" at bounding box center [664, 234] width 1328 height 347
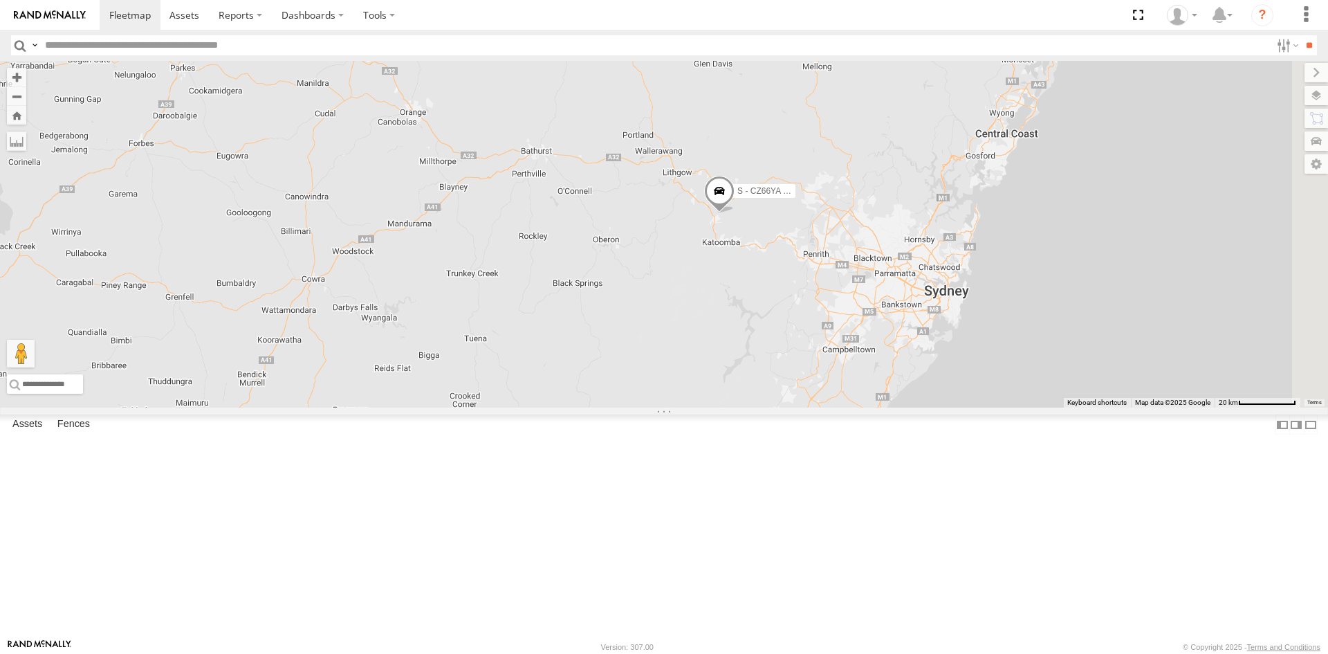
drag, startPoint x: 811, startPoint y: 338, endPoint x: 607, endPoint y: 394, distance: 211.1
click at [607, 394] on div "B - DG93WL - Josh Fahd C - DTL91S - Sal Tomas S - CZ66YA - Daniel Attard" at bounding box center [664, 234] width 1328 height 347
click at [78, 47] on input "text" at bounding box center [654, 45] width 1231 height 20
paste input "******"
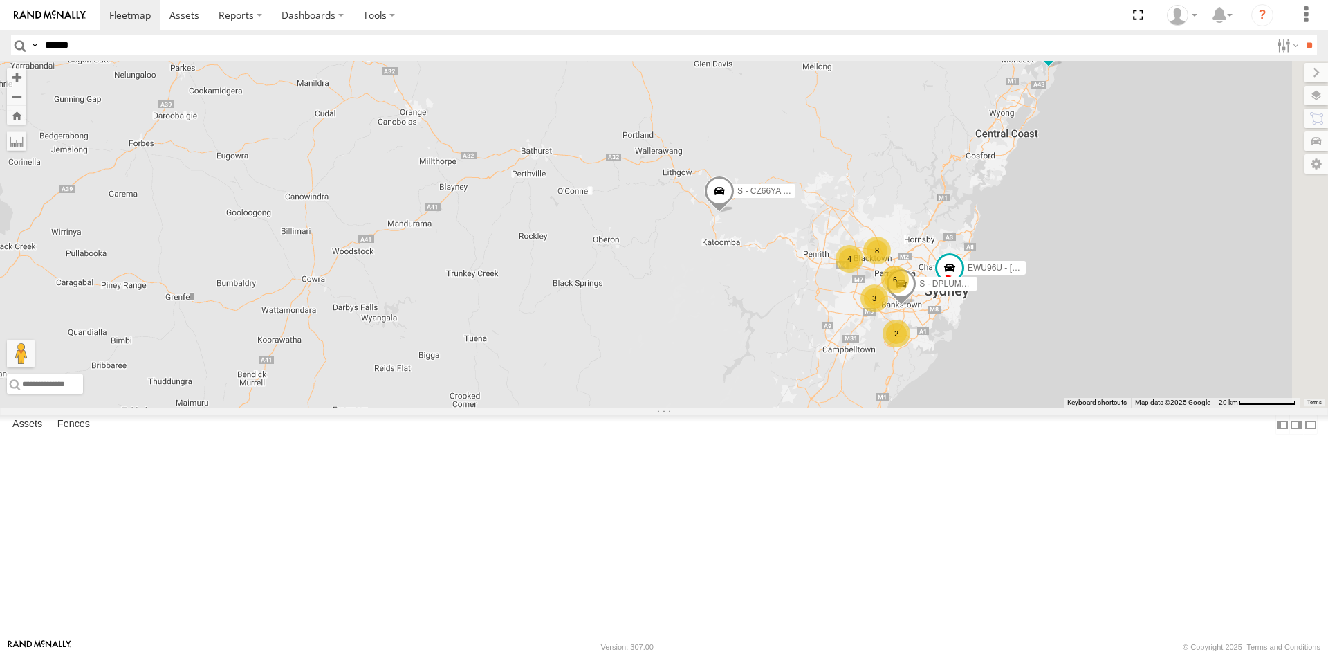
type input "******"
click at [1301, 35] on input "**" at bounding box center [1309, 45] width 16 height 20
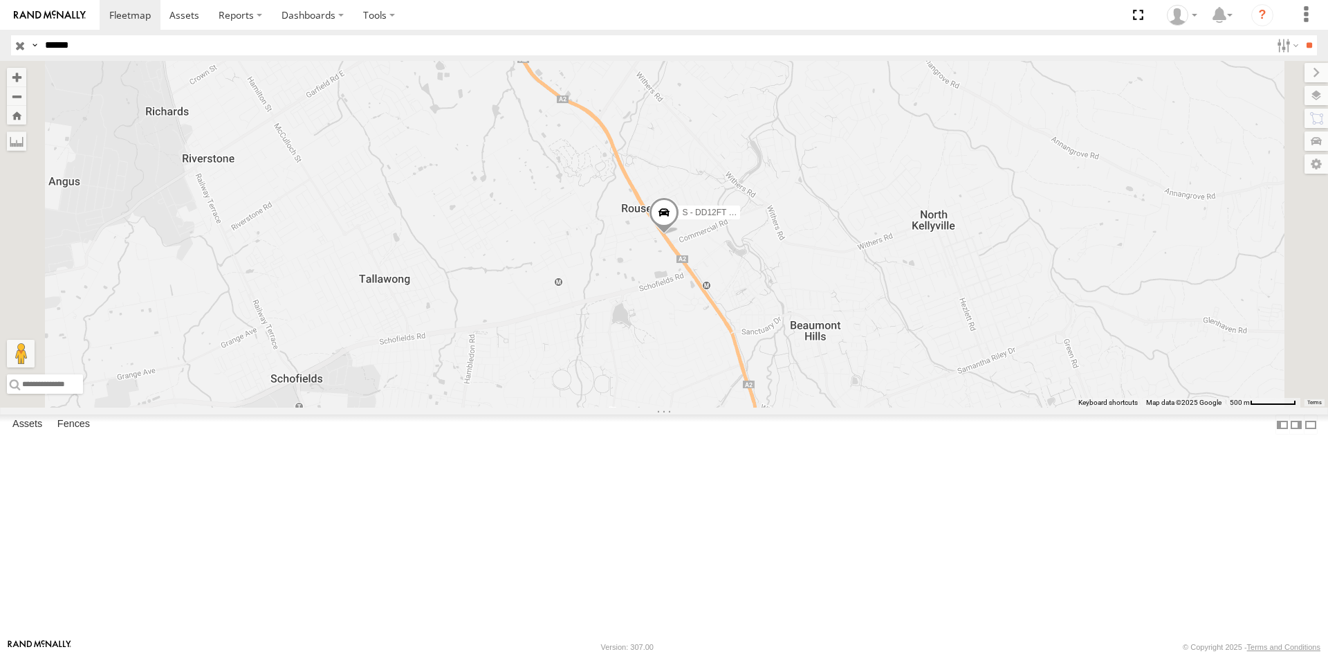
click at [679, 234] on span at bounding box center [664, 215] width 30 height 37
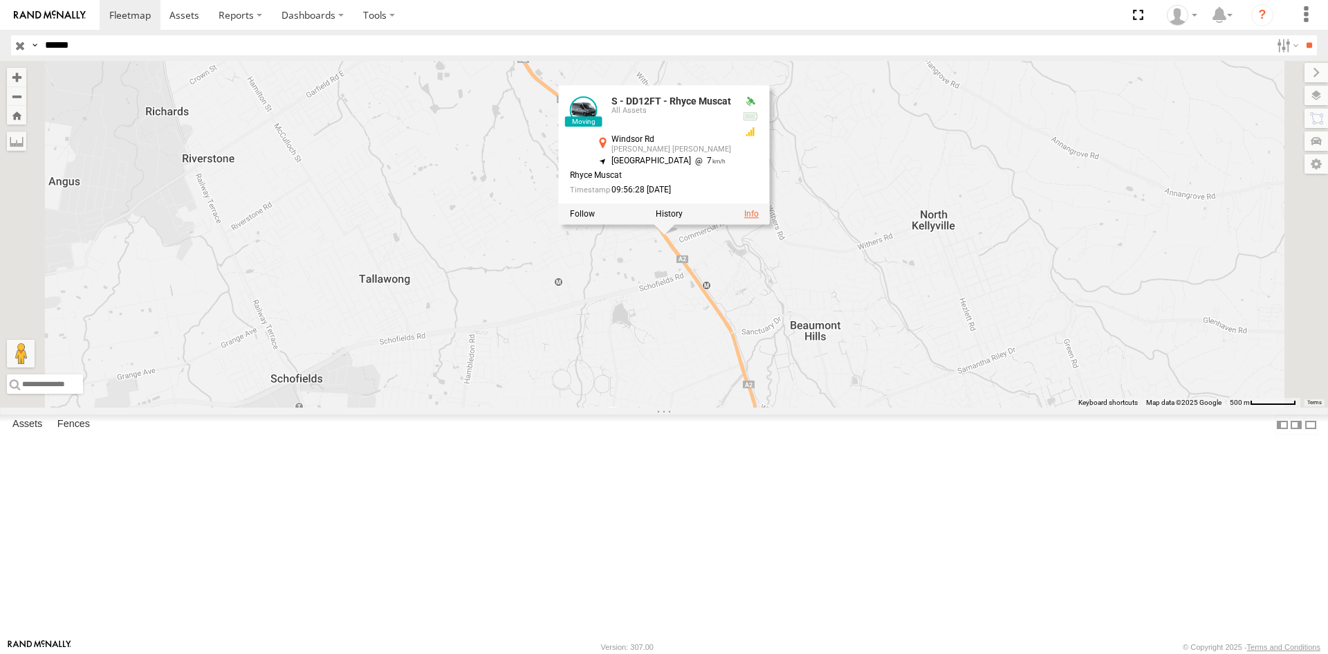
click at [759, 219] on link at bounding box center [751, 214] width 15 height 10
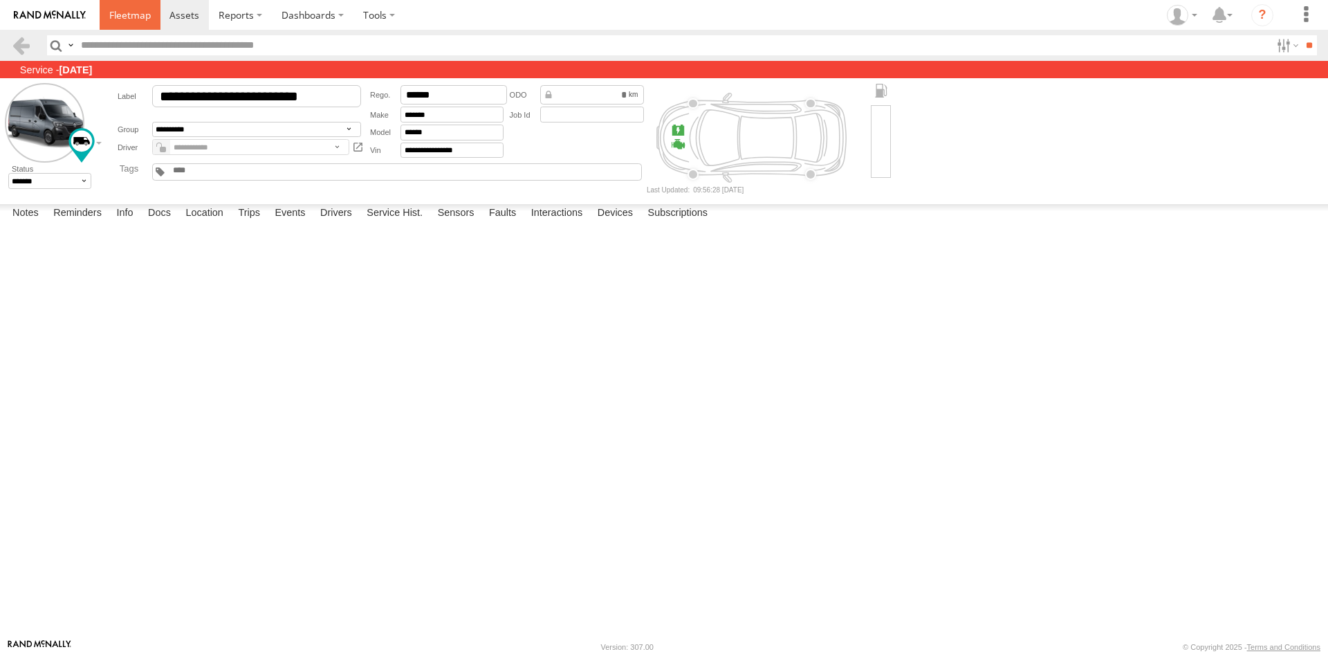
click at [124, 13] on span at bounding box center [130, 14] width 42 height 13
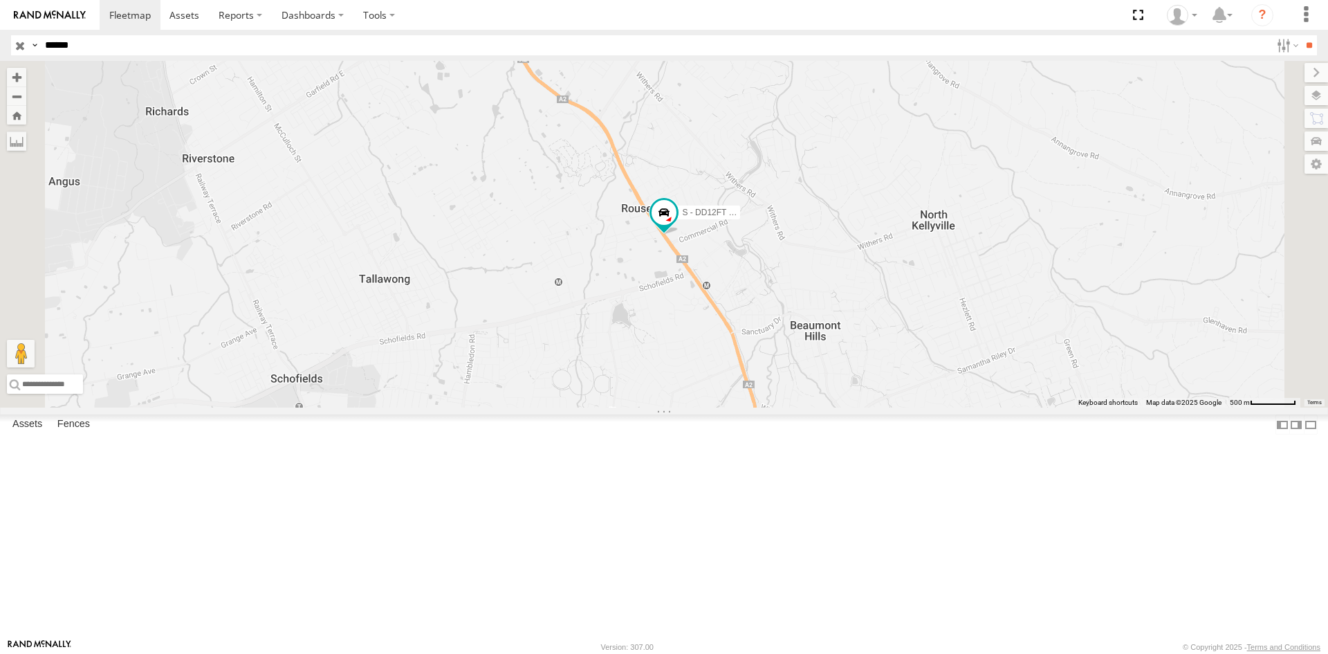
click at [0, 0] on span at bounding box center [0, 0] width 0 height 0
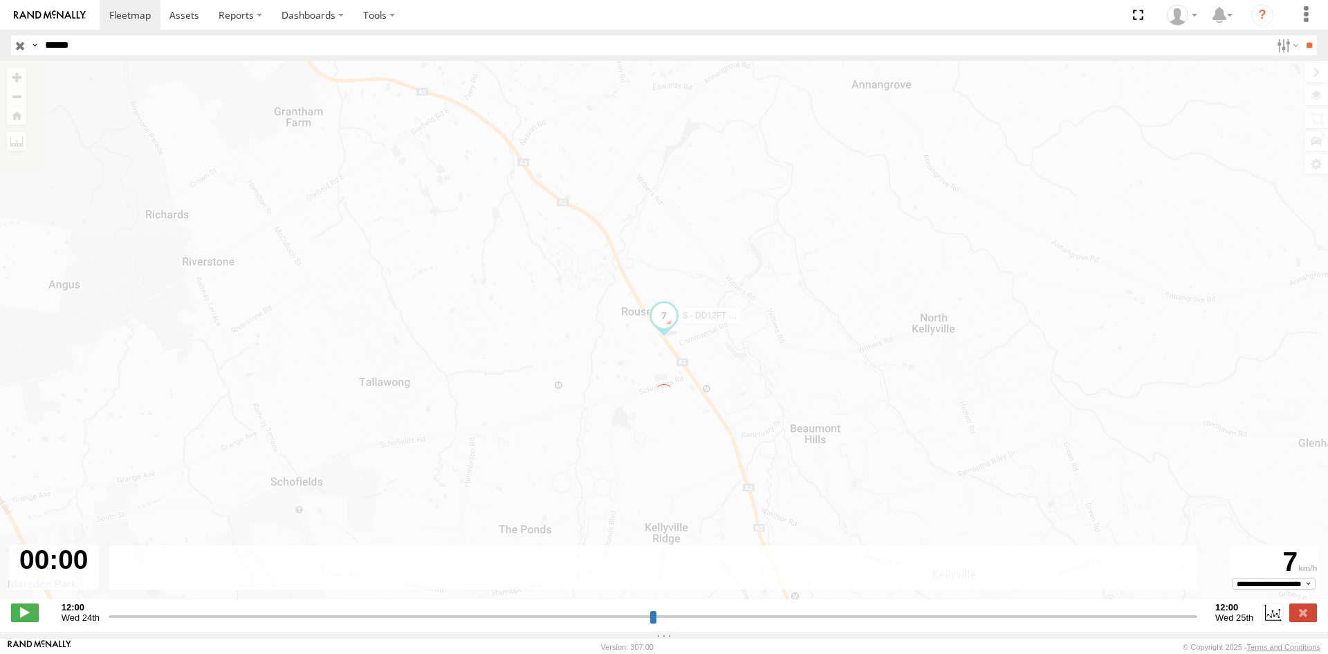
type input "**********"
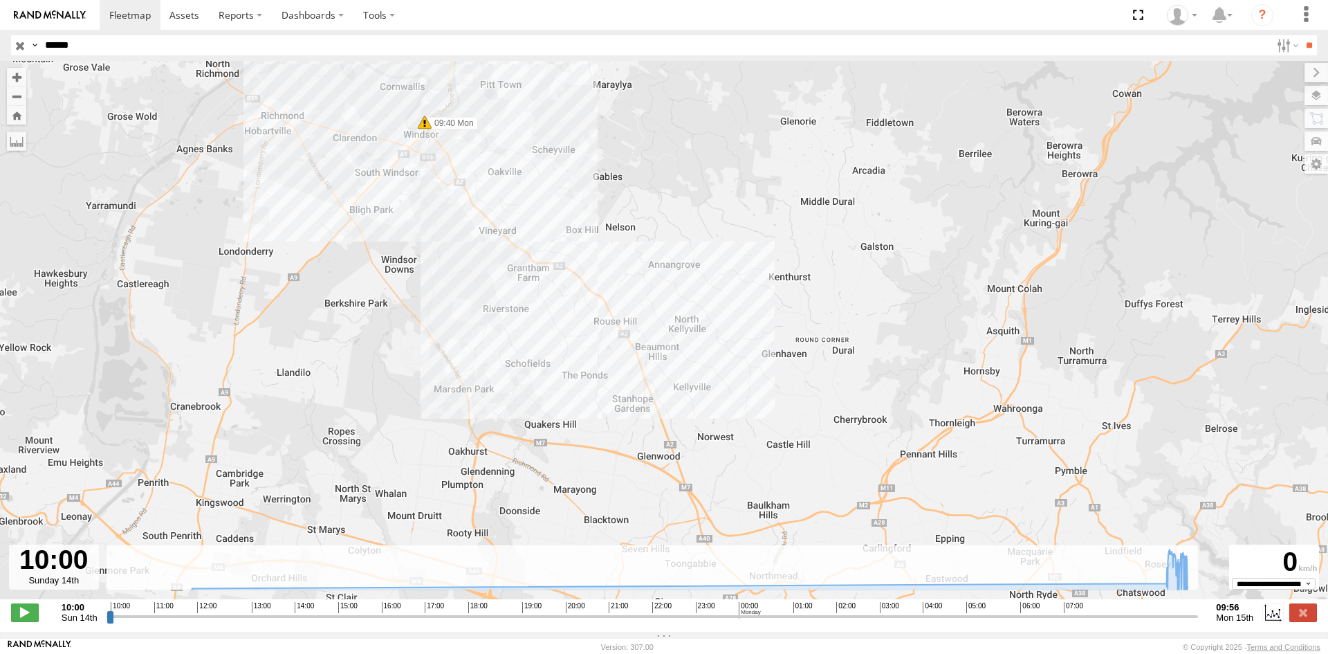
drag, startPoint x: 715, startPoint y: 386, endPoint x: 557, endPoint y: 159, distance: 276.3
click at [557, 159] on div "S - DD12FT - Rhyce Muscat 11:40 Sun 09:29 Mon 09:40 Mon 40" at bounding box center [664, 337] width 1328 height 553
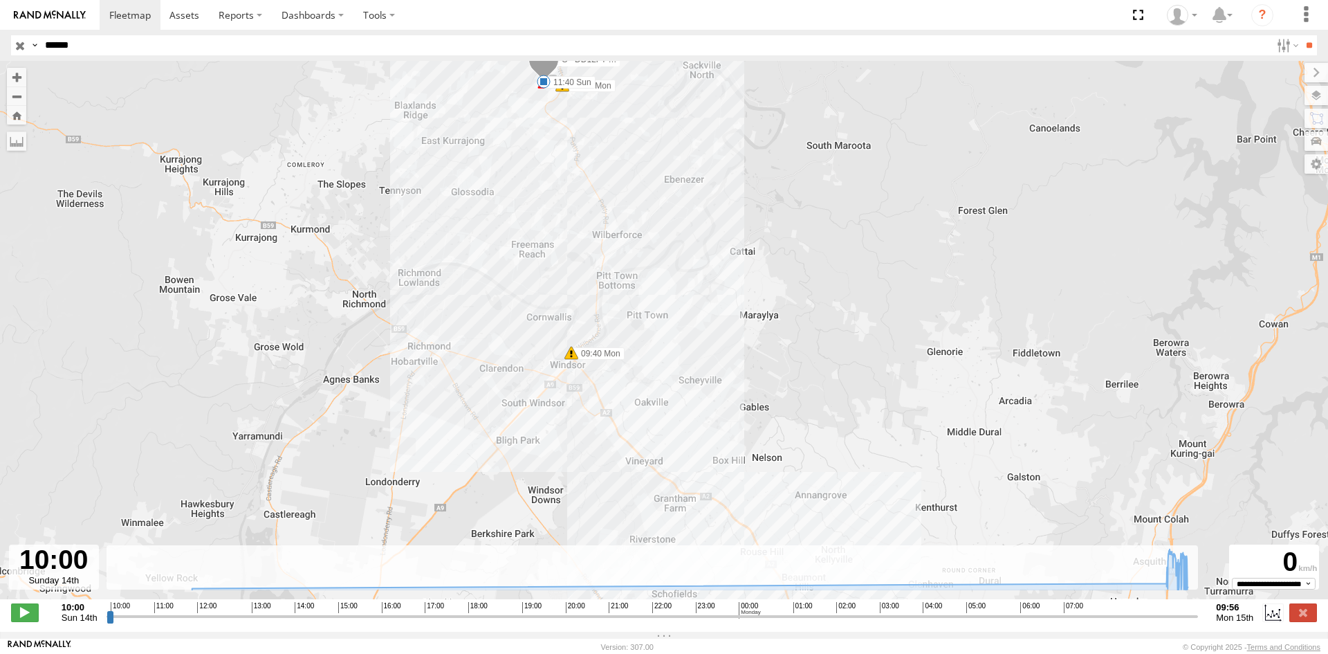
drag, startPoint x: 571, startPoint y: 158, endPoint x: 733, endPoint y: 422, distance: 309.9
click at [733, 422] on div "S - DD12FT - Rhyce Muscat 11:40 Sun 09:29 Mon 09:40 Mon 40" at bounding box center [664, 337] width 1328 height 553
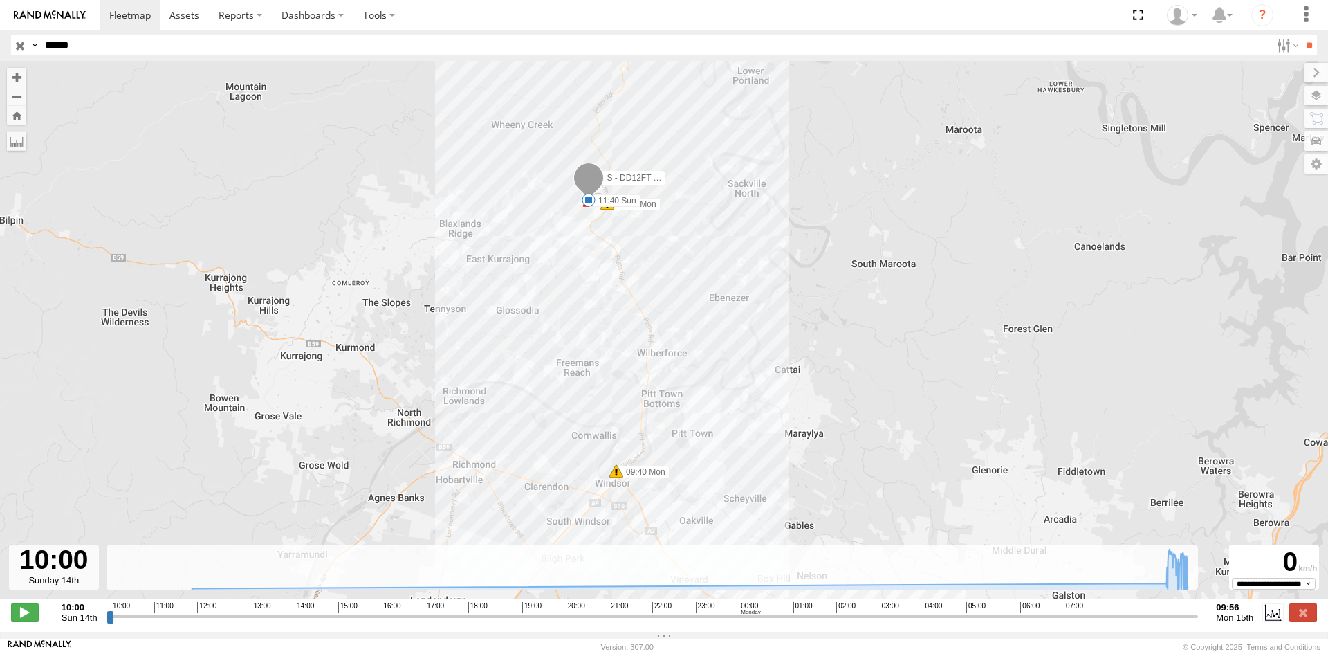
drag, startPoint x: 648, startPoint y: 249, endPoint x: 654, endPoint y: 277, distance: 28.2
click at [654, 277] on div "S - DD12FT - Rhyce Muscat 11:40 Sun 09:29 Mon 09:40 Mon 40" at bounding box center [664, 337] width 1328 height 553
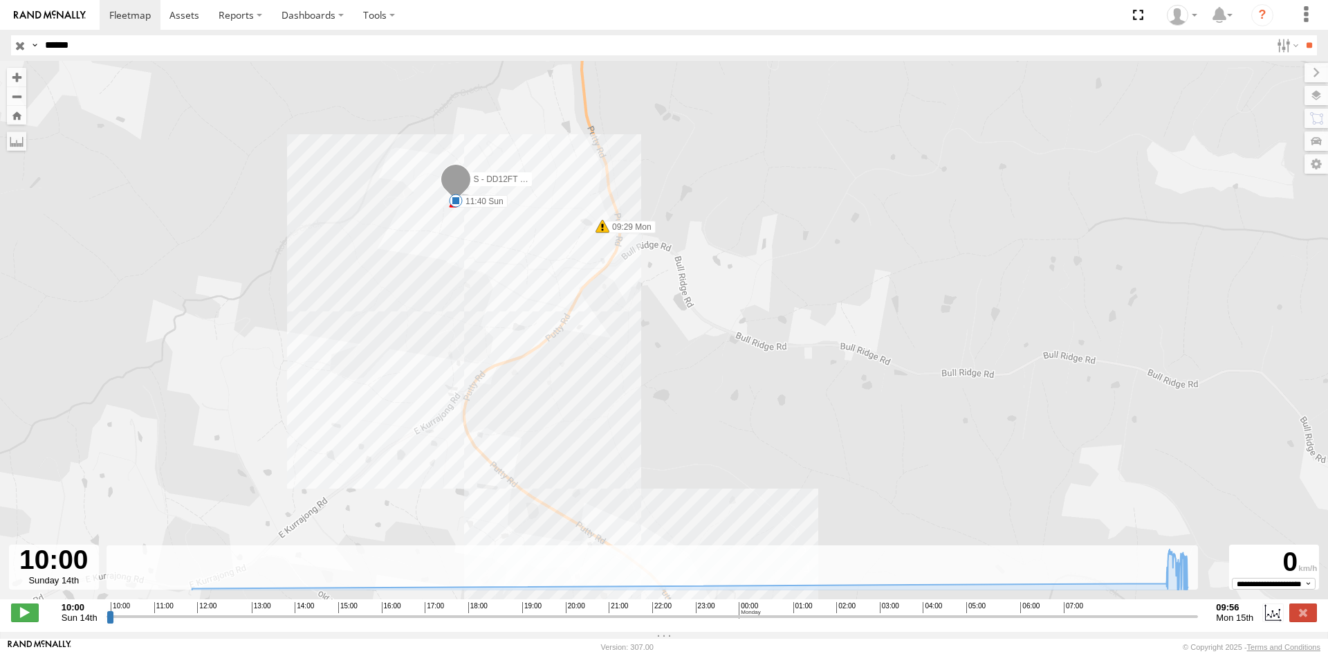
drag, startPoint x: 544, startPoint y: 214, endPoint x: 708, endPoint y: 328, distance: 199.4
click at [708, 328] on div "S - DD12FT - Rhyce Muscat 11:40 Sun 09:29 Mon 09:40 Mon 40" at bounding box center [664, 337] width 1328 height 553
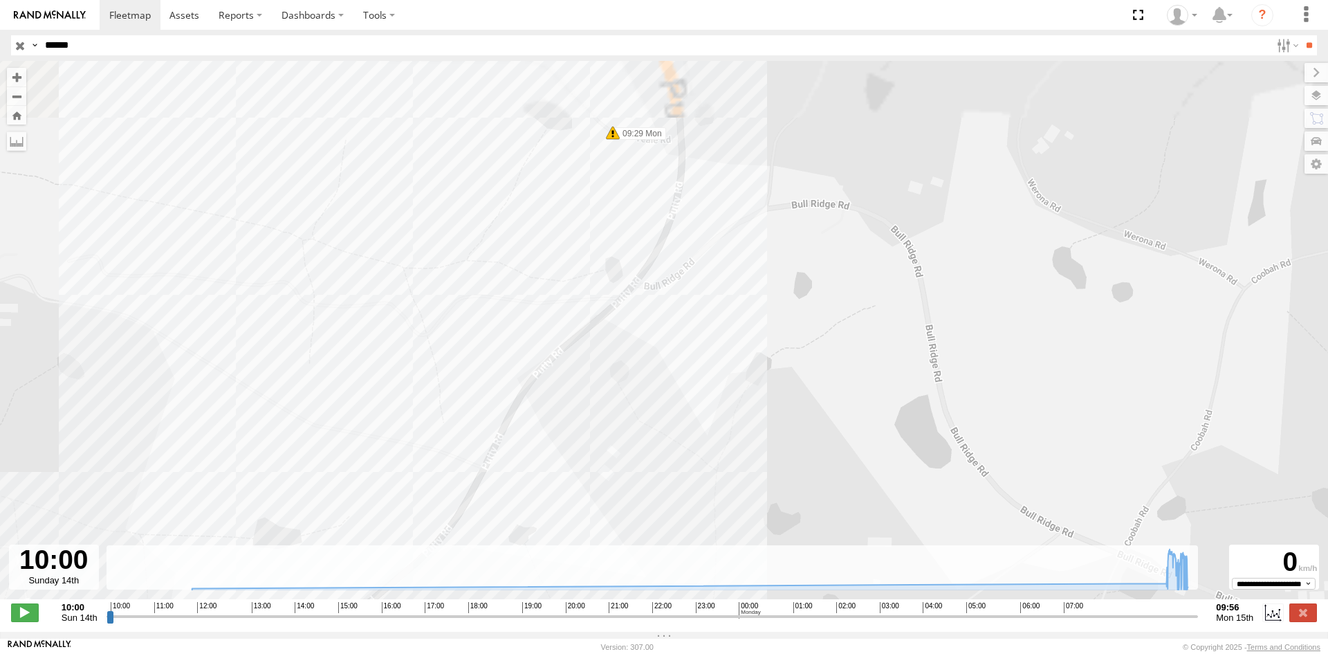
drag, startPoint x: 584, startPoint y: 251, endPoint x: 755, endPoint y: 403, distance: 228.8
click at [758, 409] on div "S - DD12FT - Rhyce Muscat 11:40 Sun 09:29 Mon 09:40 Mon" at bounding box center [664, 337] width 1328 height 553
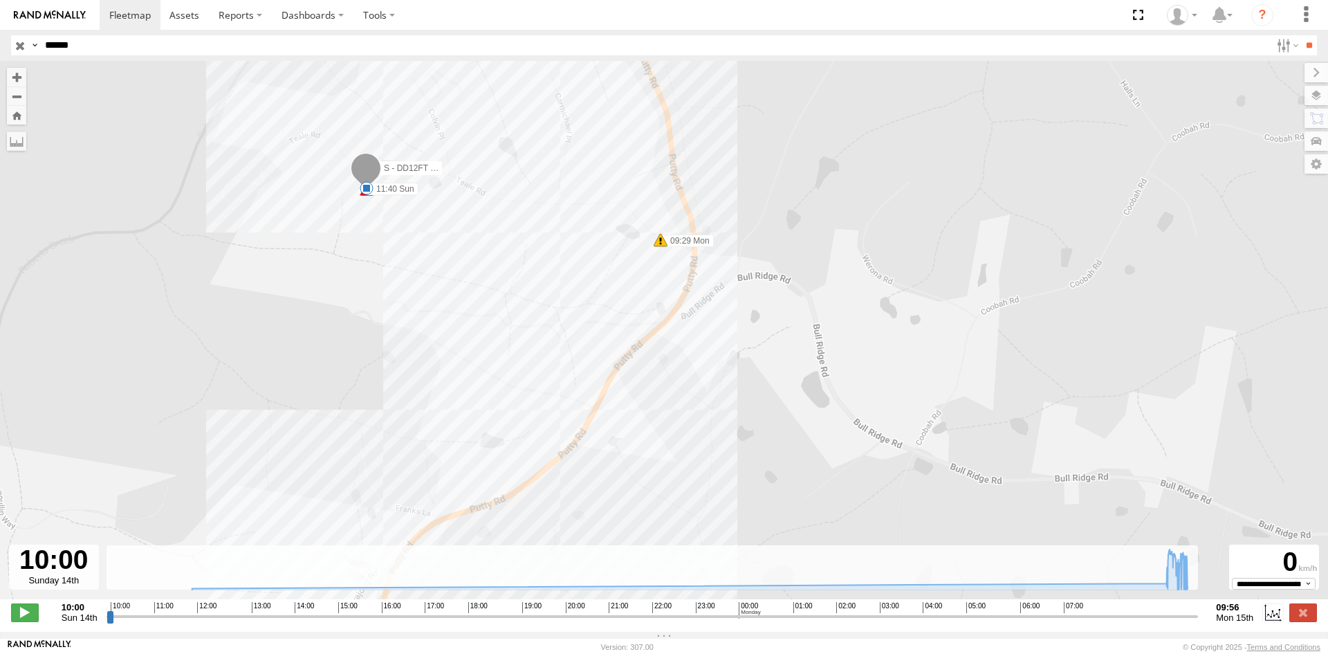
drag, startPoint x: 704, startPoint y: 327, endPoint x: 661, endPoint y: 232, distance: 104.0
click at [661, 232] on div "S - DD12FT - Rhyce Muscat 11:40 Sun 09:29 Mon 09:40 Mon 40" at bounding box center [664, 337] width 1328 height 553
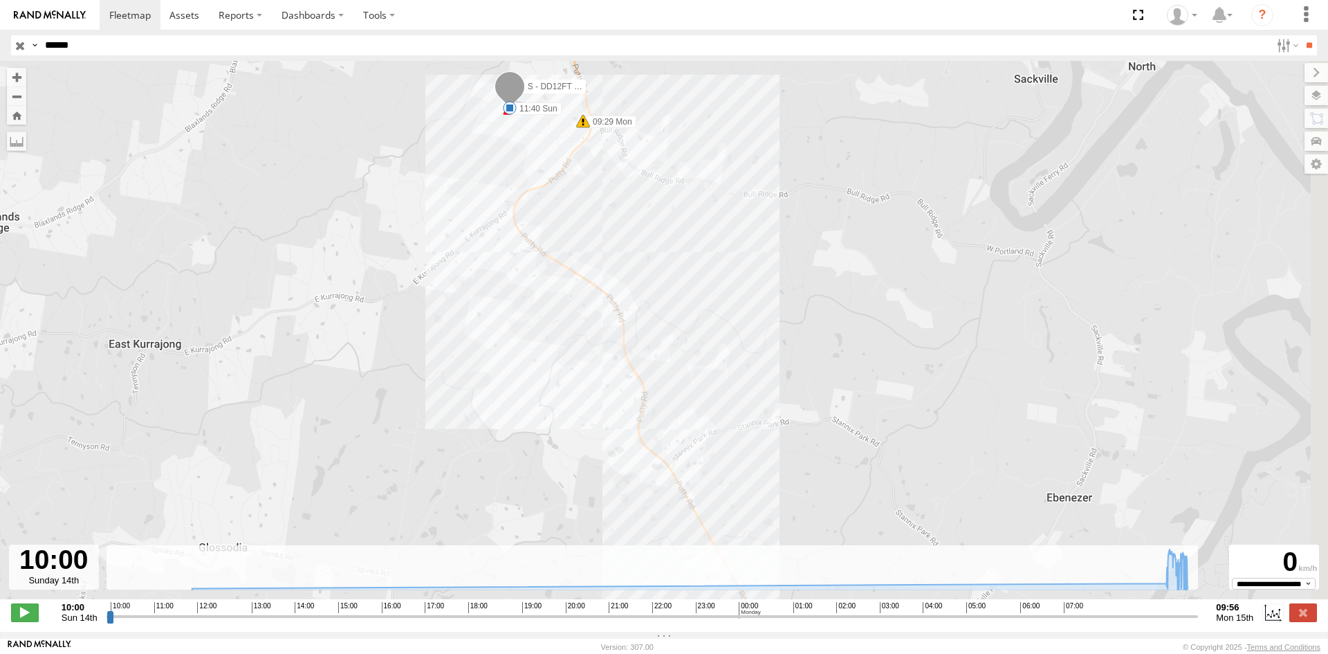
drag, startPoint x: 746, startPoint y: 389, endPoint x: 595, endPoint y: 123, distance: 305.4
click at [595, 127] on div "S - DD12FT - Rhyce Muscat 11:40 Sun 09:29 Mon 09:40 Mon 40" at bounding box center [664, 337] width 1328 height 553
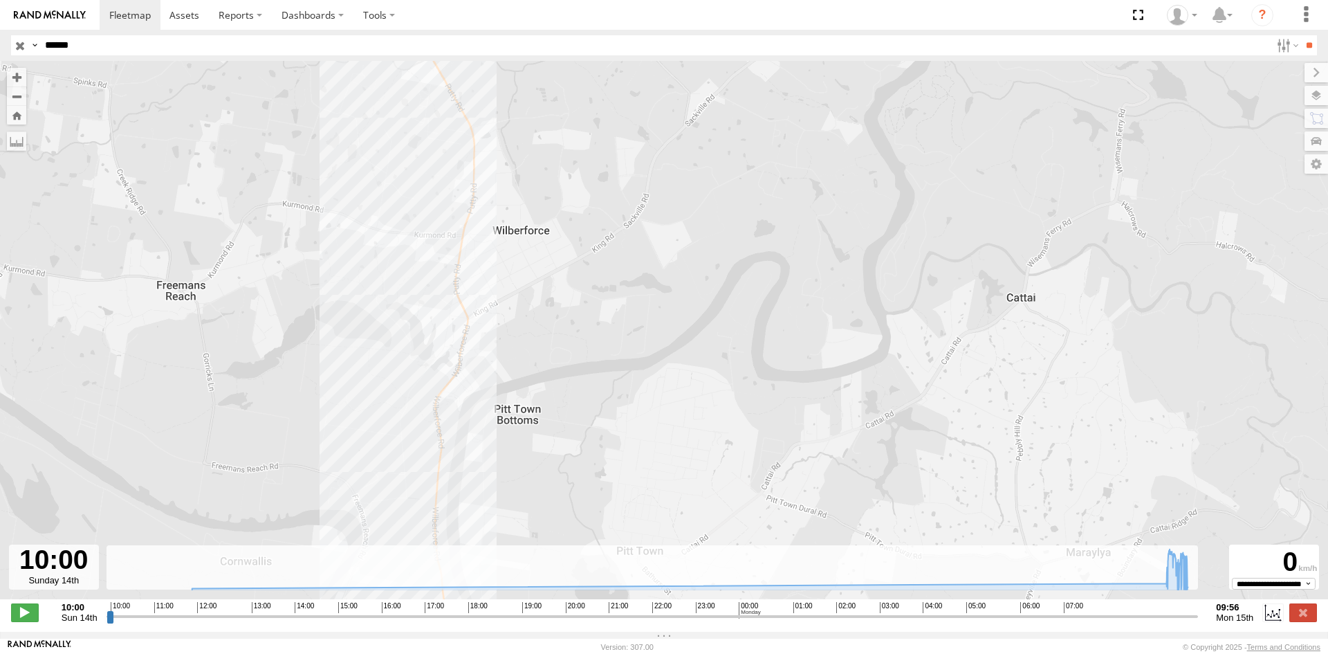
drag, startPoint x: 633, startPoint y: 171, endPoint x: 633, endPoint y: 152, distance: 18.7
click at [633, 167] on div "S - DD12FT - Rhyce Muscat 11:40 Sun 09:29 Mon 09:40 Mon 40" at bounding box center [664, 337] width 1328 height 553
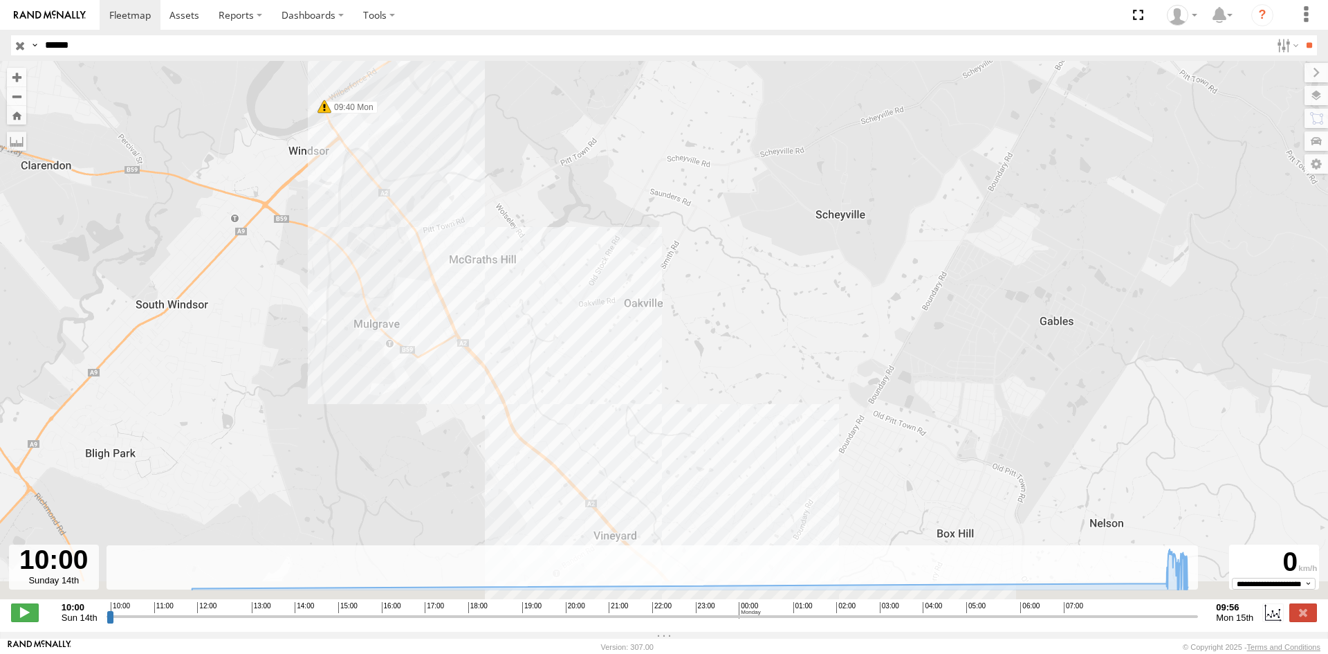
drag, startPoint x: 622, startPoint y: 342, endPoint x: 585, endPoint y: 185, distance: 160.6
click at [591, 194] on div "S - DD12FT - Rhyce Muscat 11:40 Sun 09:29 Mon 09:40 Mon 40" at bounding box center [664, 337] width 1328 height 553
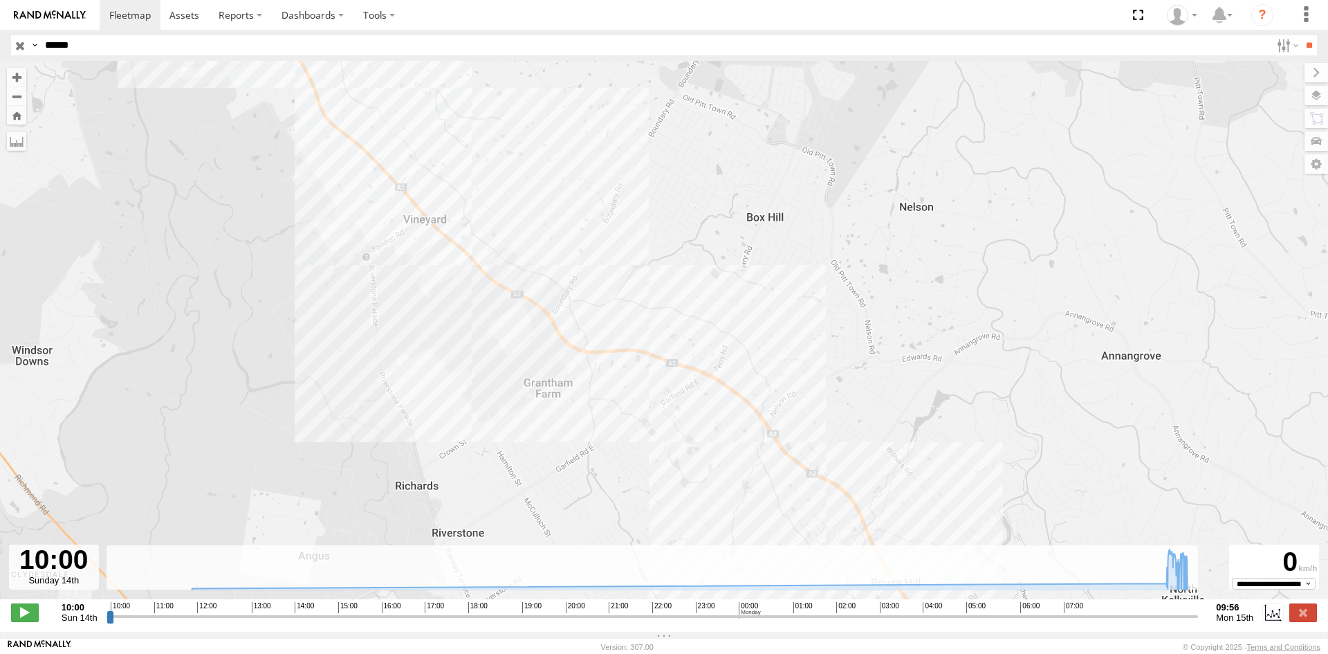
drag, startPoint x: 705, startPoint y: 325, endPoint x: 557, endPoint y: 181, distance: 206.9
click at [557, 181] on div "S - DD12FT - Rhyce Muscat 11:40 Sun 09:29 Mon 09:40 Mon 40" at bounding box center [664, 337] width 1328 height 553
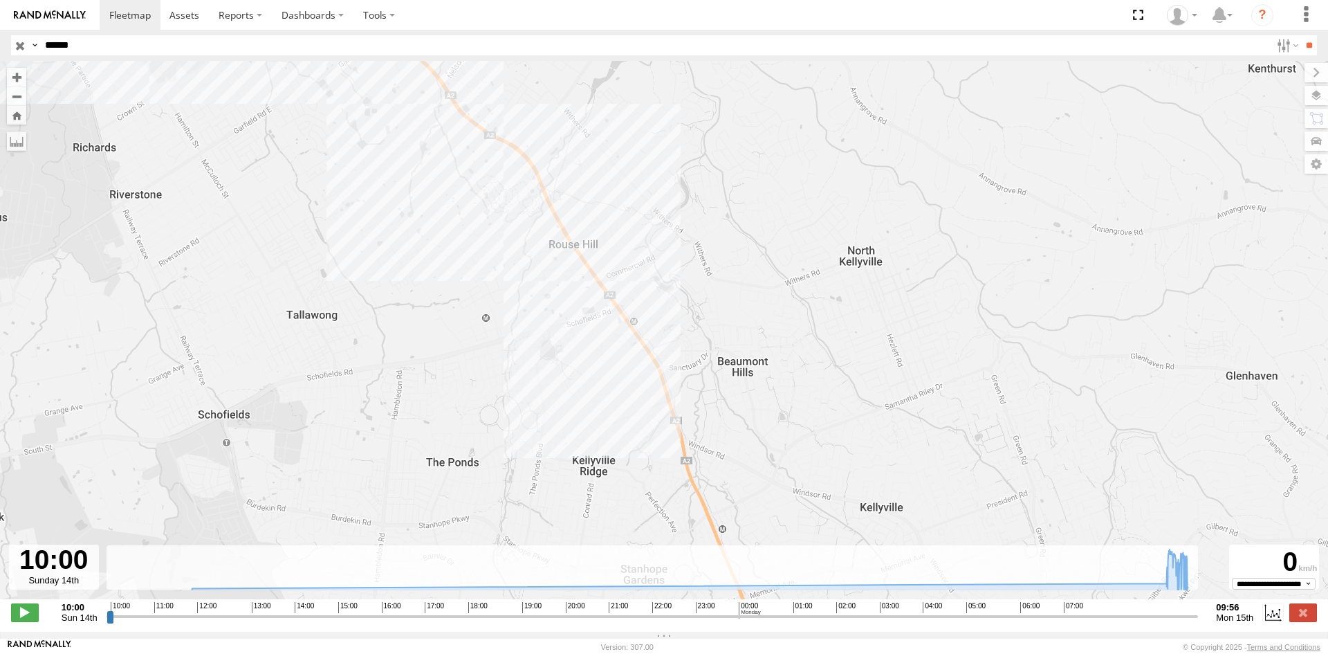
drag, startPoint x: 719, startPoint y: 311, endPoint x: 632, endPoint y: 224, distance: 122.3
click at [640, 230] on div "S - DD12FT - Rhyce Muscat 11:40 Sun 09:29 Mon 09:40 Mon 40" at bounding box center [664, 337] width 1328 height 553
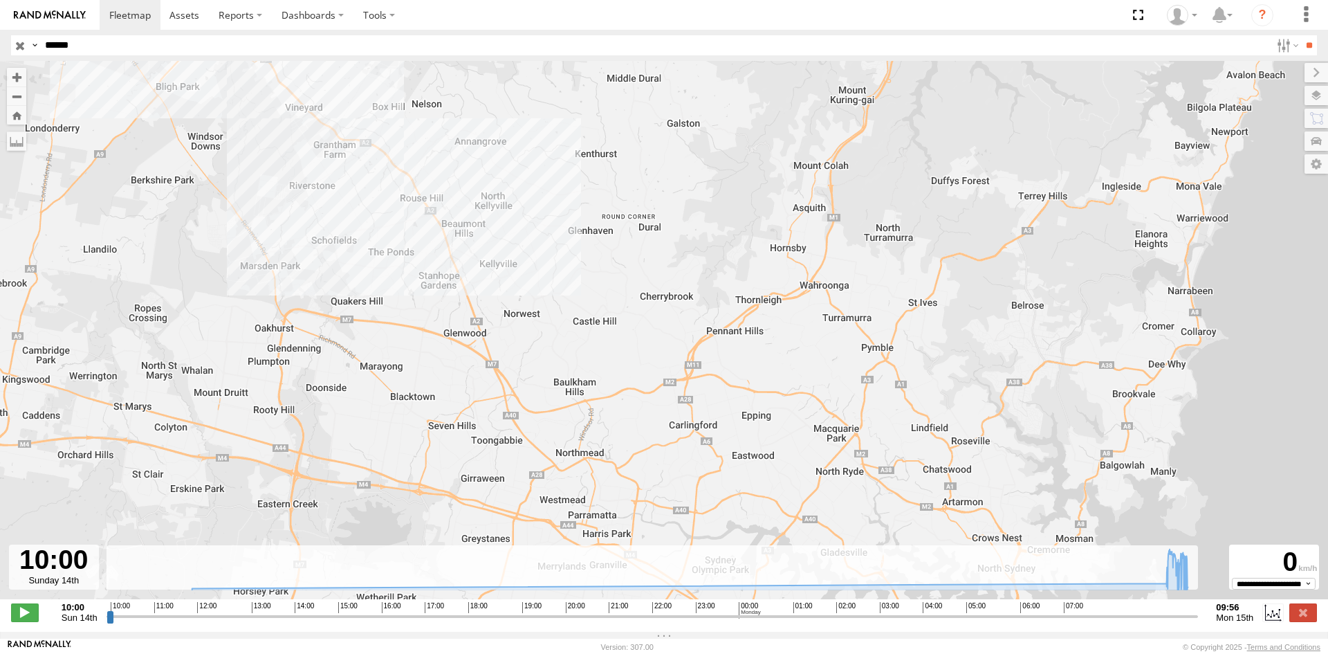
click at [21, 42] on input "button" at bounding box center [20, 45] width 18 height 20
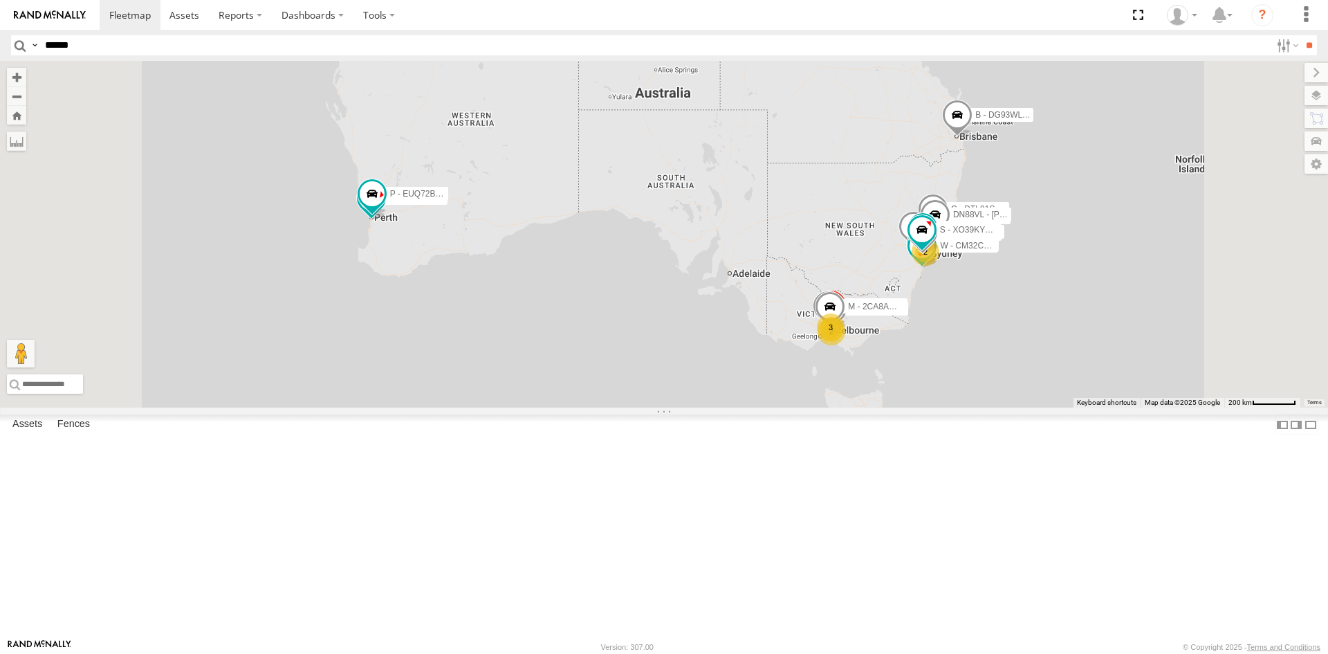
click at [75, 42] on input "******" at bounding box center [654, 45] width 1231 height 20
paste input "text"
click at [1301, 35] on input "**" at bounding box center [1309, 45] width 16 height 20
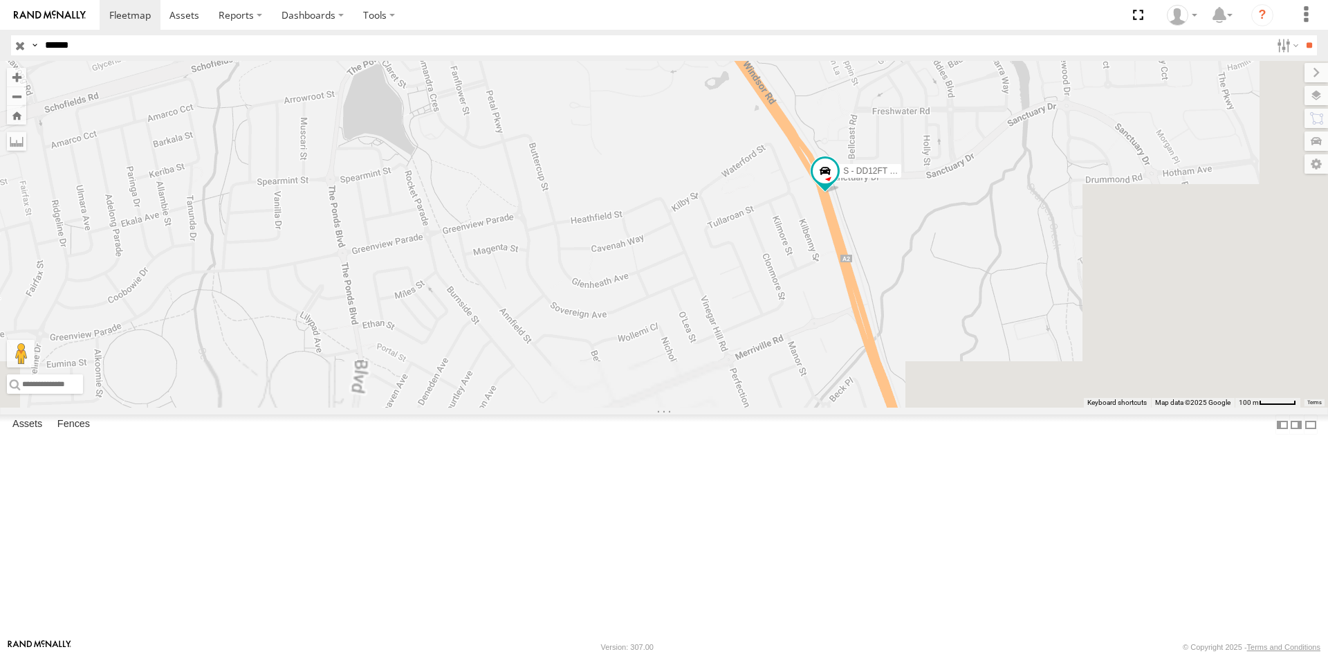
drag, startPoint x: 887, startPoint y: 407, endPoint x: 691, endPoint y: 178, distance: 300.7
click at [691, 178] on div "S - DD12FT - Rhyce Muscat" at bounding box center [664, 234] width 1328 height 347
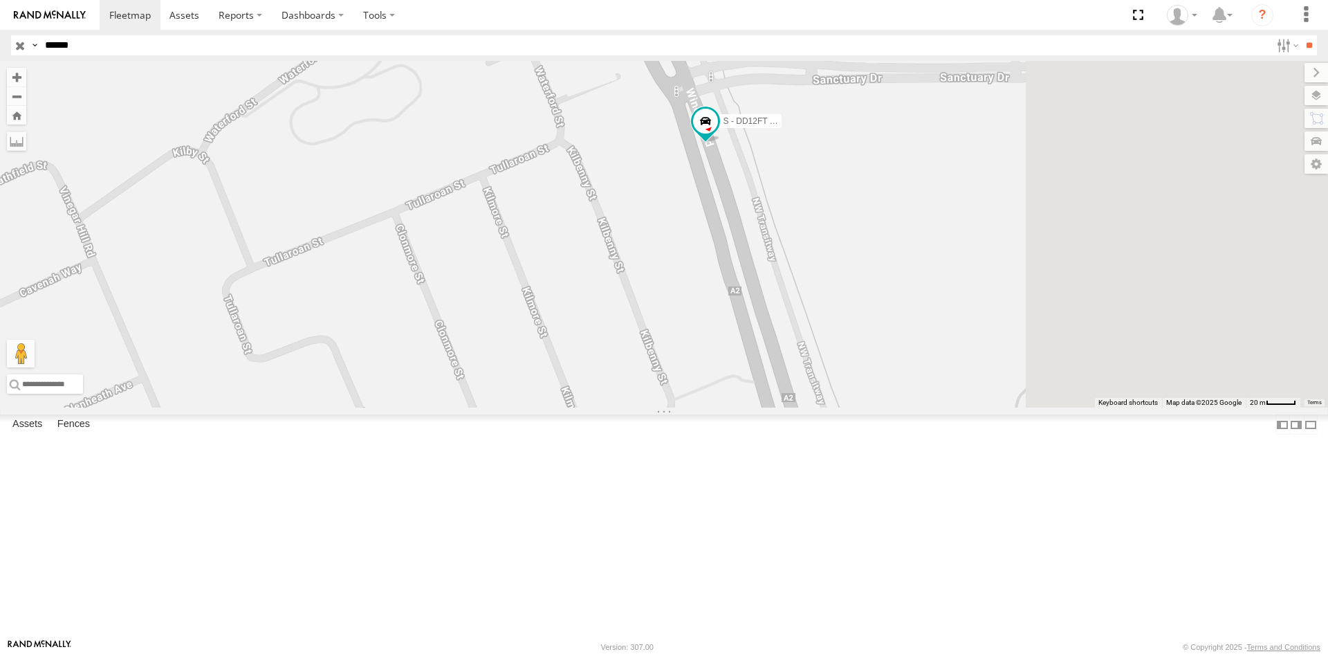
drag, startPoint x: 1112, startPoint y: 358, endPoint x: 651, endPoint y: 200, distance: 487.8
click at [654, 201] on div "S - DD12FT - Rhyce Muscat" at bounding box center [664, 234] width 1328 height 347
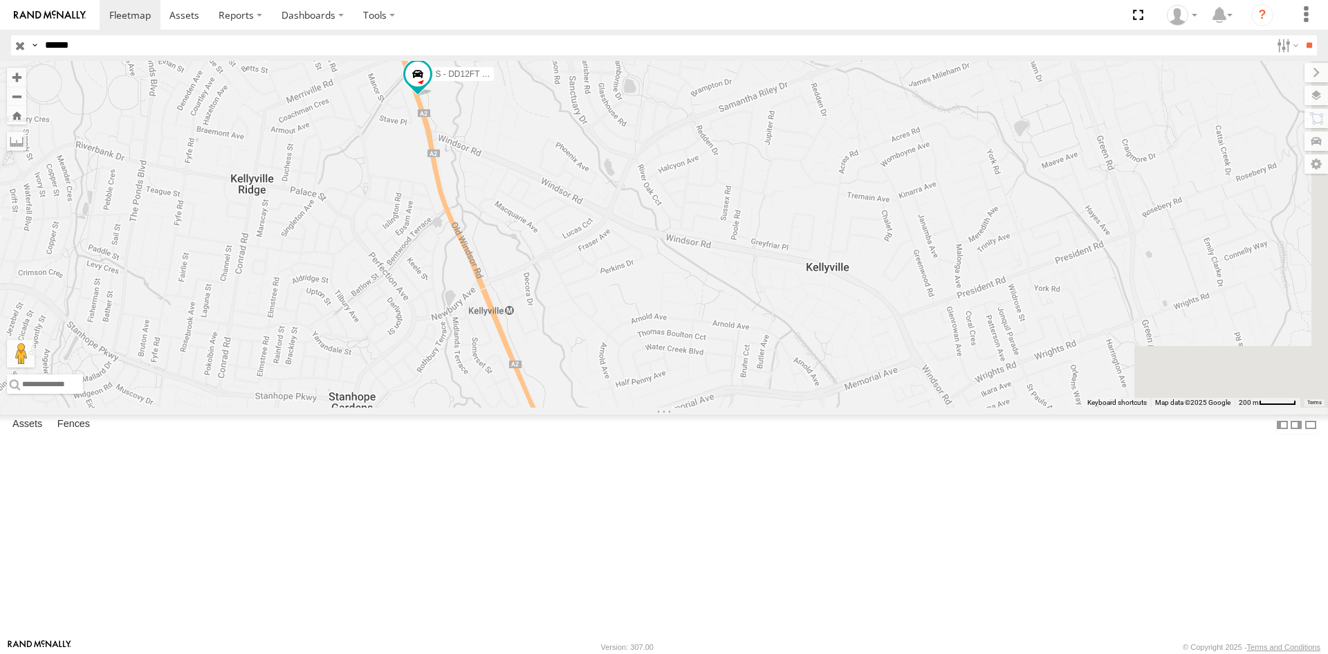
drag, startPoint x: 612, startPoint y: 262, endPoint x: 499, endPoint y: 154, distance: 156.1
click at [499, 154] on div "S - DD12FT - Rhyce Muscat" at bounding box center [664, 234] width 1328 height 347
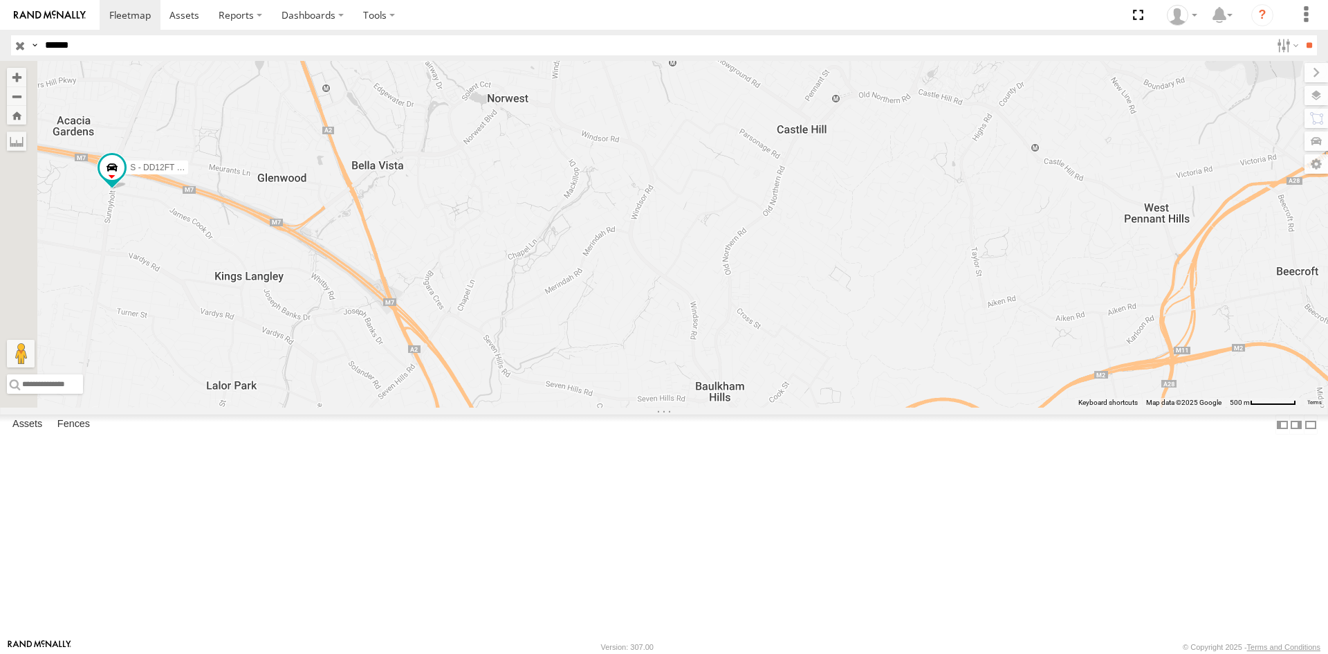
drag, startPoint x: 724, startPoint y: 379, endPoint x: 960, endPoint y: 279, distance: 257.0
click at [959, 280] on div "S - DD12FT - Rhyce Muscat" at bounding box center [664, 234] width 1328 height 347
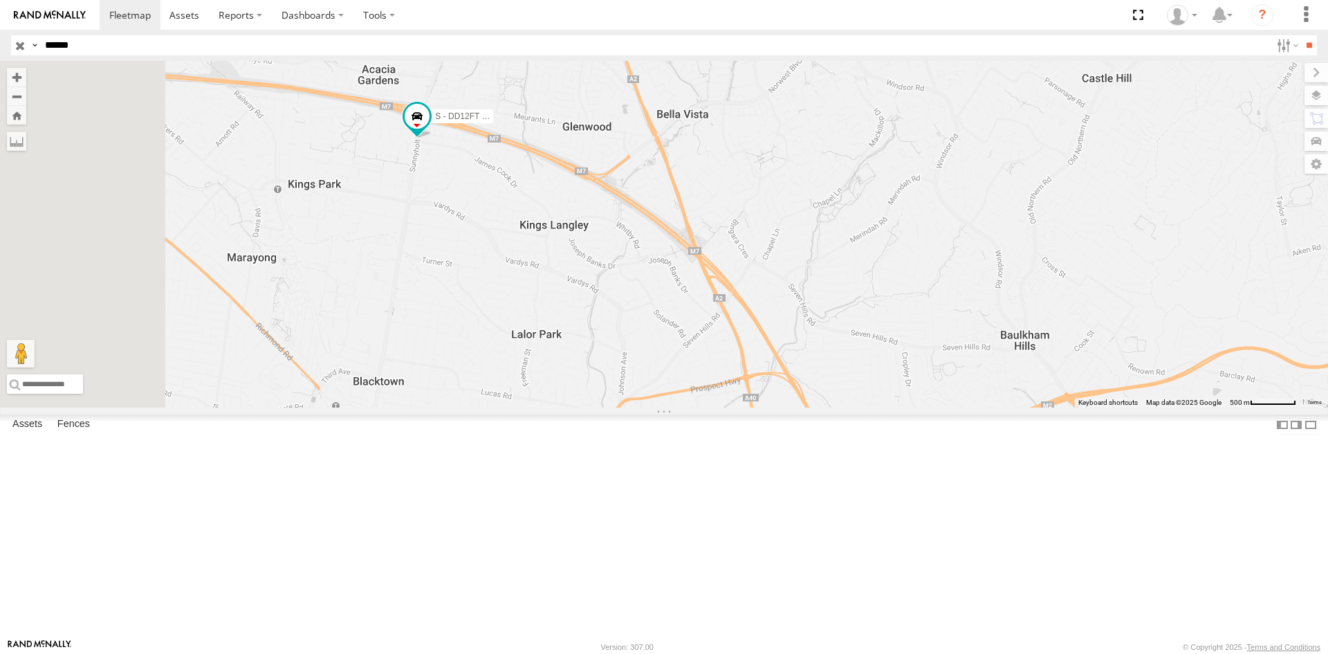
drag, startPoint x: 611, startPoint y: 307, endPoint x: 859, endPoint y: 293, distance: 248.1
click at [859, 293] on div "S - DD12FT - Rhyce Muscat" at bounding box center [664, 234] width 1328 height 347
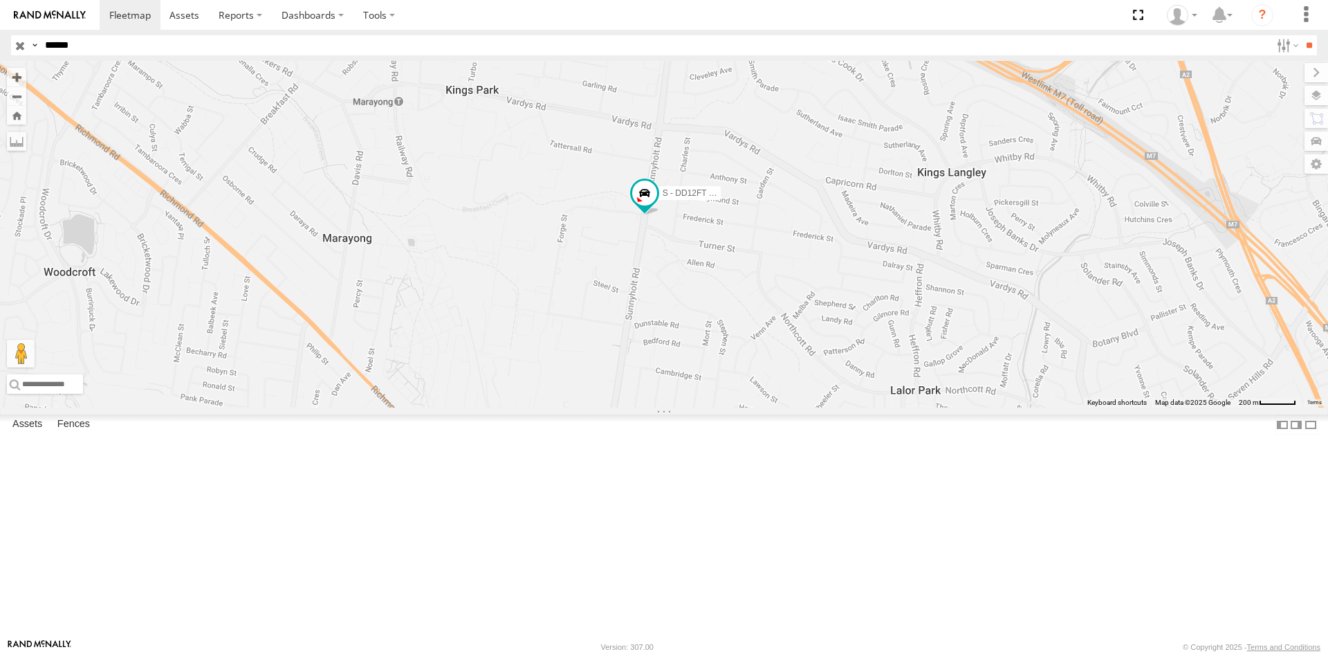
drag, startPoint x: 607, startPoint y: 385, endPoint x: 944, endPoint y: 358, distance: 338.0
click at [944, 358] on div "S - DD12FT - Rhyce Muscat" at bounding box center [664, 234] width 1328 height 347
click at [24, 44] on input "button" at bounding box center [20, 45] width 18 height 20
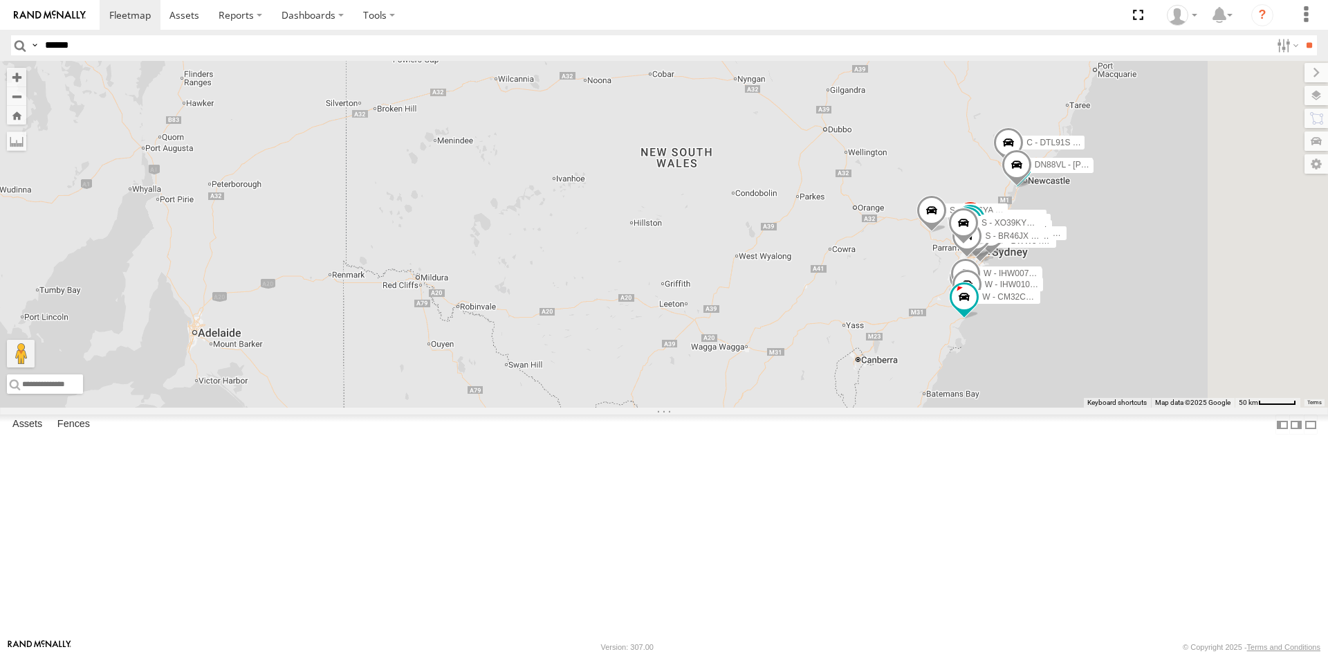
drag, startPoint x: 914, startPoint y: 345, endPoint x: 553, endPoint y: 296, distance: 365.1
click at [555, 297] on div "W - CN51ES - [PERSON_NAME] P - 1HHV988 - Kalu Taw S - CQ32LY - [PERSON_NAME] C …" at bounding box center [664, 234] width 1328 height 347
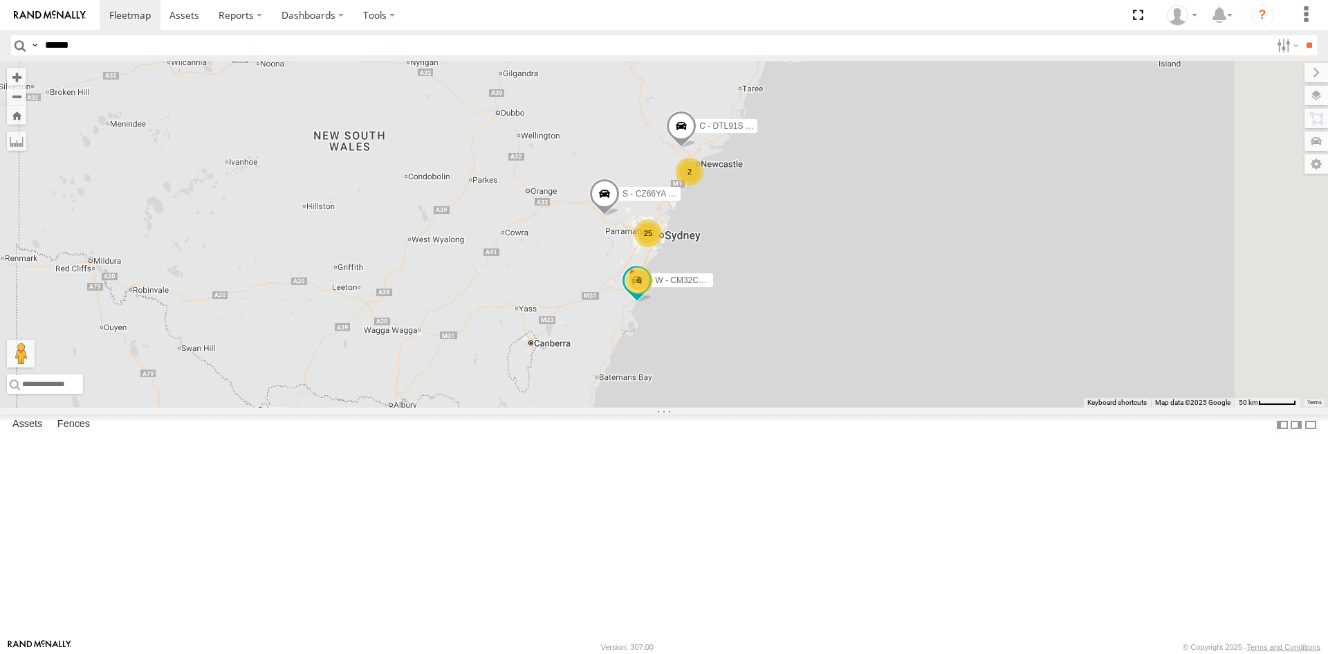
drag, startPoint x: 932, startPoint y: 306, endPoint x: 643, endPoint y: 279, distance: 290.3
click at [643, 279] on div "P - 1HHV988 - Kalu Taw C - DTL91S - [PERSON_NAME] - EUQ72B - [PERSON_NAME] M - …" at bounding box center [664, 234] width 1328 height 347
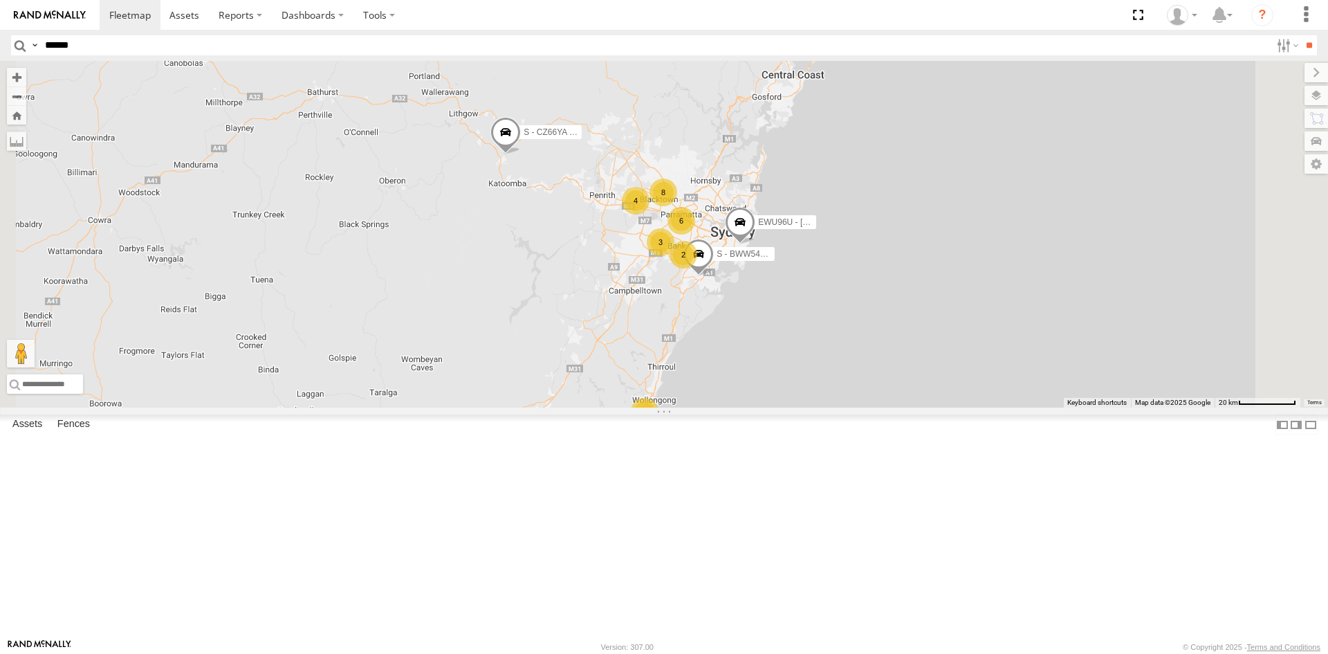
drag, startPoint x: 827, startPoint y: 339, endPoint x: 664, endPoint y: 281, distance: 173.3
click at [664, 281] on div "P - 1HHV988 - Kalu Taw C - DTL91S - [PERSON_NAME] P - EUQ72B - [PERSON_NAME] S …" at bounding box center [664, 234] width 1328 height 347
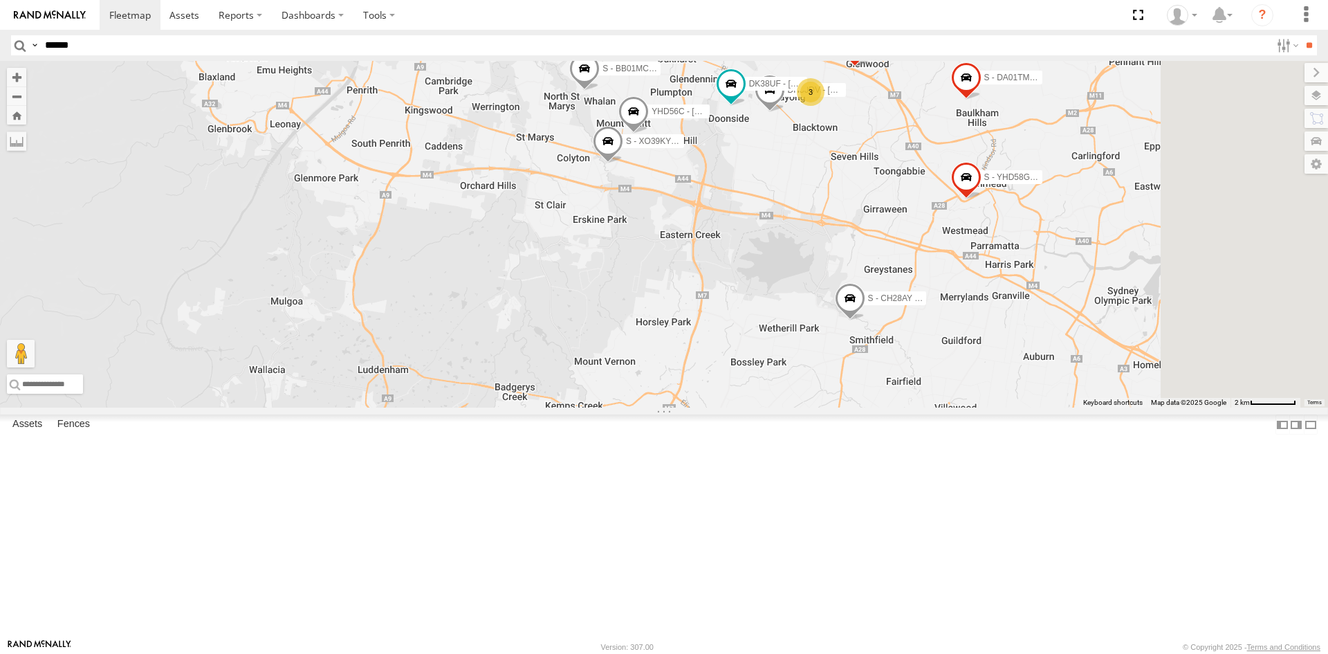
drag, startPoint x: 968, startPoint y: 243, endPoint x: 712, endPoint y: 357, distance: 280.0
click at [712, 357] on div "P - 1HHV988 - Kalu Taw C - DTL91S - [PERSON_NAME] - EUQ72B - [PERSON_NAME] S - …" at bounding box center [664, 234] width 1328 height 347
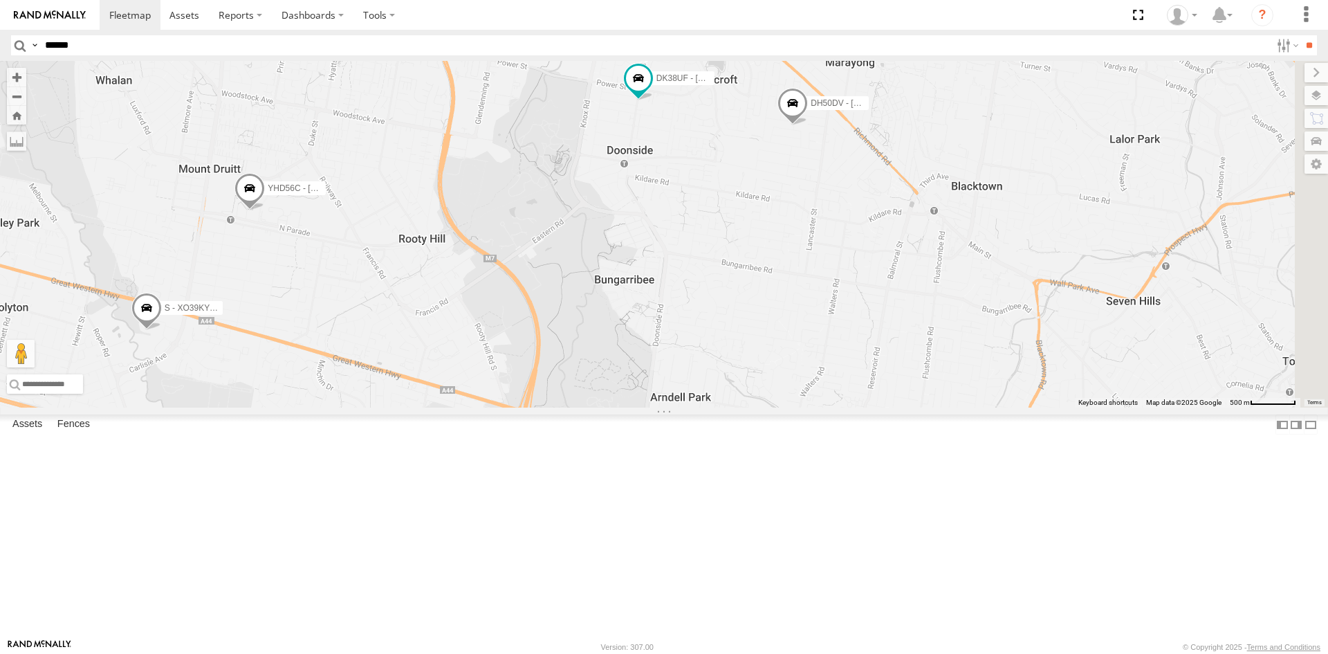
drag, startPoint x: 939, startPoint y: 262, endPoint x: 737, endPoint y: 430, distance: 263.3
click at [737, 407] on div "P - 1HHV988 - Kalu Taw C - DTL91S - [PERSON_NAME] - EUQ72B - [PERSON_NAME] S - …" at bounding box center [664, 234] width 1328 height 347
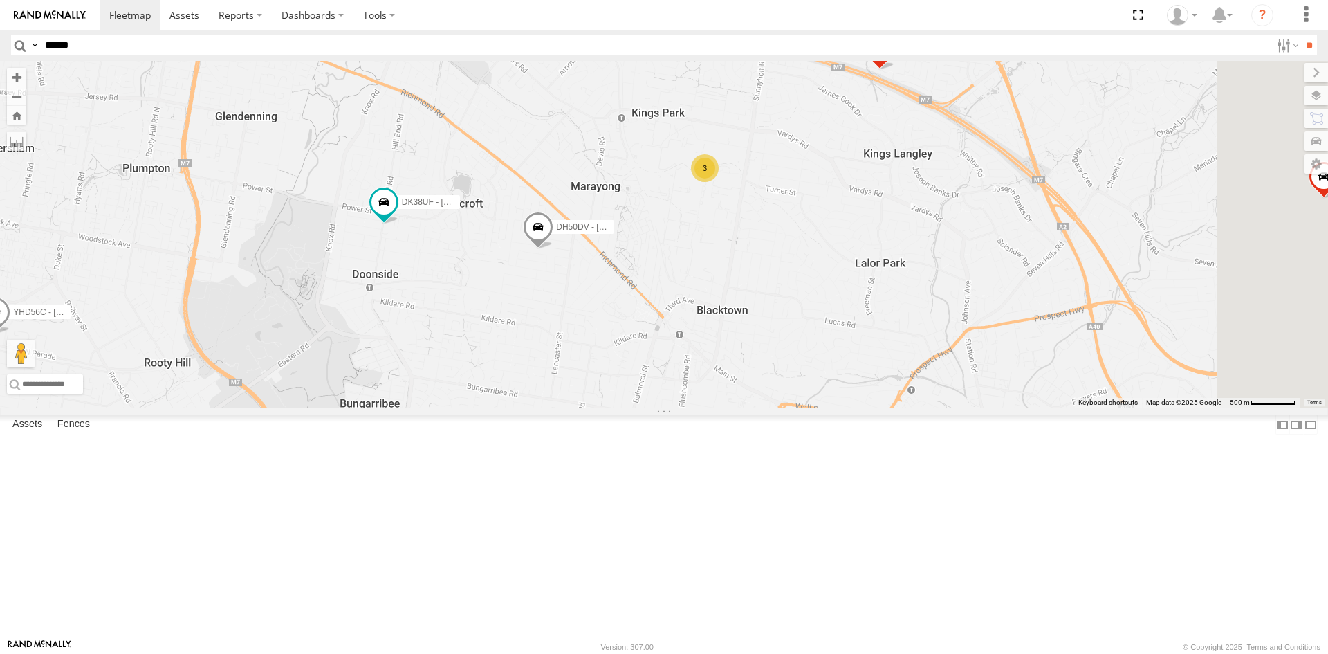
drag, startPoint x: 857, startPoint y: 286, endPoint x: 609, endPoint y: 405, distance: 275.4
click at [609, 405] on div "P - 1HHV988 - Kalu Taw C - DTL91S - [PERSON_NAME] - EUQ72B - [PERSON_NAME] S - …" at bounding box center [664, 234] width 1328 height 347
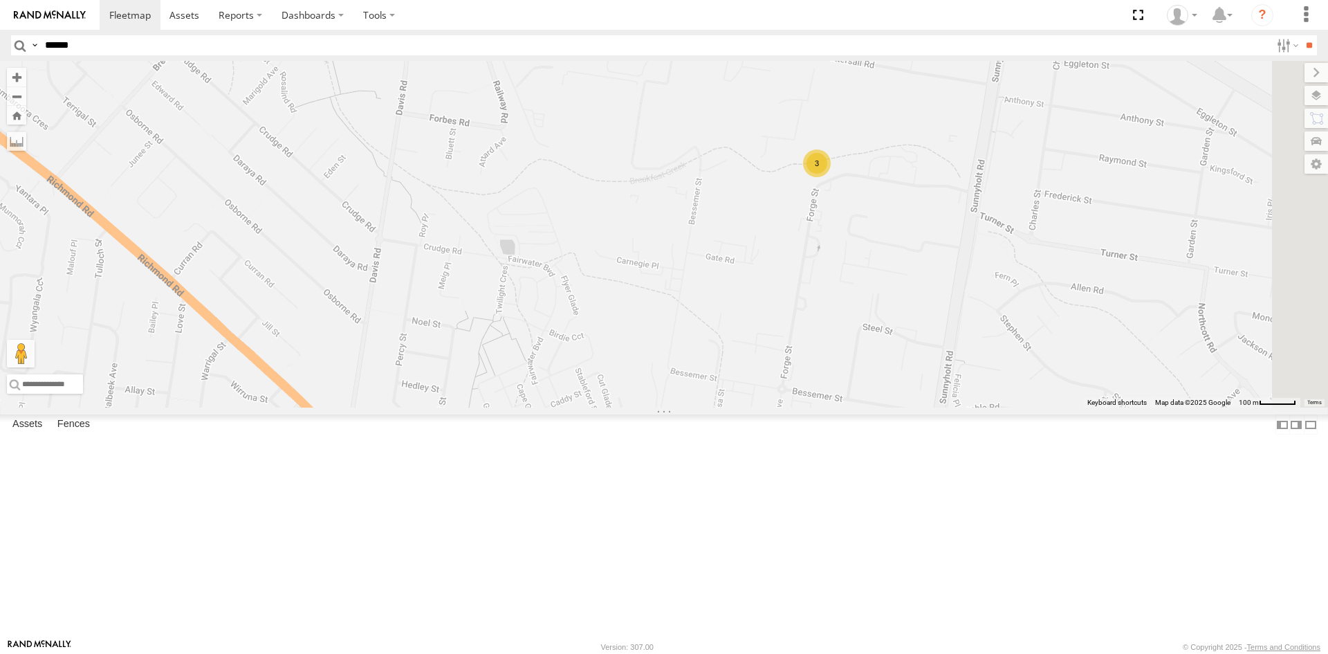
drag, startPoint x: 824, startPoint y: 217, endPoint x: 661, endPoint y: 273, distance: 172.8
click at [661, 273] on div "P - 1HHV988 - Kalu Taw C - DTL91S - [PERSON_NAME] - EUQ72B - [PERSON_NAME] S - …" at bounding box center [664, 234] width 1328 height 347
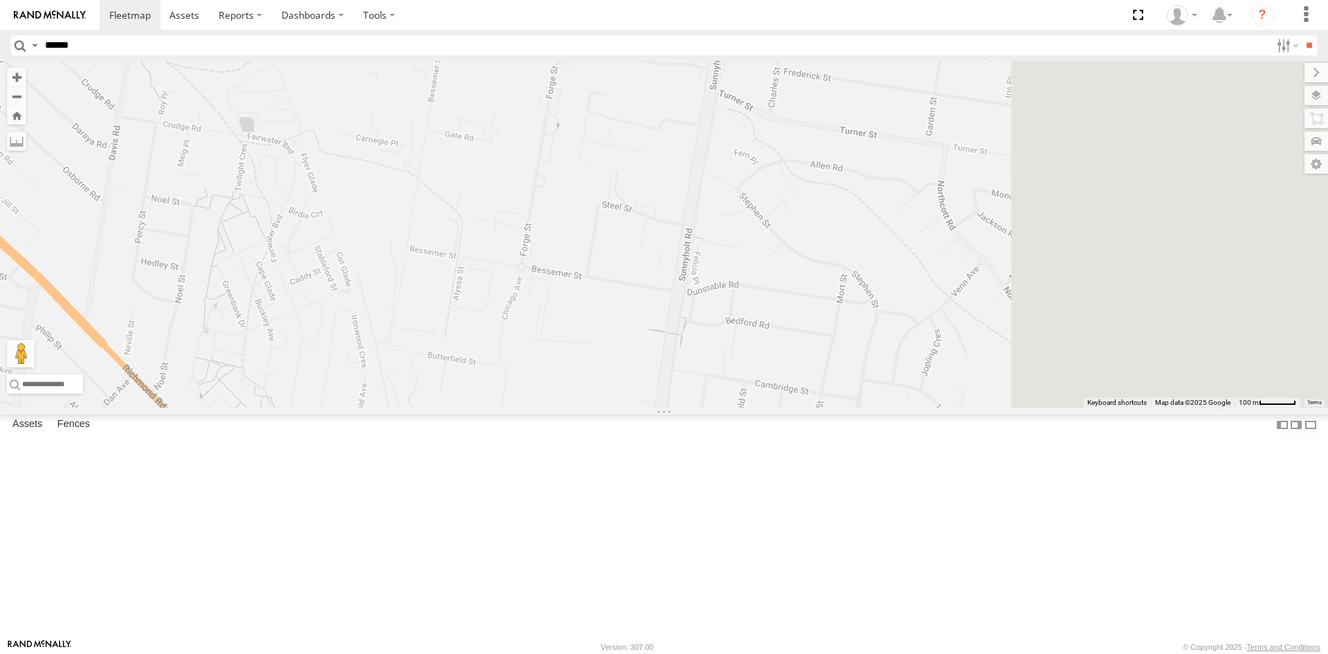
drag, startPoint x: 843, startPoint y: 371, endPoint x: 569, endPoint y: 243, distance: 301.7
click at [569, 243] on div "P - 1HHV988 - Kalu Taw C - DTL91S - [PERSON_NAME] - EUQ72B - [PERSON_NAME] S - …" at bounding box center [664, 234] width 1328 height 347
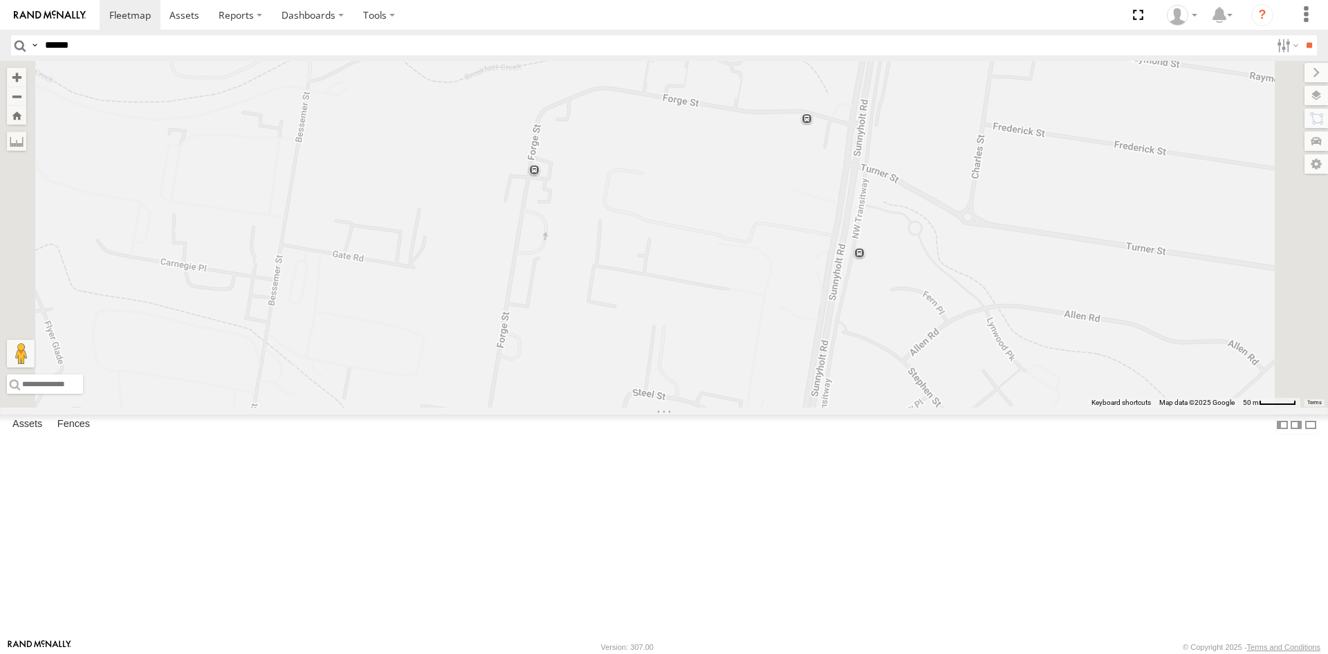
drag, startPoint x: 695, startPoint y: 308, endPoint x: 692, endPoint y: 351, distance: 43.0
click at [692, 351] on div "P - 1HHV988 - Kalu Taw C - DTL91S - [PERSON_NAME] - EUQ72B - [PERSON_NAME] S - …" at bounding box center [664, 234] width 1328 height 347
click at [556, 87] on div "3" at bounding box center [542, 73] width 28 height 28
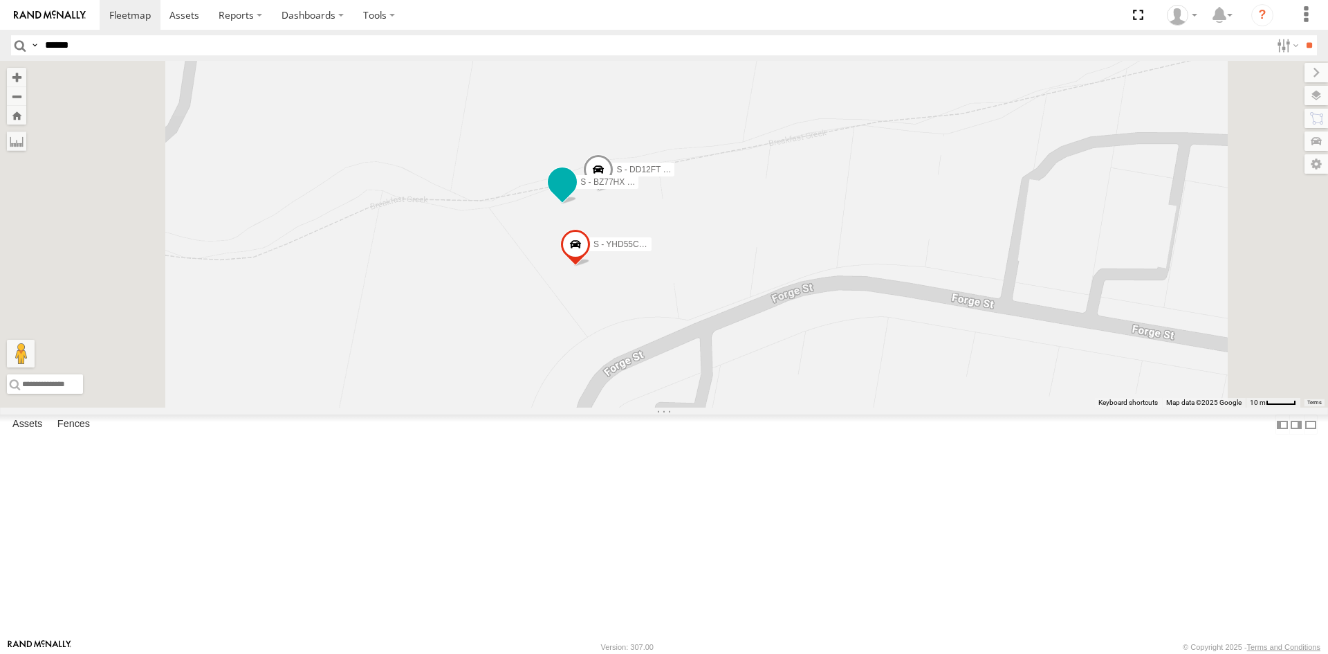
click at [575, 194] on span at bounding box center [562, 181] width 25 height 25
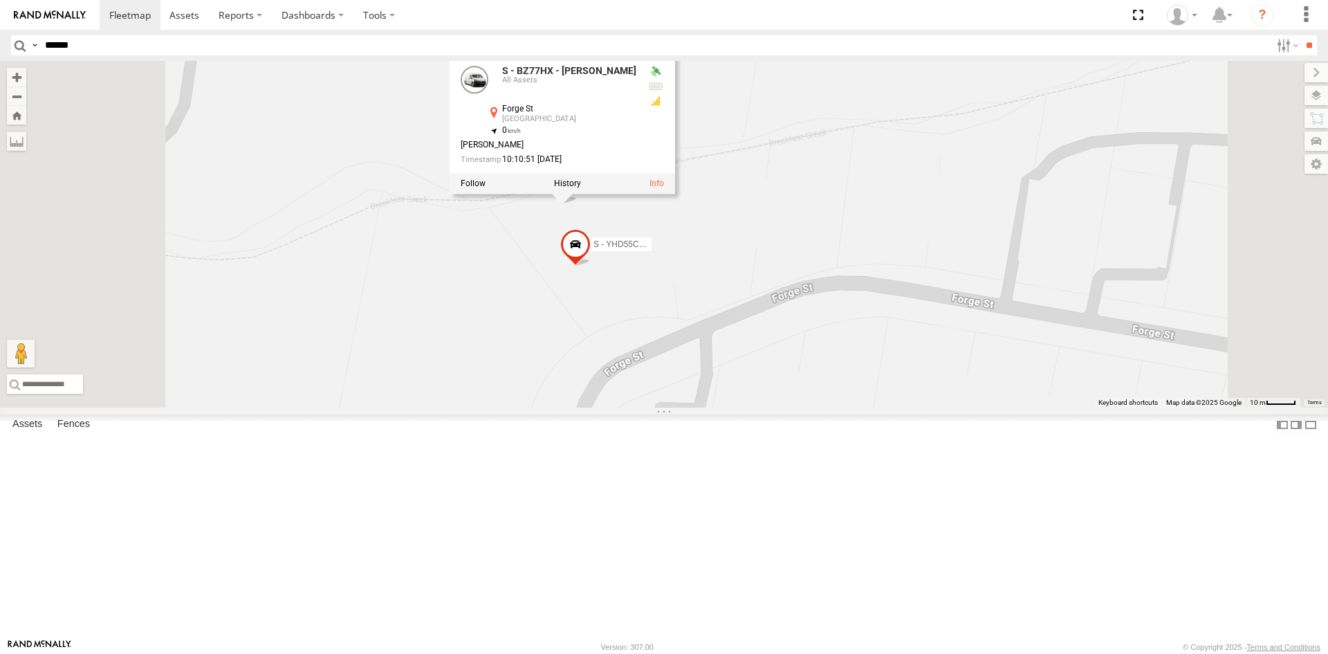
click at [861, 375] on div "S - DD12FT - Rhyce Muscat S - YHD55C - [PERSON_NAME] S - BZ77HX - [PERSON_NAME]…" at bounding box center [664, 234] width 1328 height 347
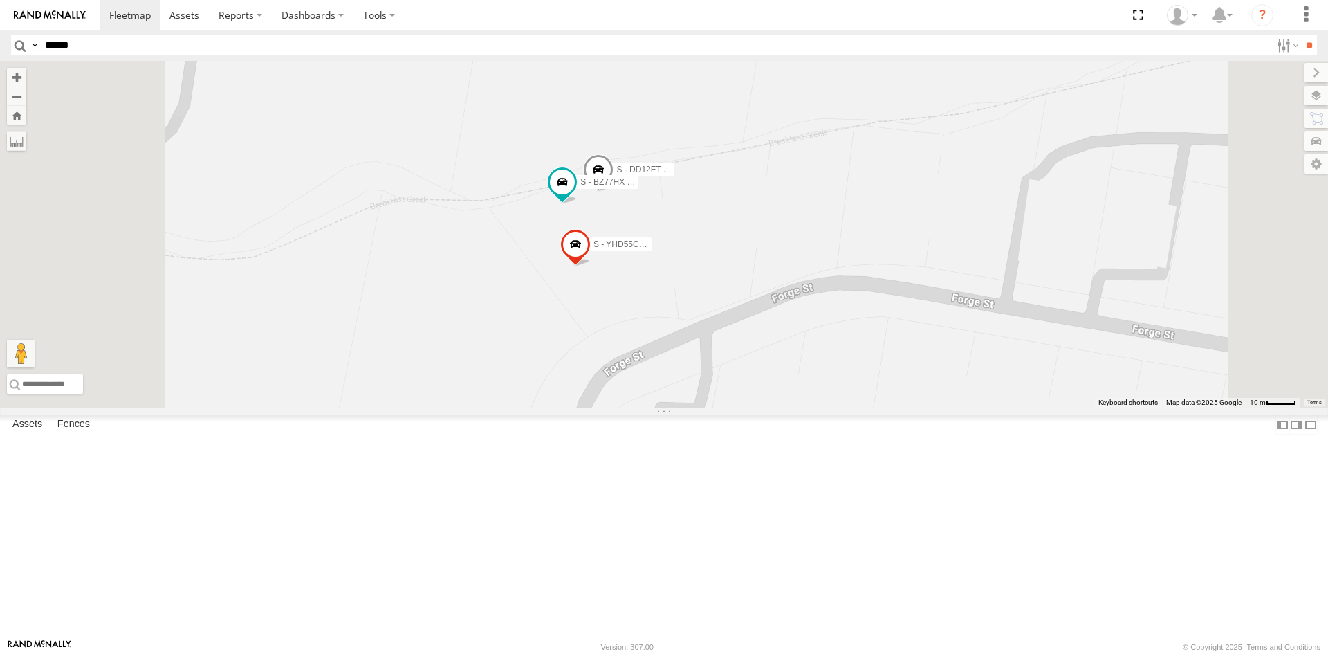
click at [614, 192] on span at bounding box center [598, 172] width 30 height 37
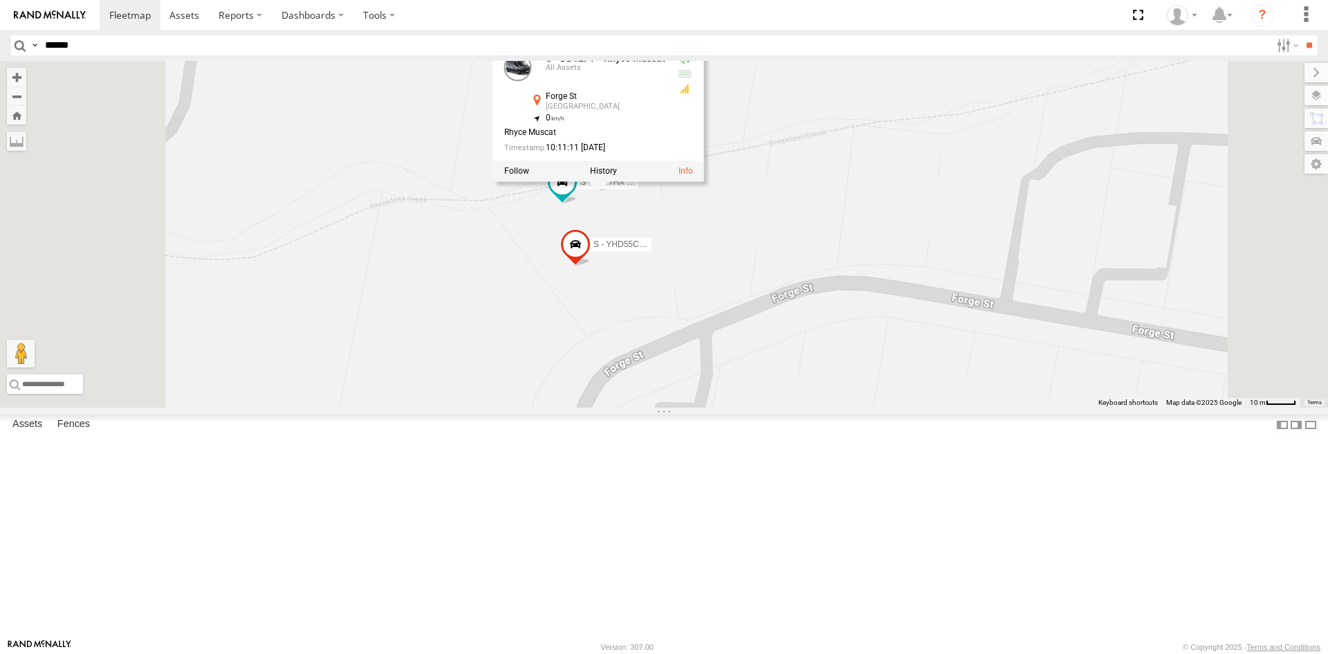
click at [863, 360] on div "S - DD12FT - Rhyce Muscat S - YHD55C - [PERSON_NAME] S - BZ77HX - [PERSON_NAME]…" at bounding box center [664, 234] width 1328 height 347
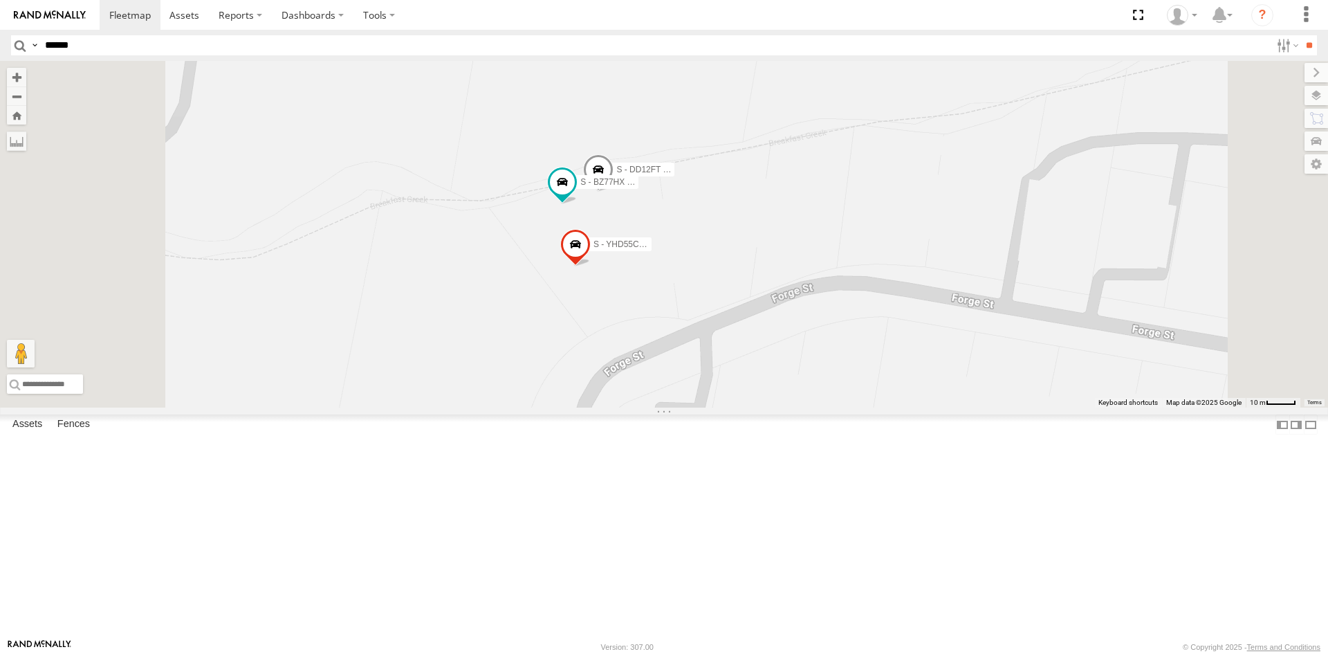
scroll to position [1213, 0]
click at [65, 48] on input "******" at bounding box center [654, 45] width 1231 height 20
paste input "text"
type input "******"
click at [1301, 35] on input "**" at bounding box center [1309, 45] width 16 height 20
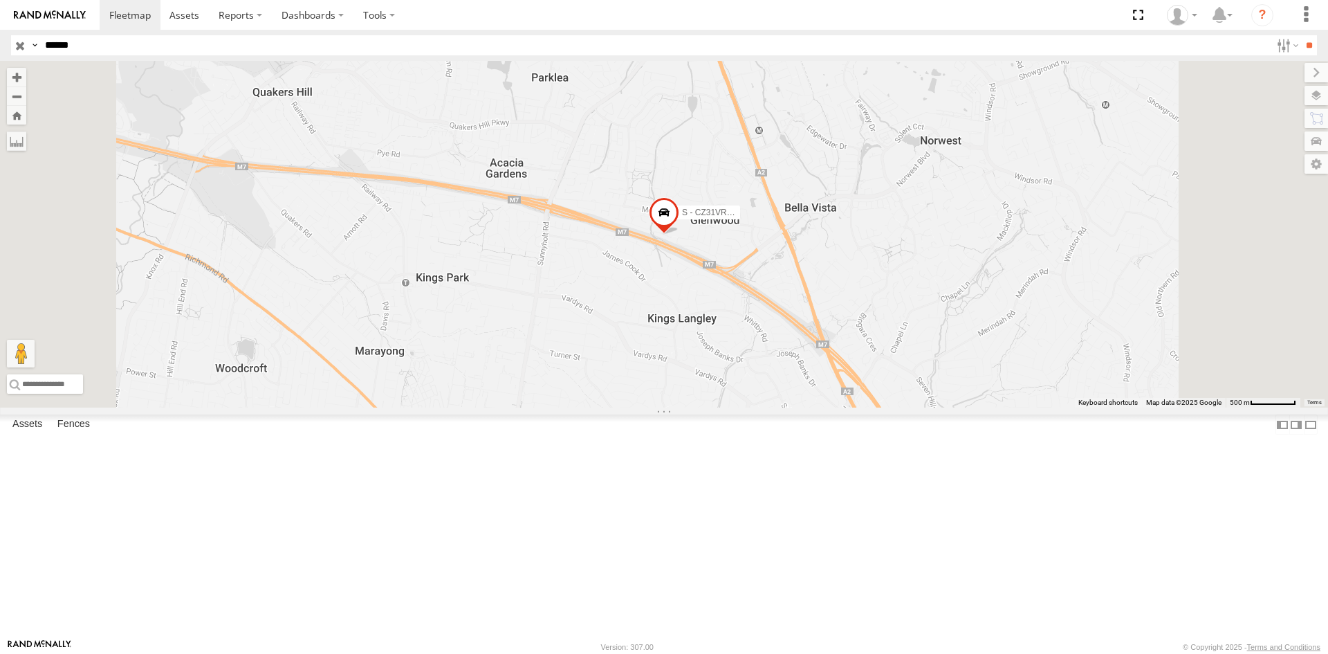
click at [0, 0] on div "S - CZ31VR - [PERSON_NAME]" at bounding box center [0, 0] width 0 height 0
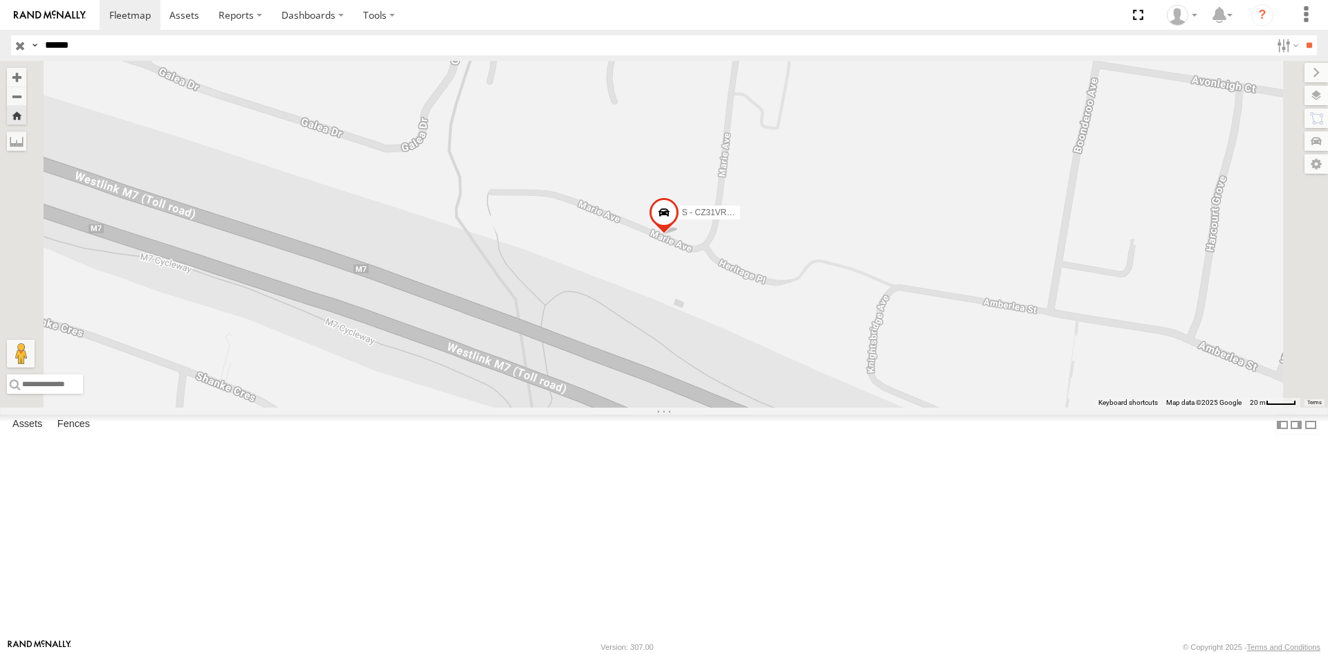
click at [0, 0] on span at bounding box center [0, 0] width 0 height 0
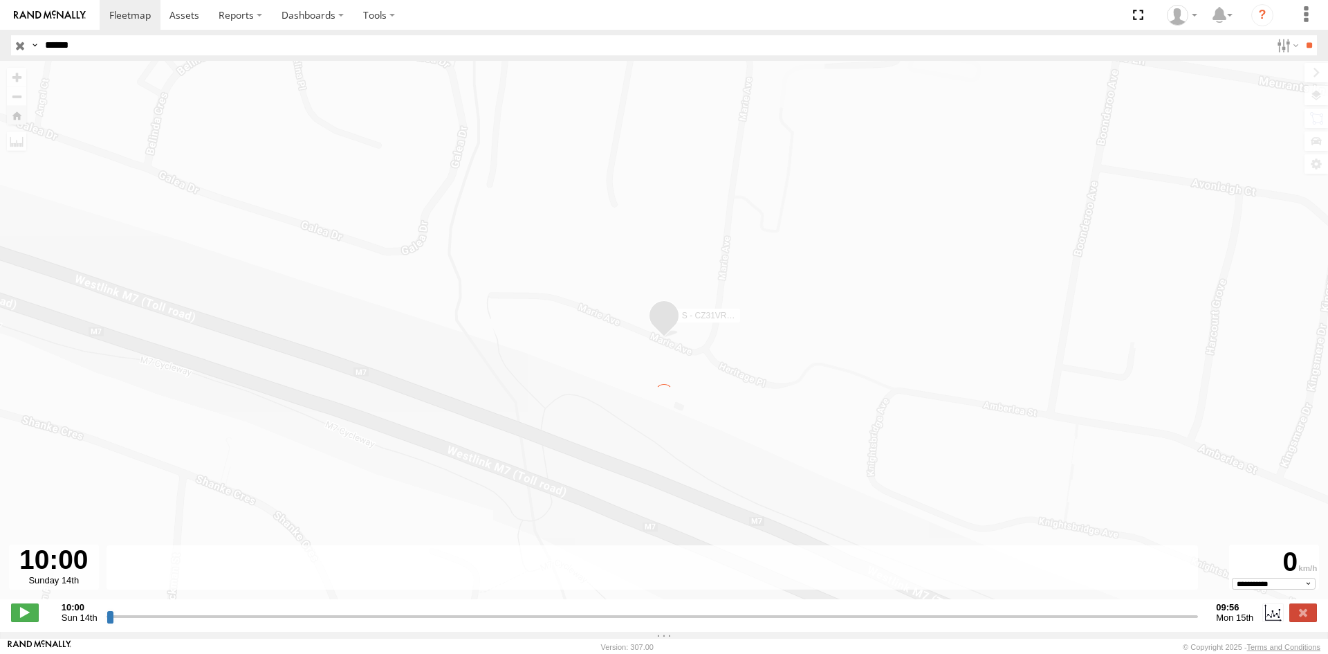
type input "**********"
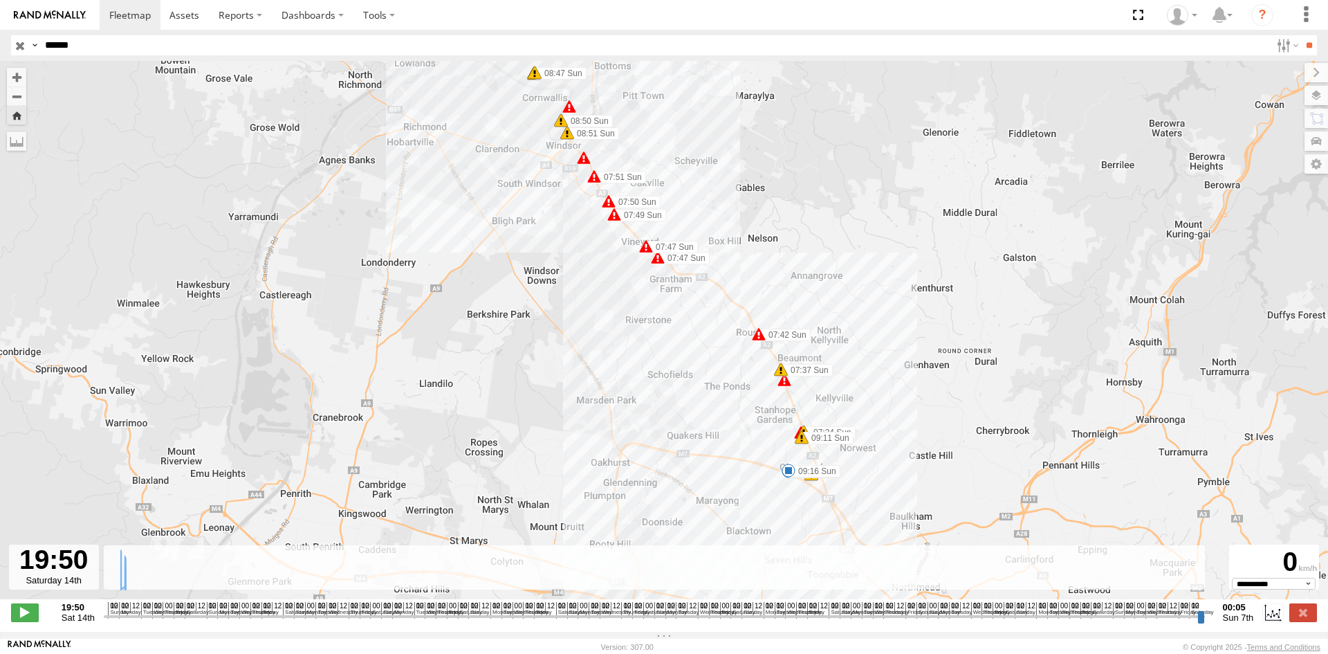
drag, startPoint x: 709, startPoint y: 172, endPoint x: 450, endPoint y: 195, distance: 260.5
click at [450, 199] on div "S - CZ31VR - [PERSON_NAME] 00:39 Sun 08:09 Sun 09:16 Sun 8 6 07:42 Sun 07:47 Su…" at bounding box center [664, 337] width 1328 height 553
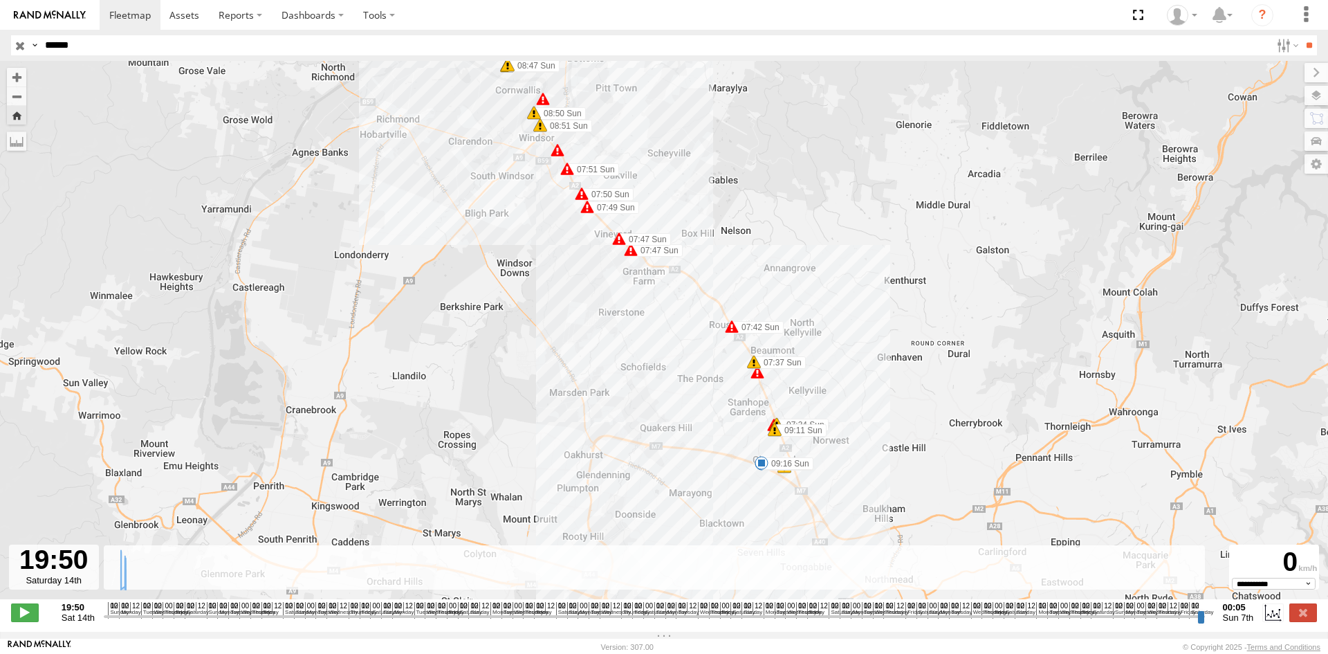
drag, startPoint x: 582, startPoint y: 311, endPoint x: 466, endPoint y: 172, distance: 180.8
click at [468, 176] on div "S - CZ31VR - [PERSON_NAME] 00:39 Sun 08:09 Sun 09:16 Sun 8 6 07:42 Sun 07:47 Su…" at bounding box center [664, 337] width 1328 height 553
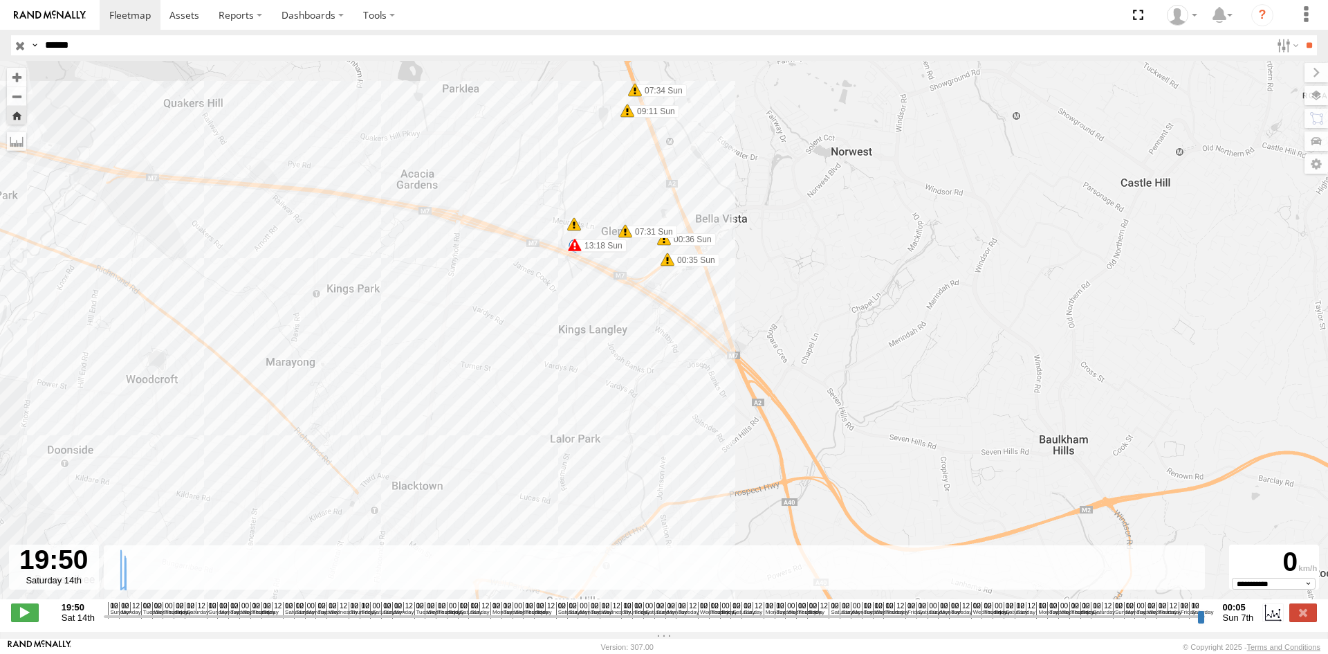
drag, startPoint x: 618, startPoint y: 208, endPoint x: 453, endPoint y: 334, distance: 208.2
click at [453, 334] on div "S - CZ31VR - [PERSON_NAME] 00:39 Sun 08:09 Sun 09:16 Sun 07:42 Sun 07:47 Sun 07…" at bounding box center [664, 337] width 1328 height 553
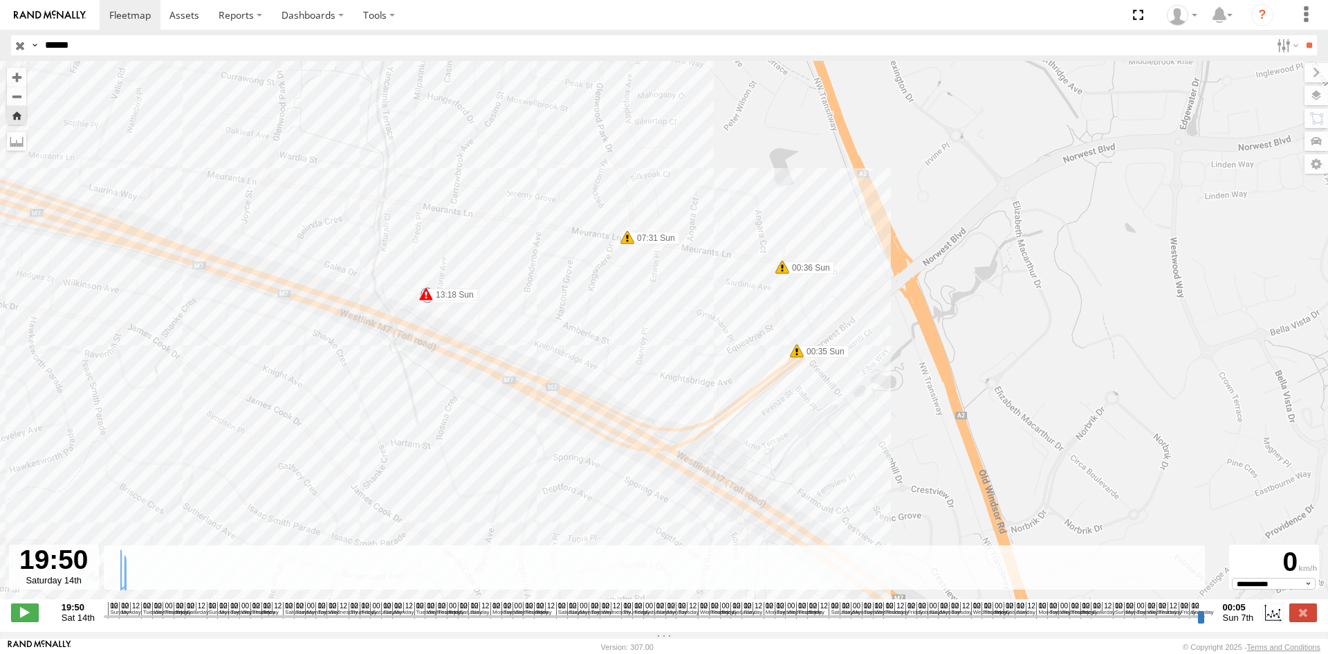
drag, startPoint x: 477, startPoint y: 340, endPoint x: 374, endPoint y: 432, distance: 138.2
click at [374, 432] on div "S - CZ31VR - [PERSON_NAME] 00:39 Sun 08:09 Sun 09:16 Sun 07:42 Sun 07:47 Sun 07…" at bounding box center [664, 337] width 1328 height 553
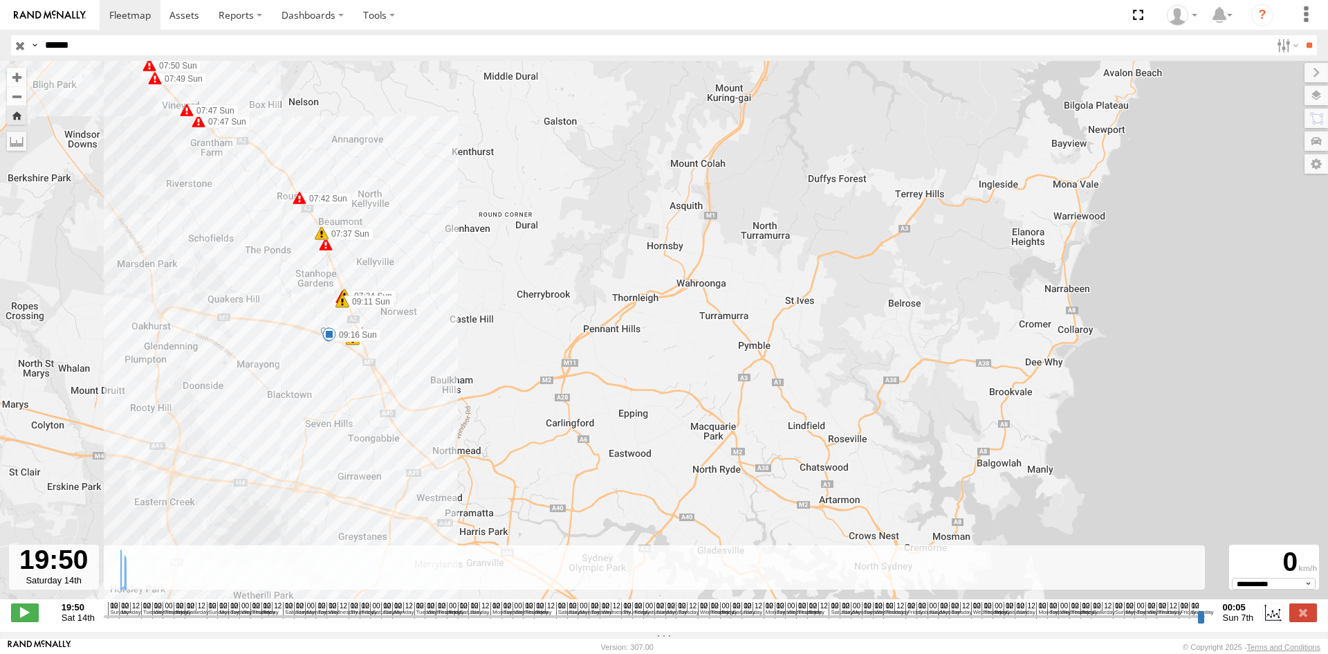
drag, startPoint x: 247, startPoint y: 416, endPoint x: 315, endPoint y: 169, distance: 256.9
click at [315, 171] on div "S - CZ31VR - [PERSON_NAME] 00:39 Sun 08:09 Sun 09:16 Sun 07:42 Sun 07:47 Sun 07…" at bounding box center [664, 337] width 1328 height 553
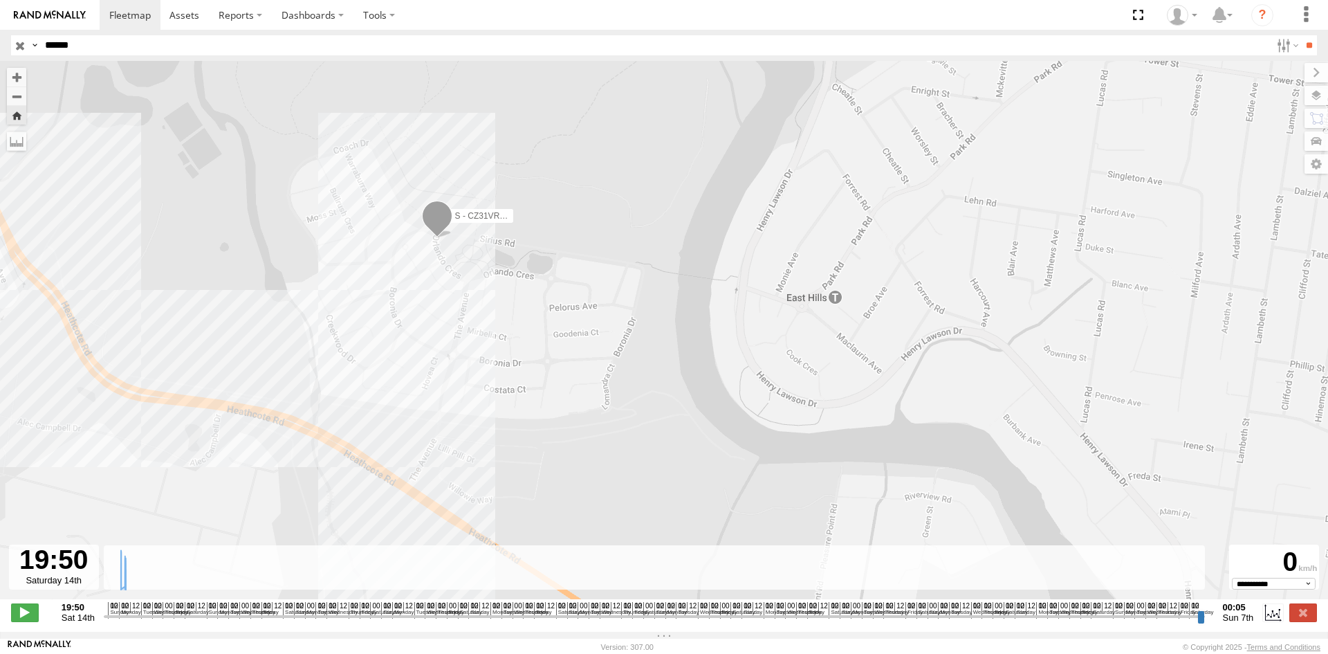
drag, startPoint x: 516, startPoint y: 285, endPoint x: 498, endPoint y: 453, distance: 169.1
click at [498, 453] on div "S - CZ31VR - [PERSON_NAME] 00:39 Sun 08:09 Sun 09:16 Sun 07:42 Sun 07:47 Sun 07…" at bounding box center [664, 337] width 1328 height 553
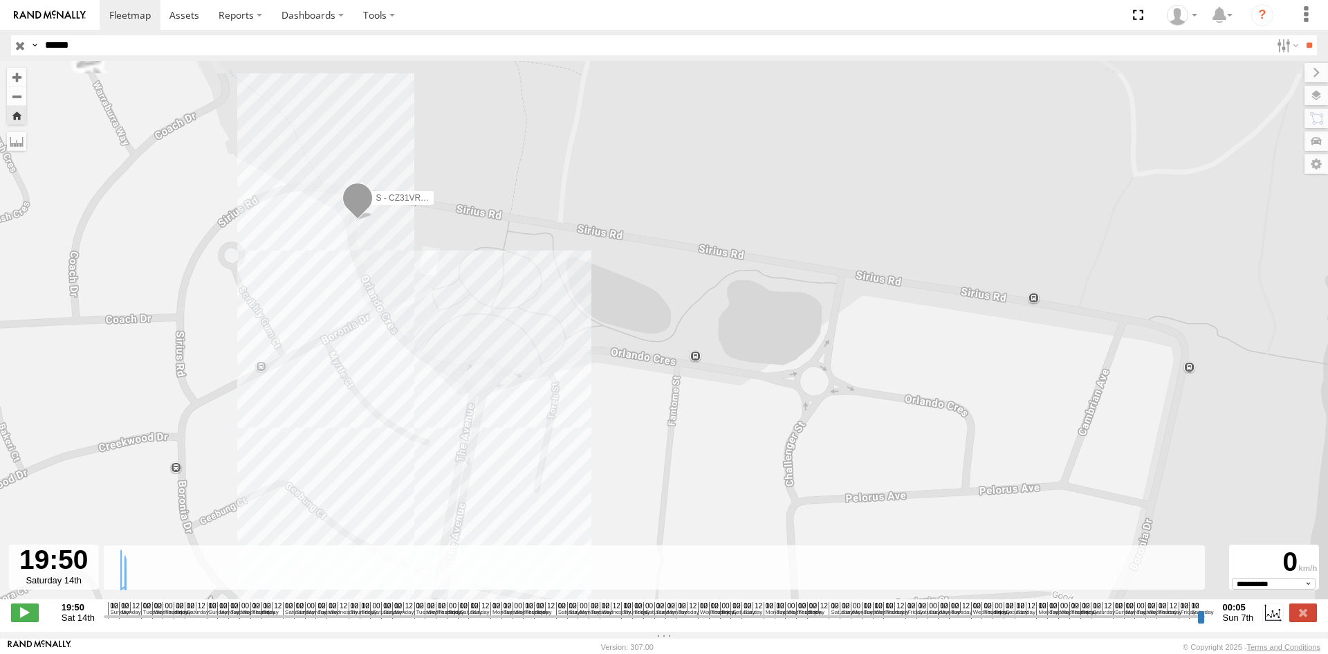
drag, startPoint x: 556, startPoint y: 424, endPoint x: 616, endPoint y: 529, distance: 120.8
click at [616, 529] on div "S - CZ31VR - [PERSON_NAME] 00:39 Sun 08:09 Sun 09:16 Sun 07:42 Sun 07:47 Sun 07…" at bounding box center [664, 337] width 1328 height 553
click at [354, 201] on span at bounding box center [358, 201] width 30 height 37
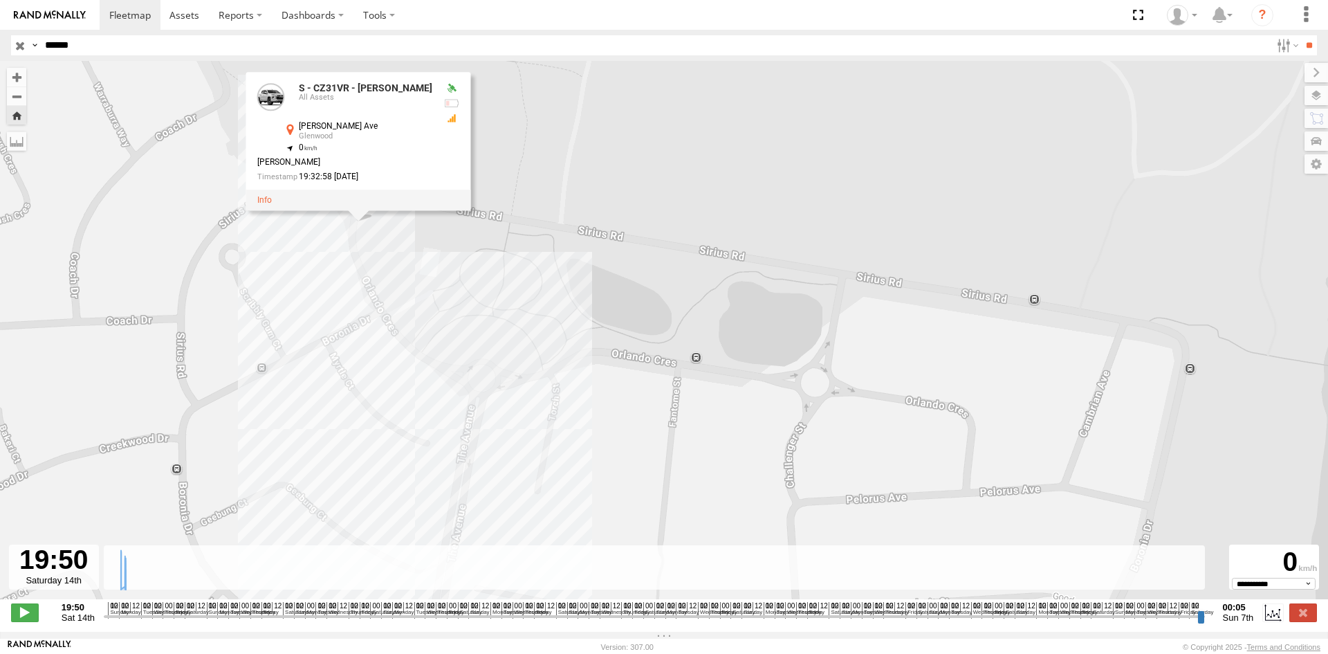
click at [470, 299] on div "S - CZ31VR - [PERSON_NAME] 00:39 Sun 08:09 Sun 09:16 Sun 07:42 Sun 07:47 Sun 07…" at bounding box center [664, 337] width 1328 height 553
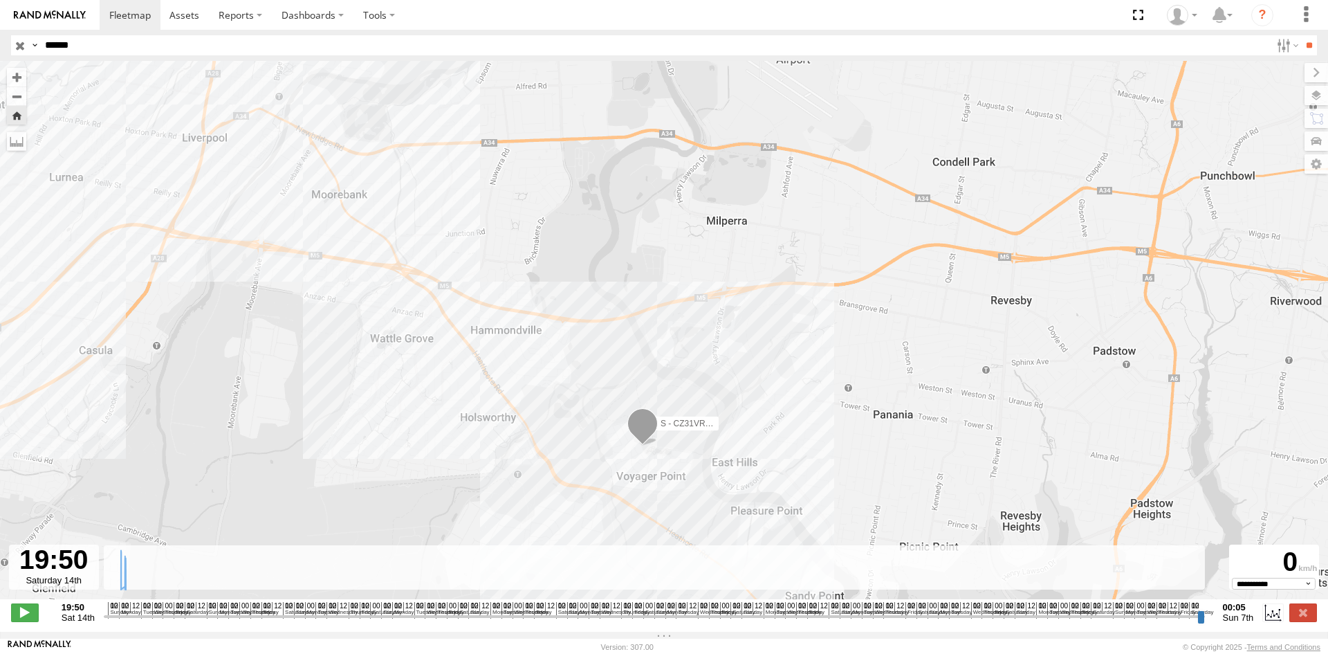
drag, startPoint x: 266, startPoint y: 160, endPoint x: 593, endPoint y: 358, distance: 382.7
click at [593, 358] on div "S - CZ31VR - [PERSON_NAME] 00:39 Sun 08:09 Sun 09:16 Sun 07:42 Sun 07:47 Sun 07…" at bounding box center [664, 337] width 1328 height 553
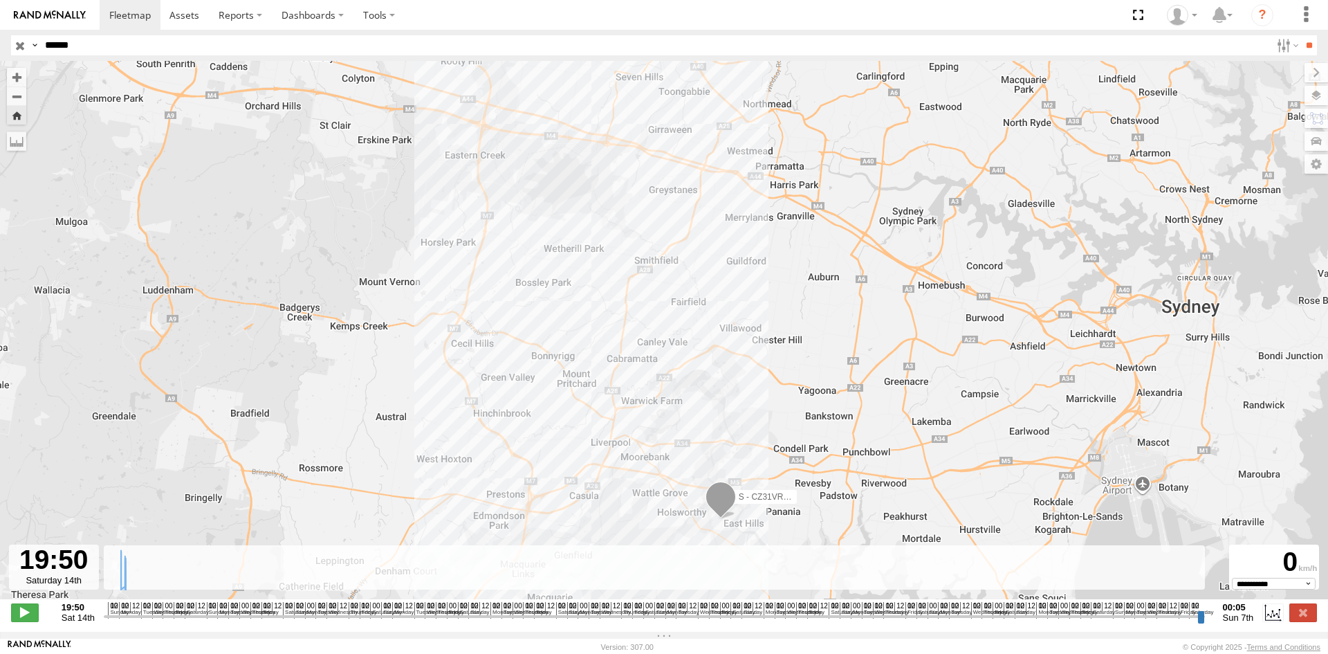
drag, startPoint x: 372, startPoint y: 191, endPoint x: 580, endPoint y: 404, distance: 297.4
click at [580, 404] on div "S - CZ31VR - [PERSON_NAME] 00:39 Sun 08:09 Sun 09:16 Sun 07:42 Sun 07:47 Sun 07…" at bounding box center [664, 337] width 1328 height 553
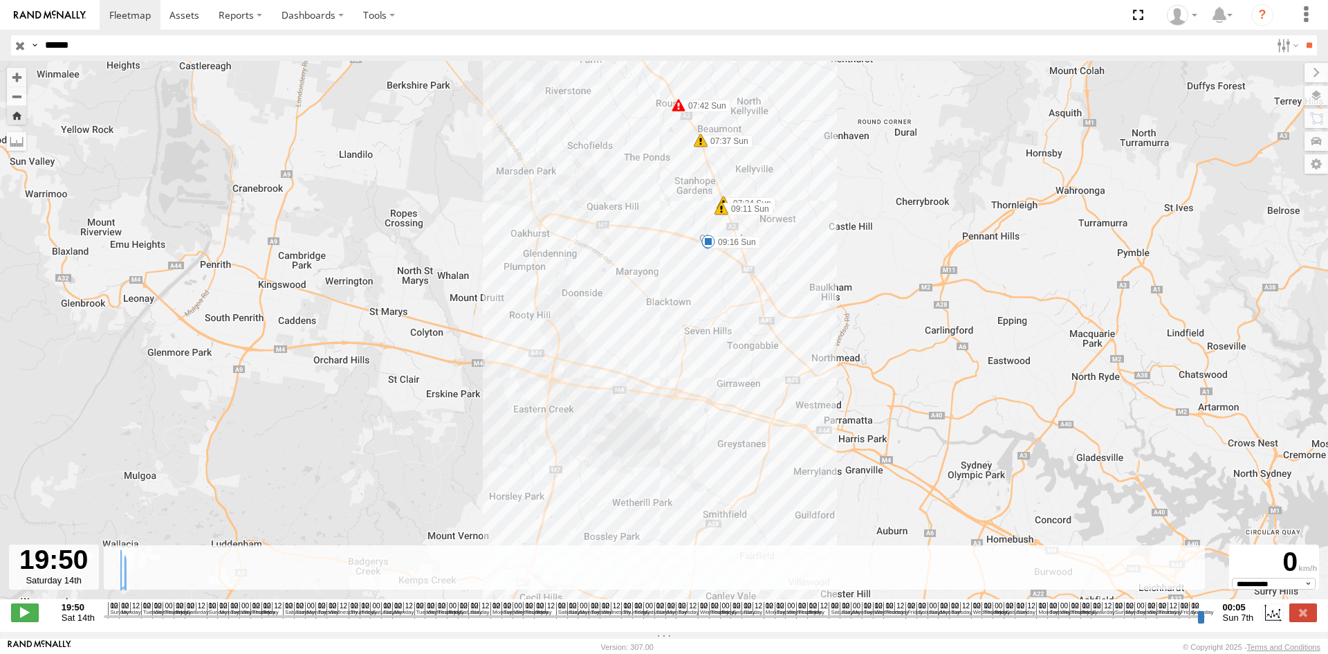
drag, startPoint x: 540, startPoint y: 211, endPoint x: 609, endPoint y: 419, distance: 219.6
click at [605, 466] on div "S - CZ31VR - [PERSON_NAME] 00:39 Sun 08:09 Sun 09:16 Sun 07:42 Sun 07:47 Sun 07…" at bounding box center [664, 337] width 1328 height 553
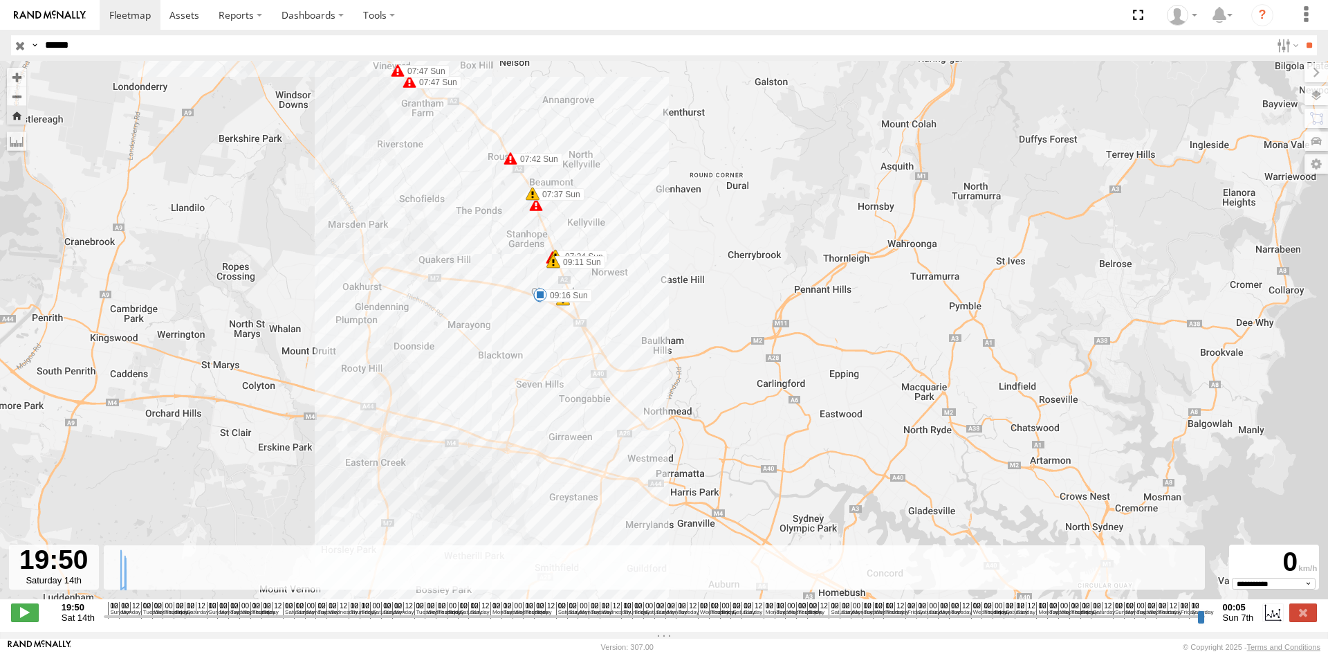
drag, startPoint x: 641, startPoint y: 318, endPoint x: 445, endPoint y: 374, distance: 203.6
click at [445, 374] on div "S - CZ31VR - [PERSON_NAME] 00:39 Sun 08:09 Sun 09:16 Sun 07:42 Sun 07:47 Sun 07…" at bounding box center [664, 337] width 1328 height 553
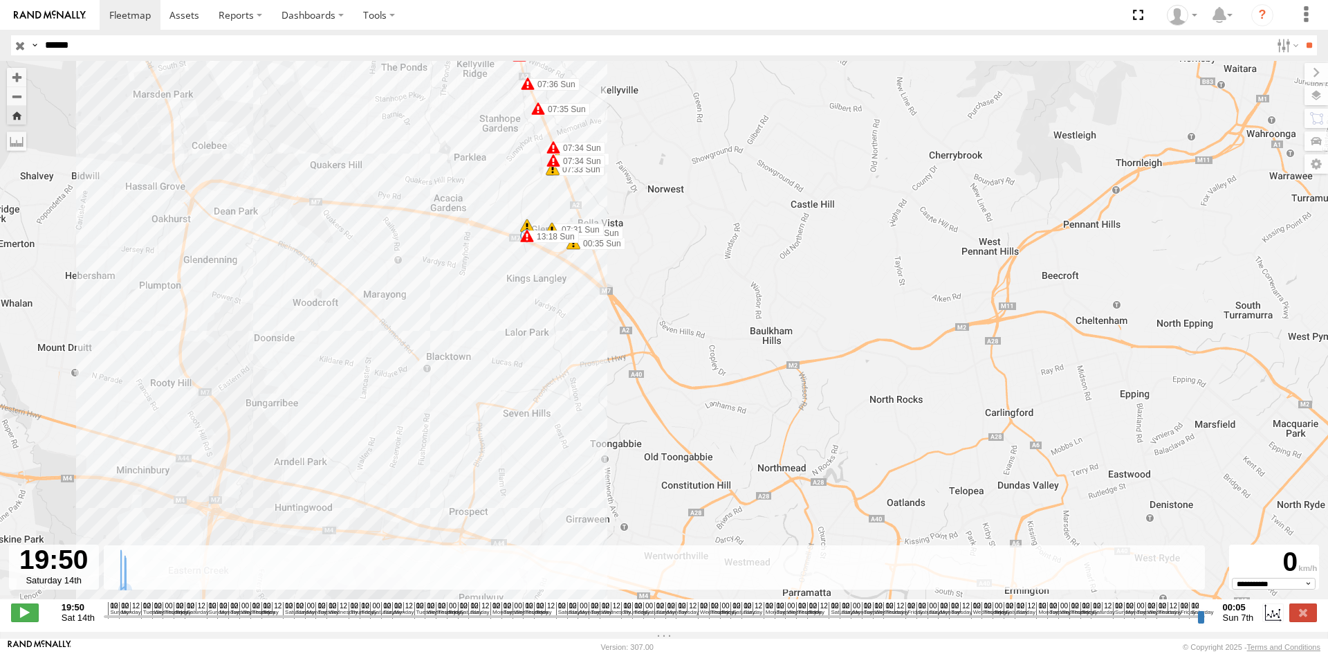
click at [24, 44] on input "button" at bounding box center [20, 45] width 18 height 20
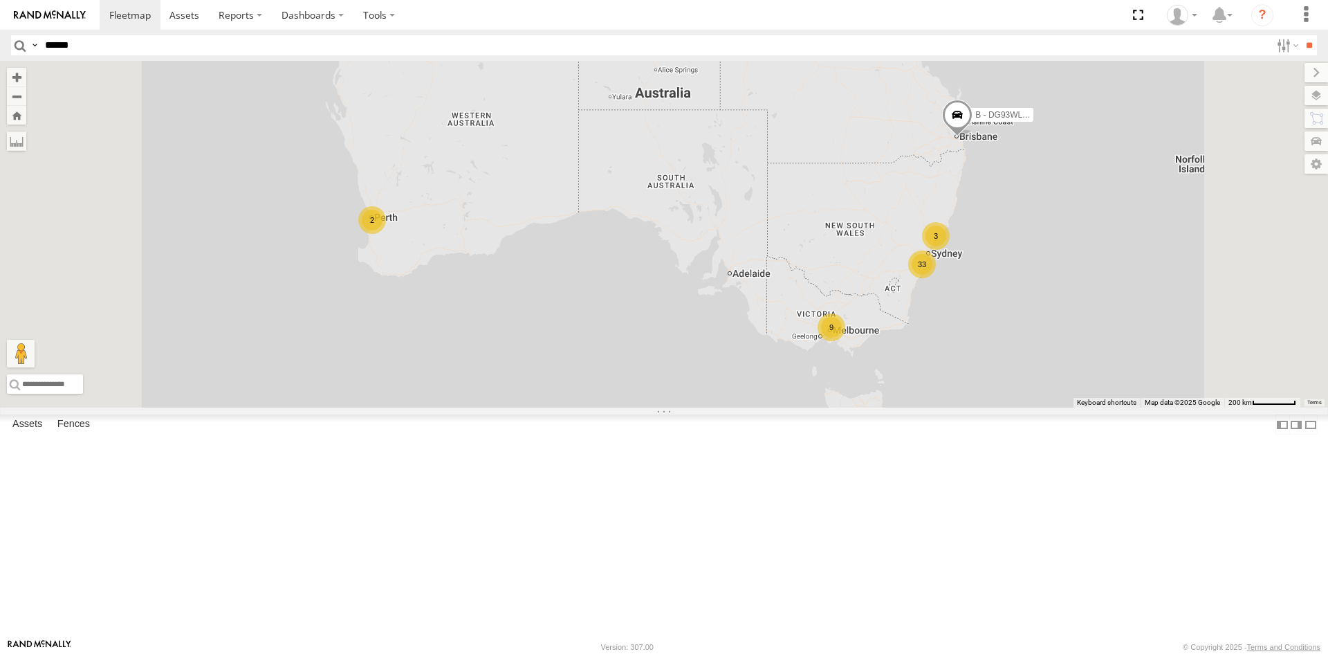
click at [77, 48] on input "******" at bounding box center [654, 45] width 1231 height 20
paste input "text"
type input "******"
click at [1301, 35] on input "**" at bounding box center [1309, 45] width 16 height 20
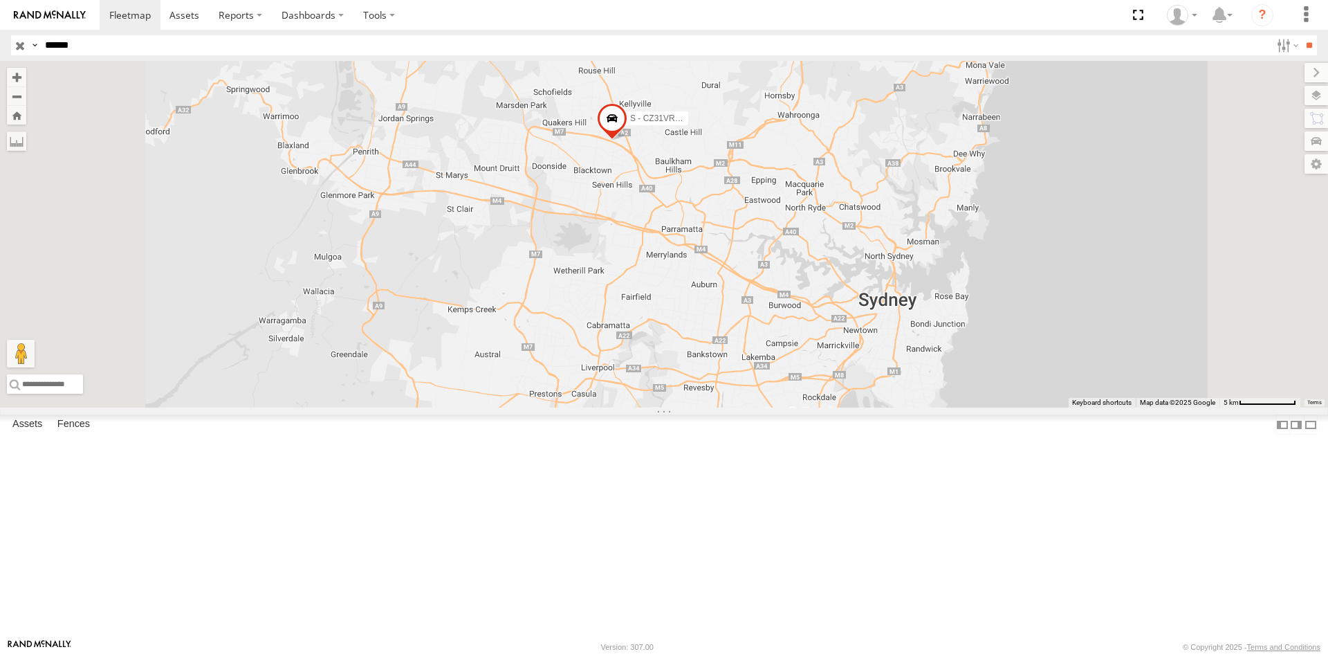
click at [24, 46] on input "button" at bounding box center [20, 45] width 18 height 20
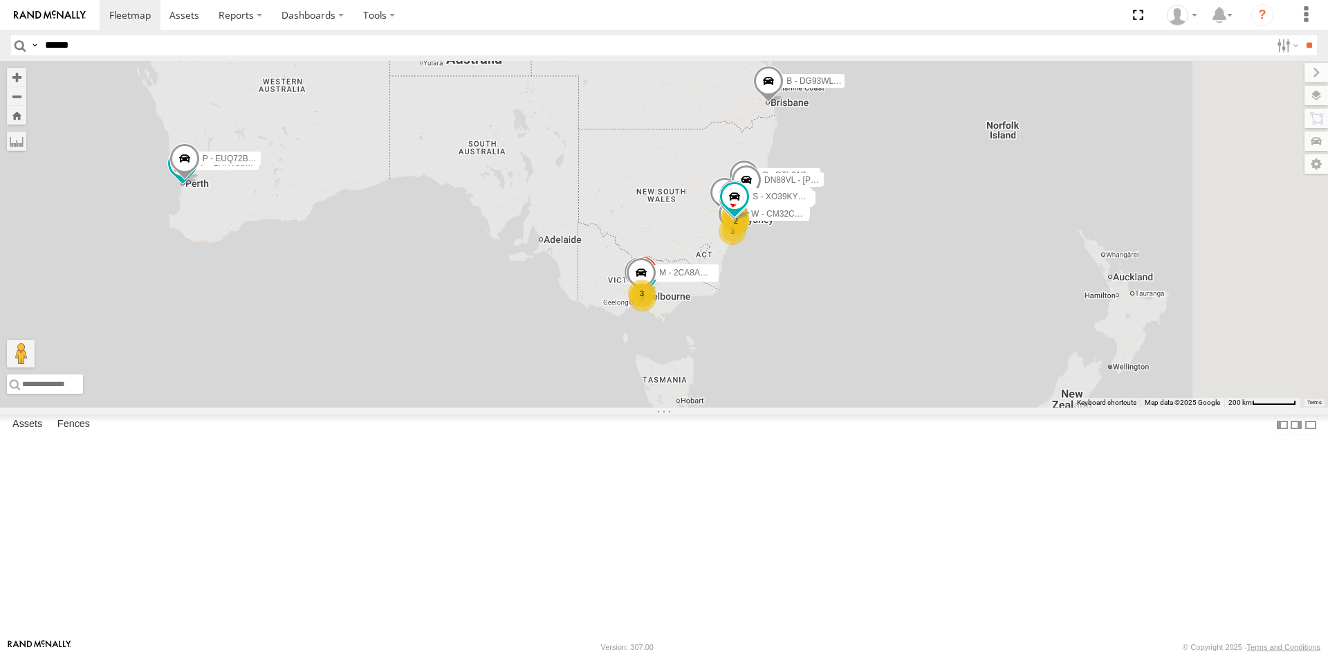
drag, startPoint x: 1013, startPoint y: 349, endPoint x: 819, endPoint y: 315, distance: 196.6
click at [819, 315] on div "W - CN51ES - [PERSON_NAME] P - 1HHV988 - Kalu Taw S - CQ32LY - [PERSON_NAME] C …" at bounding box center [664, 234] width 1328 height 347
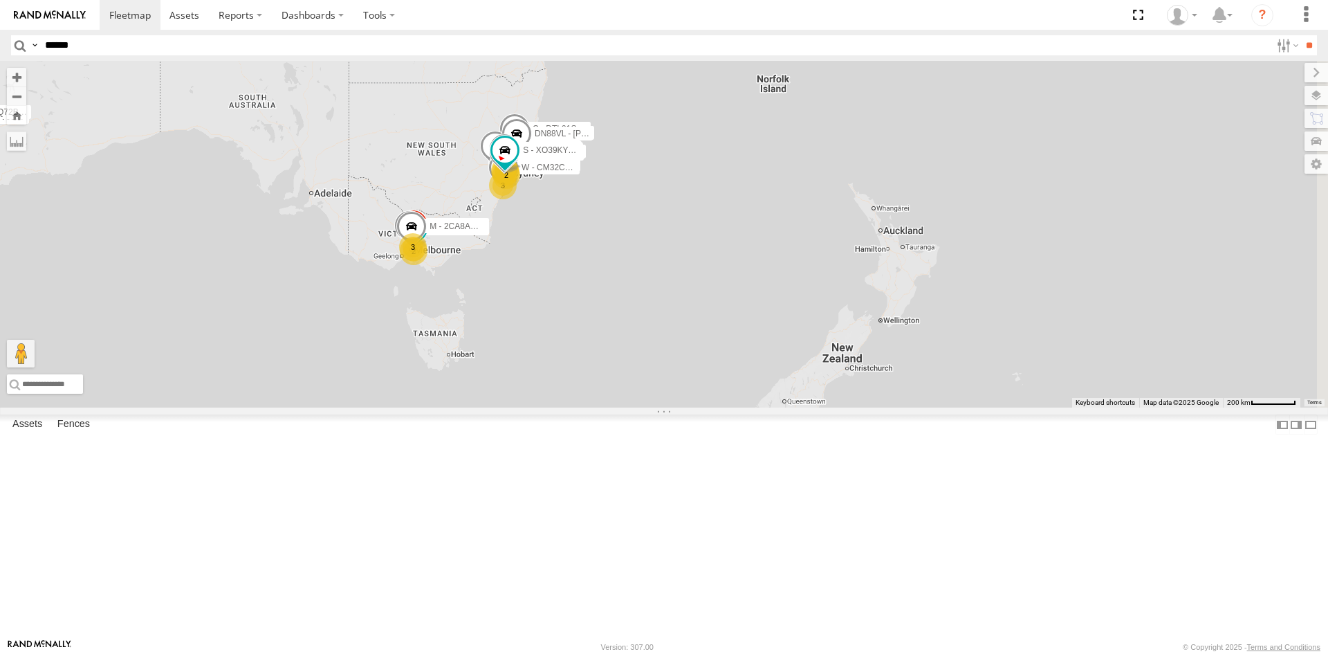
drag, startPoint x: 721, startPoint y: 286, endPoint x: 486, endPoint y: 239, distance: 240.0
click at [486, 239] on div "W - CN51ES - [PERSON_NAME] P - 1HHV988 - Kalu Taw S - CQ32LY - [PERSON_NAME] C …" at bounding box center [664, 234] width 1328 height 347
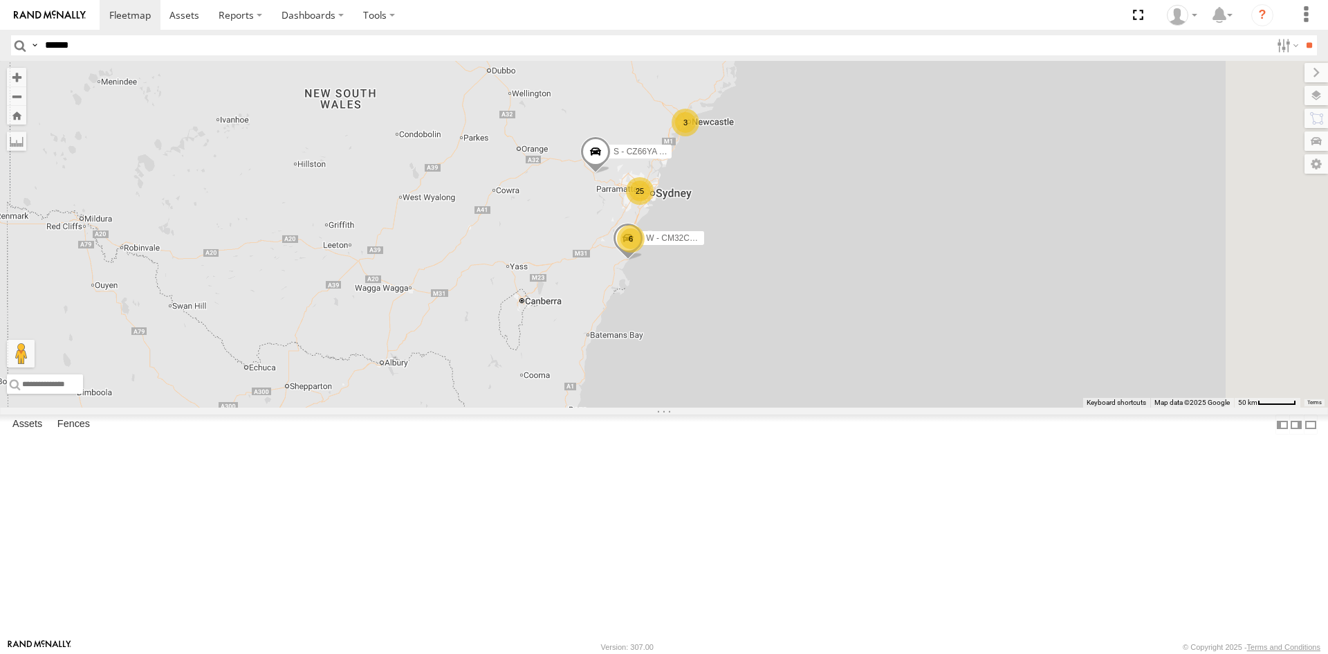
drag, startPoint x: 742, startPoint y: 293, endPoint x: 565, endPoint y: 263, distance: 178.9
click at [565, 263] on div "P - 1HHV988 - Kalu Taw P - EUQ72B - [PERSON_NAME] S - CZ66YA - [PERSON_NAME] B …" at bounding box center [664, 234] width 1328 height 347
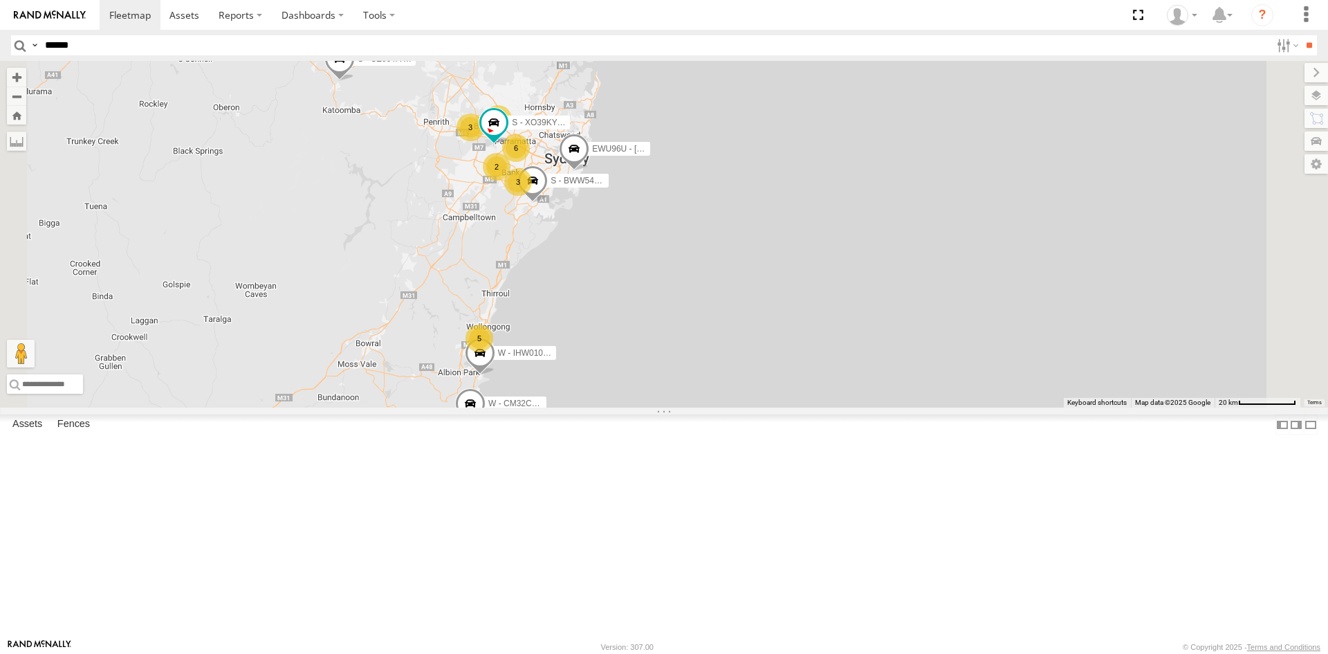
drag, startPoint x: 681, startPoint y: 266, endPoint x: 504, endPoint y: 257, distance: 177.4
click at [504, 257] on div "P - 1HHV988 - Kalu Taw P - EUQ72B - [PERSON_NAME] S - CZ66YA - [PERSON_NAME] B …" at bounding box center [664, 234] width 1328 height 347
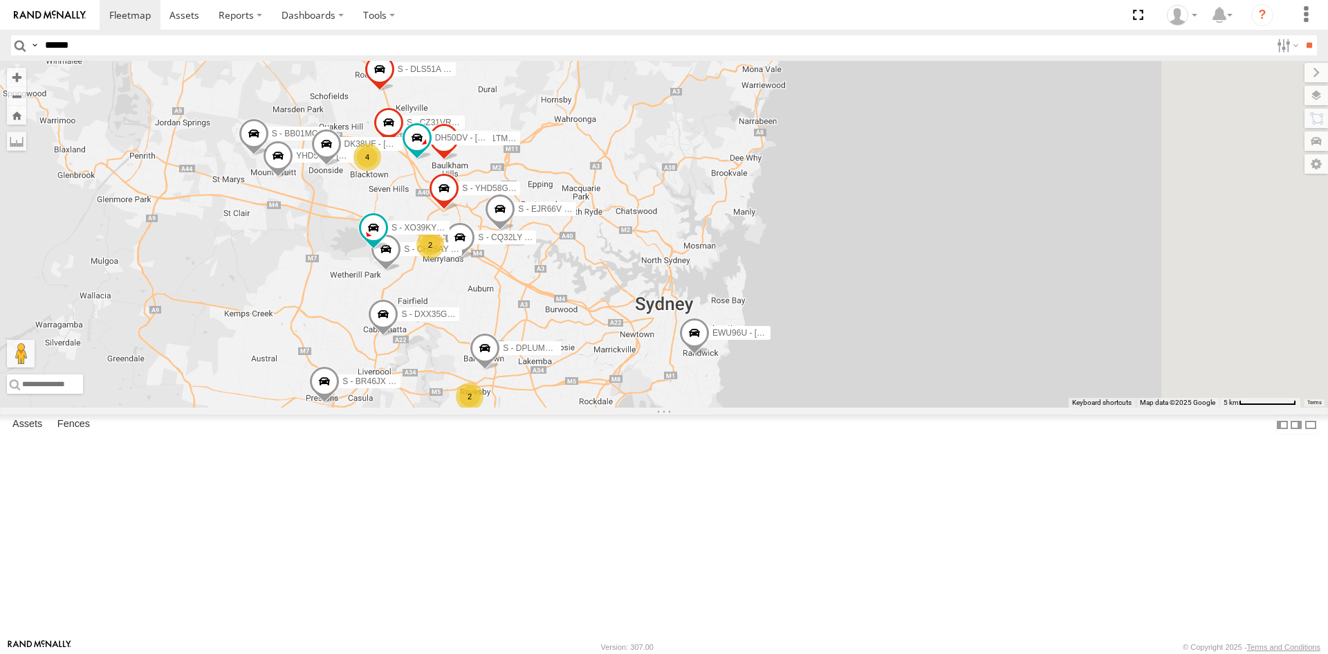
drag, startPoint x: 559, startPoint y: 212, endPoint x: 468, endPoint y: 367, distance: 179.3
click at [468, 367] on div "P - 1HHV988 - Kalu Taw P - EUQ72B - [PERSON_NAME] S - CZ66YA - [PERSON_NAME] B …" at bounding box center [664, 234] width 1328 height 347
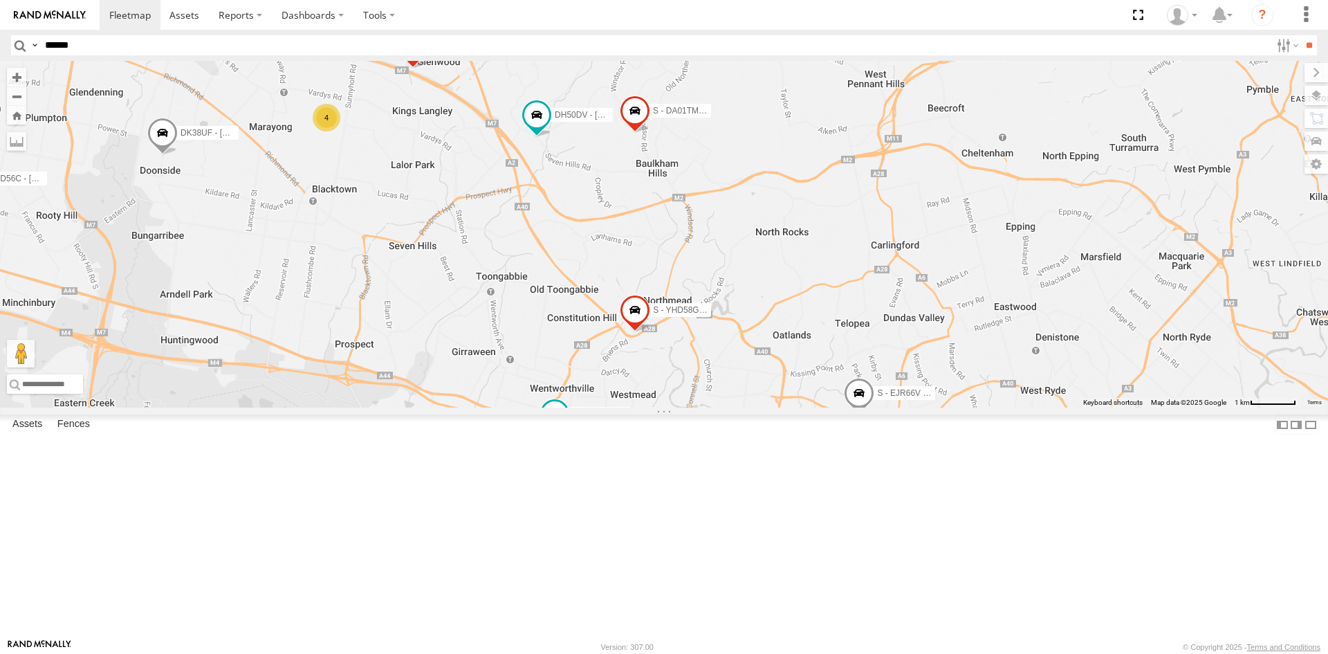
drag, startPoint x: 540, startPoint y: 300, endPoint x: 488, endPoint y: 343, distance: 68.3
click at [488, 343] on div "P - 1HHV988 - Kalu Taw P - EUQ72B - [PERSON_NAME] S - CZ66YA - [PERSON_NAME] B …" at bounding box center [664, 234] width 1328 height 347
